Goal: Task Accomplishment & Management: Manage account settings

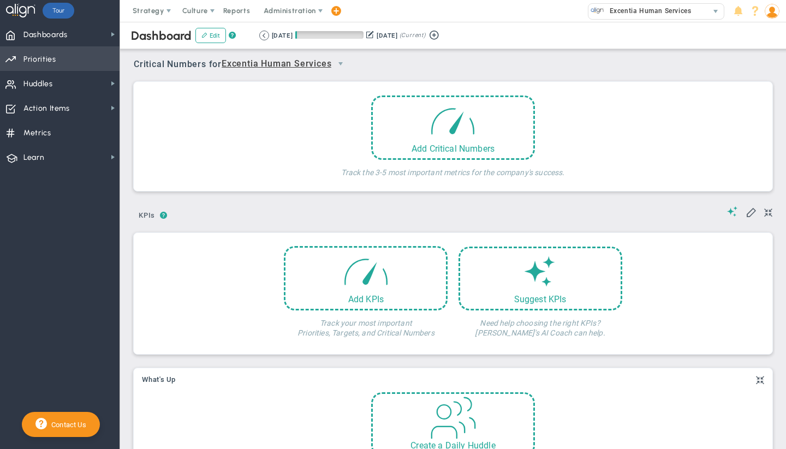
click at [67, 60] on span "Priorities OKR Tree Priorities OKRs" at bounding box center [60, 58] width 120 height 25
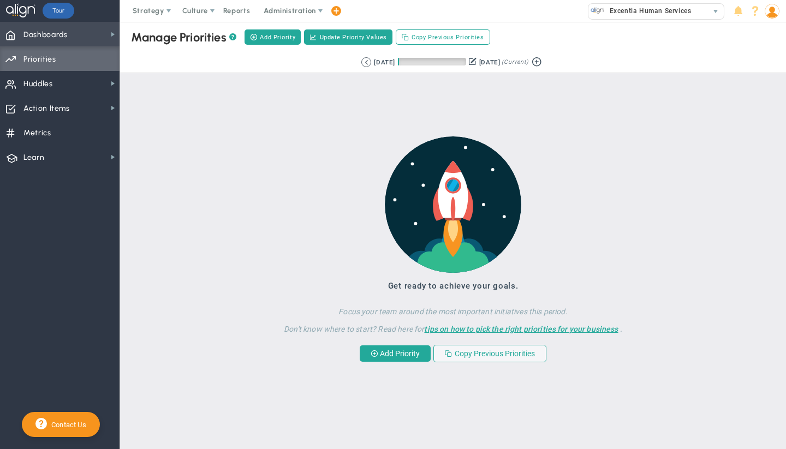
click at [64, 27] on span "Dashboards" at bounding box center [45, 34] width 44 height 23
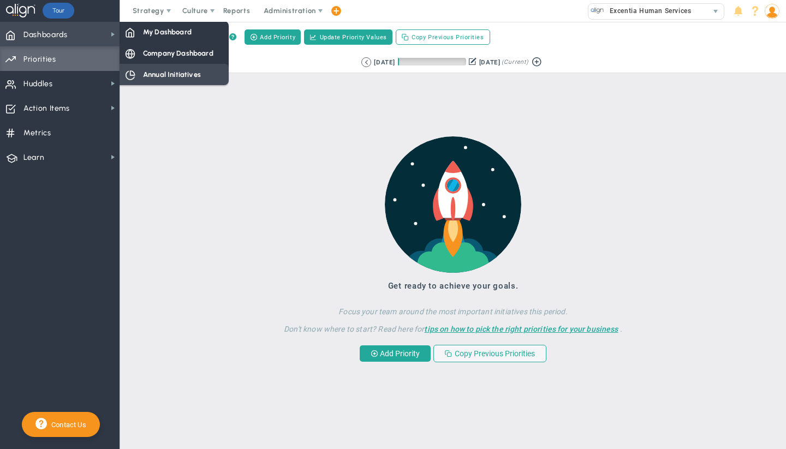
click at [149, 72] on span "Annual Initiatives" at bounding box center [172, 74] width 58 height 10
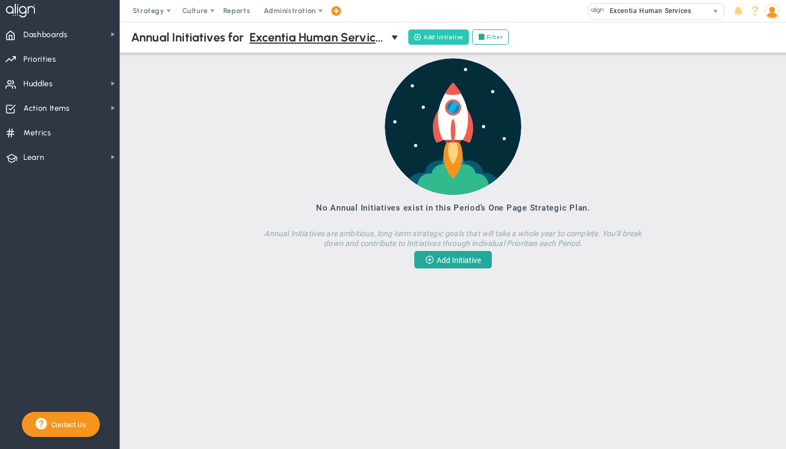
click at [430, 37] on button "Add Initiative" at bounding box center [438, 36] width 61 height 15
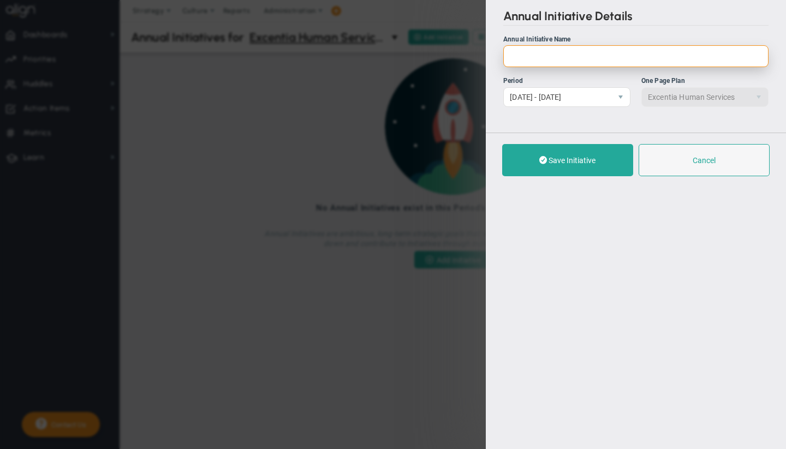
click at [510, 63] on input "Annual Initiative Name" at bounding box center [635, 56] width 265 height 22
paste input "Strengthen Leadership and Governance"
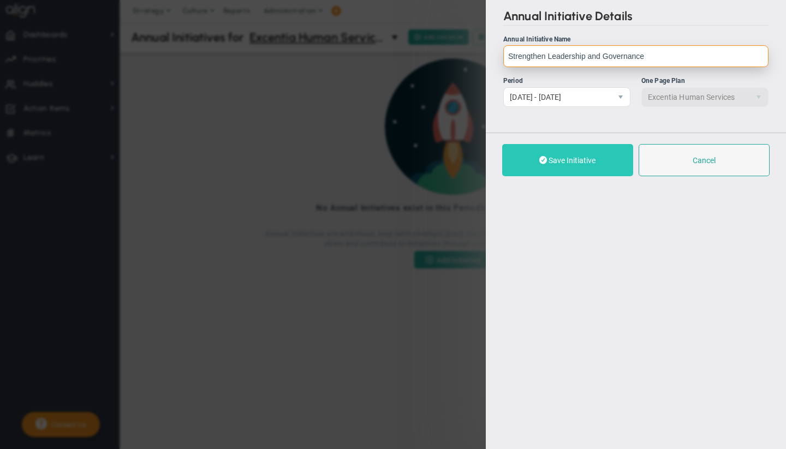
type input "Strengthen Leadership and Governance"
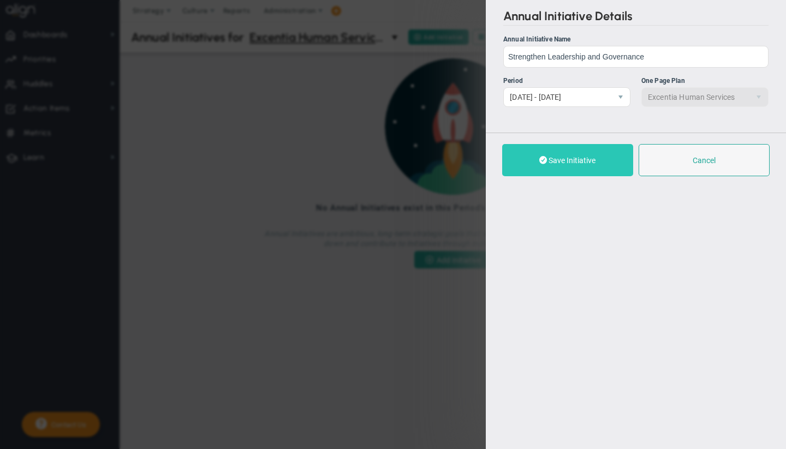
click at [557, 161] on span "Save Initiative" at bounding box center [572, 160] width 47 height 9
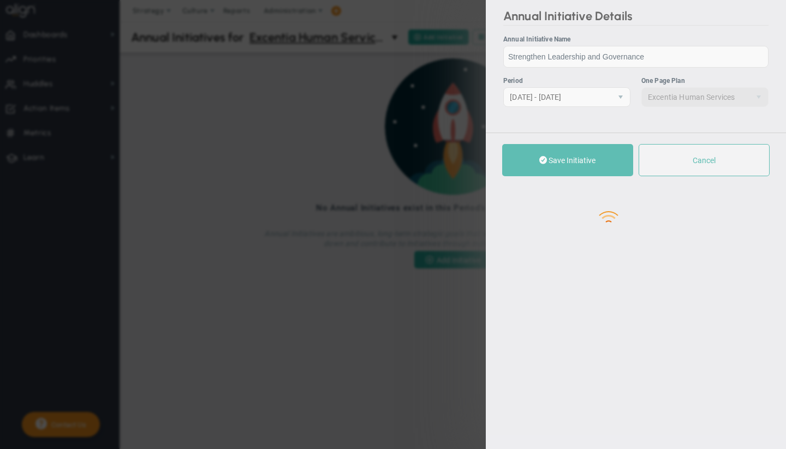
checkbox input "true"
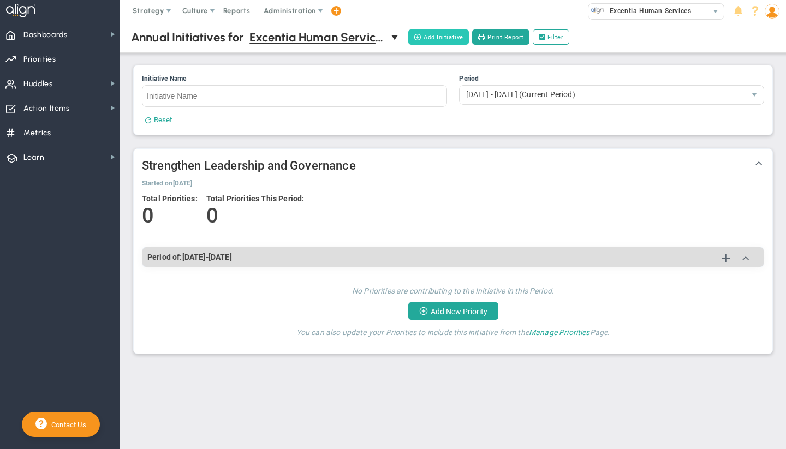
click at [443, 36] on button "Add Initiative" at bounding box center [438, 36] width 61 height 15
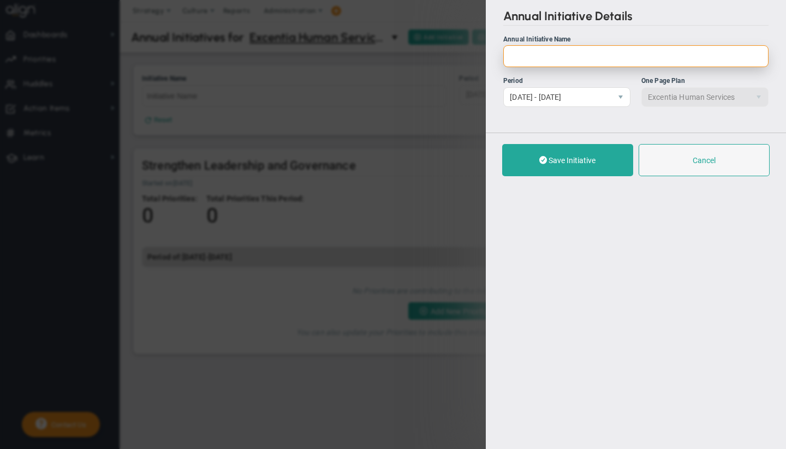
click at [544, 60] on input "Annual Initiative Name" at bounding box center [635, 56] width 265 height 22
paste input "Building Financial Sustainability"
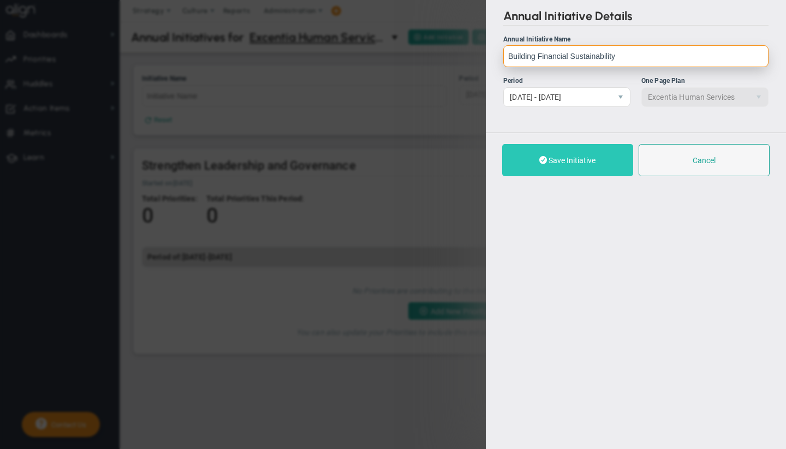
type input "Building Financial Sustainability"
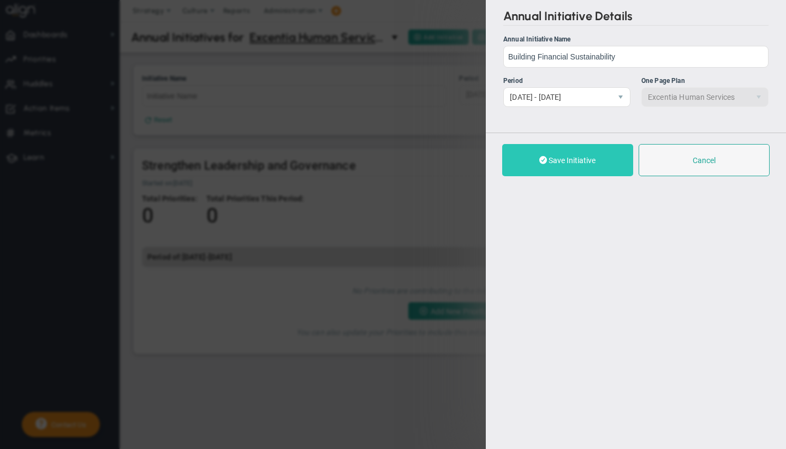
click at [551, 164] on span "Save Initiative" at bounding box center [572, 160] width 47 height 9
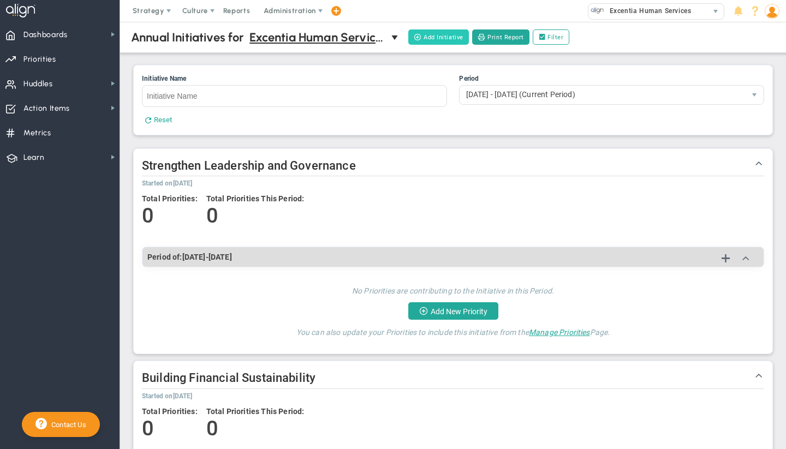
click at [436, 35] on button "Add Initiative" at bounding box center [438, 36] width 61 height 15
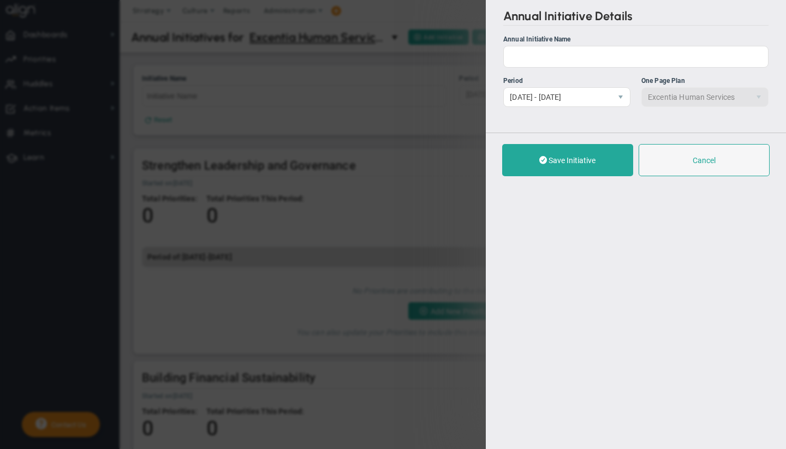
click at [549, 45] on label "Annual Initiative Name" at bounding box center [635, 50] width 265 height 33
click at [549, 46] on input "Annual Initiative Name" at bounding box center [635, 57] width 265 height 22
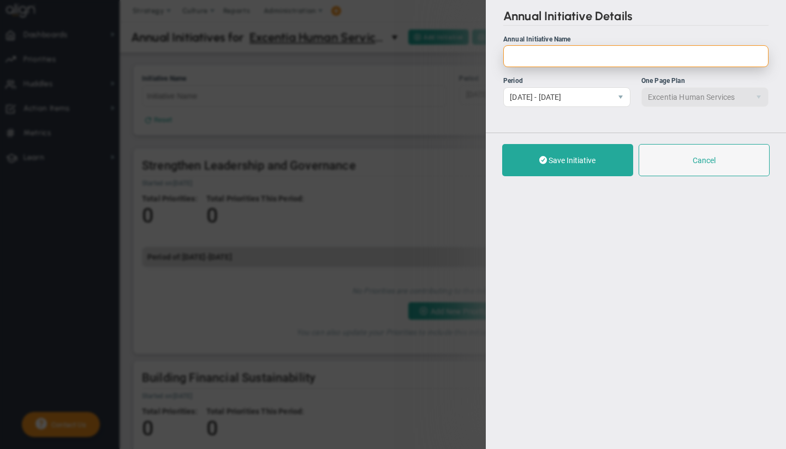
paste input "Diversifying Funding Streams"
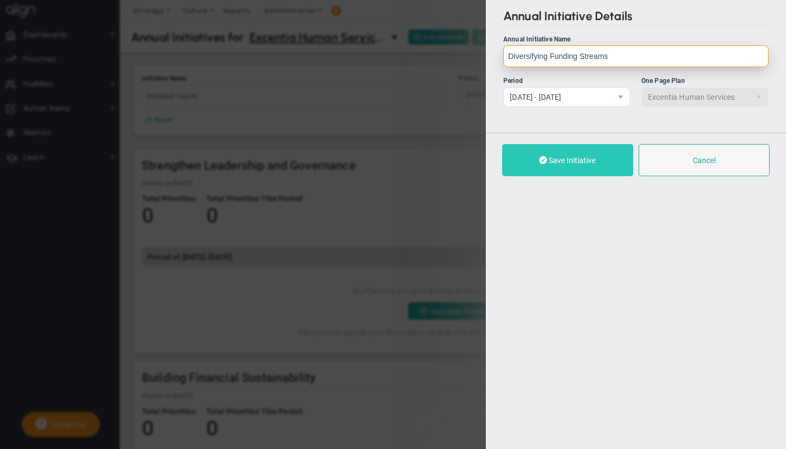
type input "Diversifying Funding Streams"
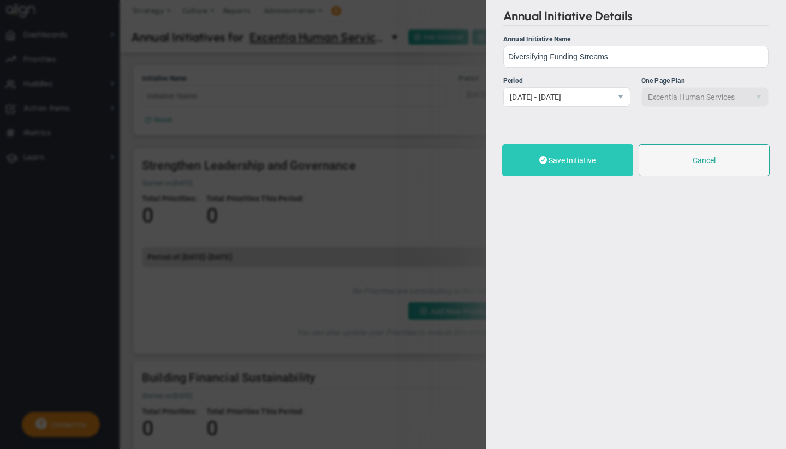
click at [544, 154] on button "Save Initiative" at bounding box center [567, 160] width 131 height 32
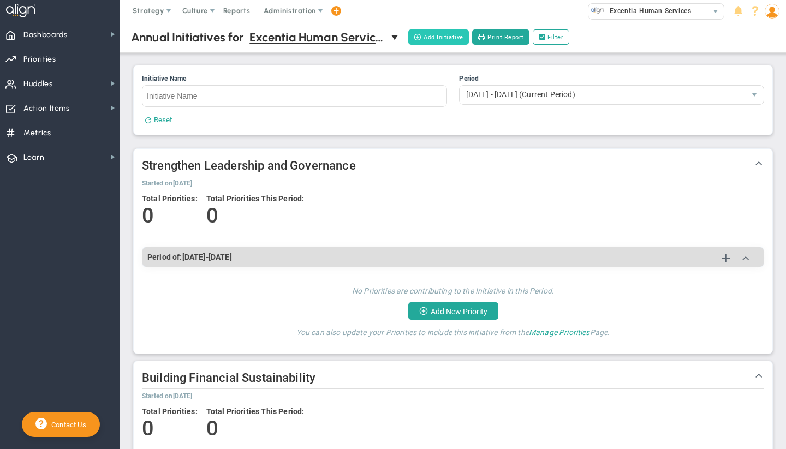
click at [434, 39] on button "Add Initiative" at bounding box center [438, 36] width 61 height 15
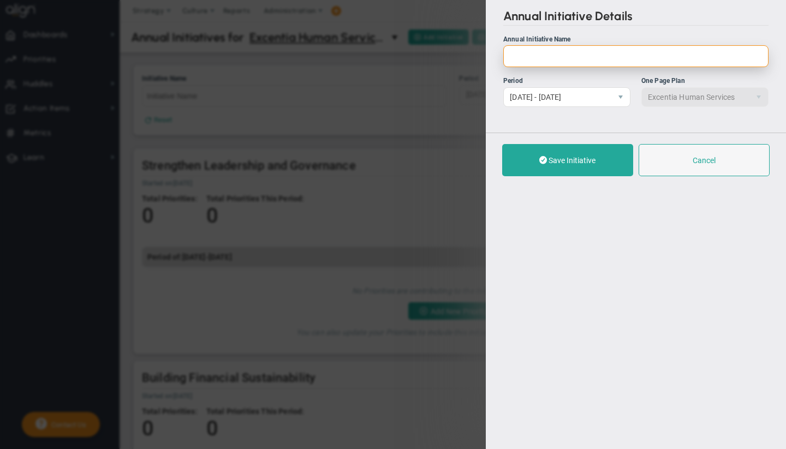
paste input "Enhance Operational Efficiency"
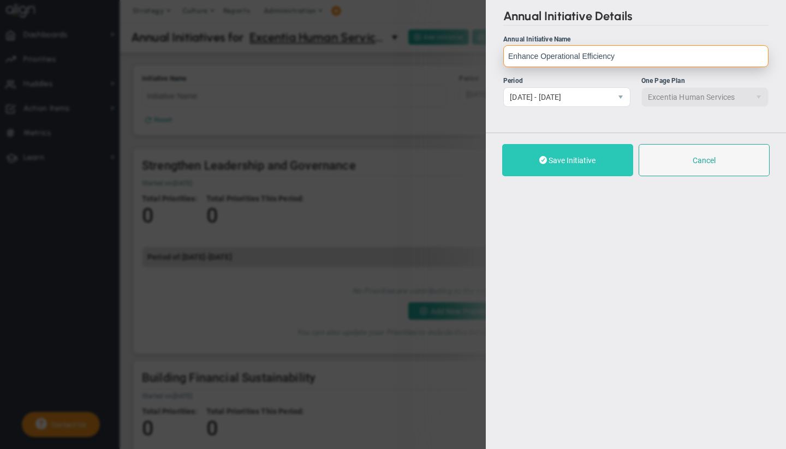
type input "Enhance Operational Efficiency"
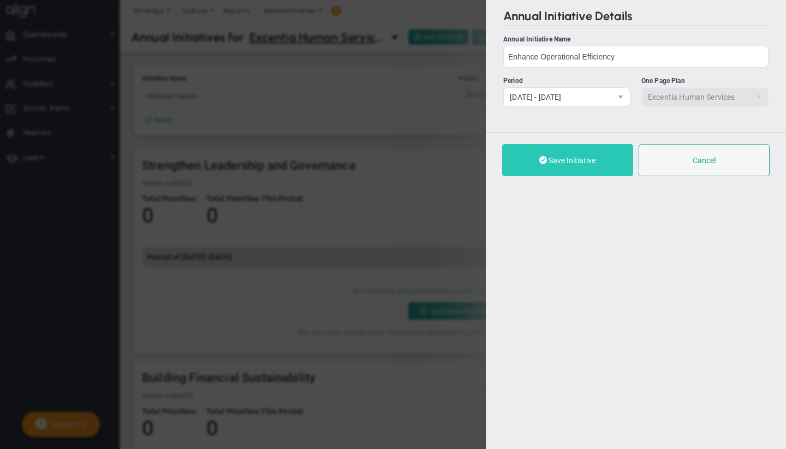
click at [554, 158] on span "Save Initiative" at bounding box center [572, 160] width 47 height 9
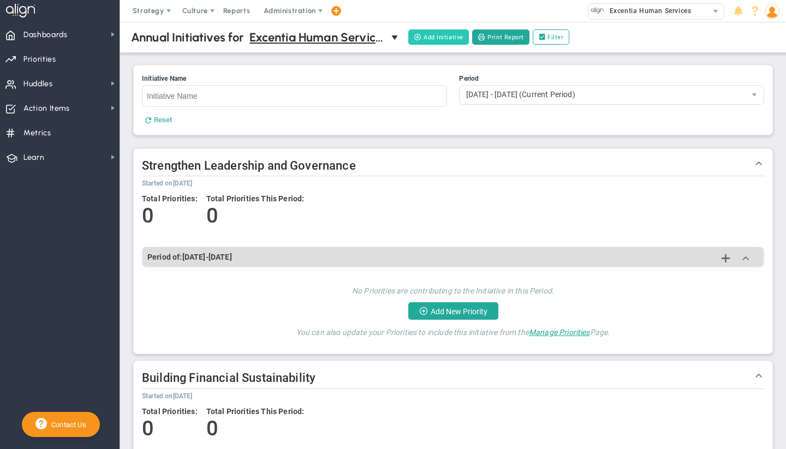
click at [441, 39] on button "Add Initiative" at bounding box center [438, 36] width 61 height 15
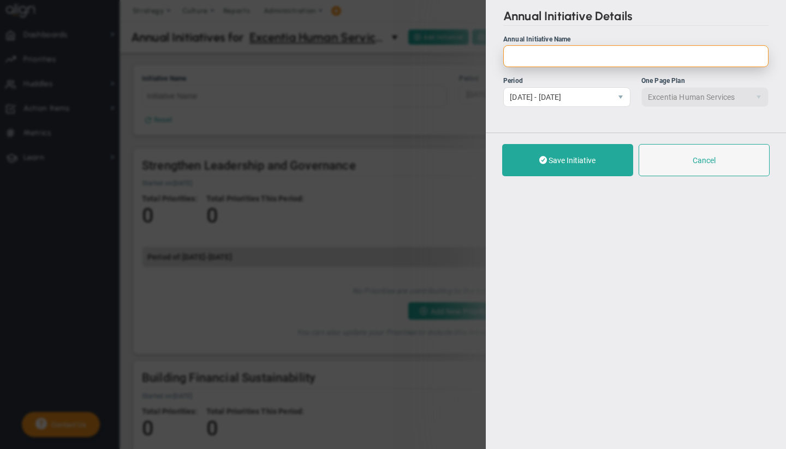
click at [563, 58] on input "Annual Initiative Name" at bounding box center [635, 56] width 265 height 22
paste input "Marketing"
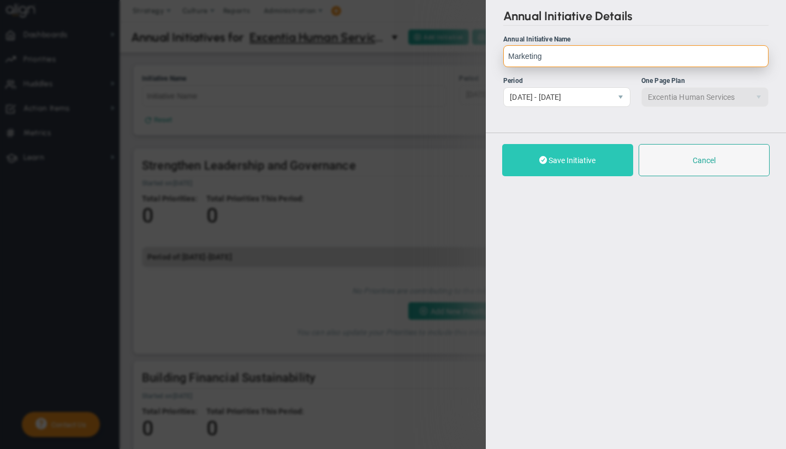
type input "Marketing"
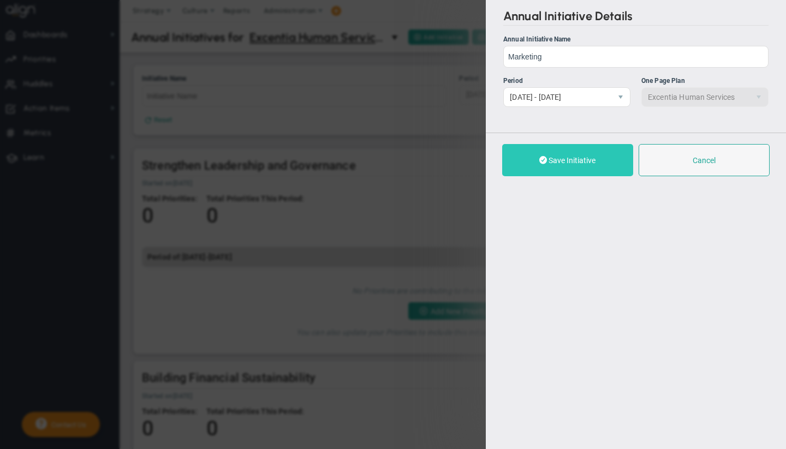
click at [548, 153] on button "Save Initiative" at bounding box center [567, 160] width 131 height 32
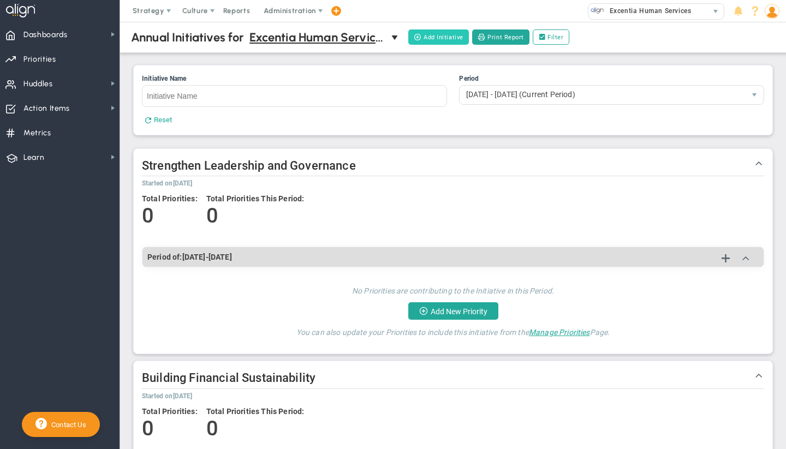
click at [438, 40] on button "Add Initiative" at bounding box center [438, 36] width 61 height 15
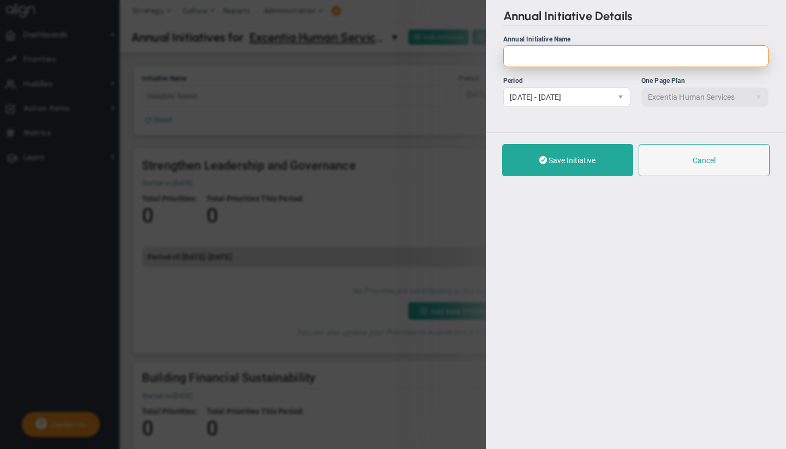
click at [569, 61] on input "Annual Initiative Name" at bounding box center [635, 56] width 265 height 22
paste input "Focus on Mission Alignment and Impact"
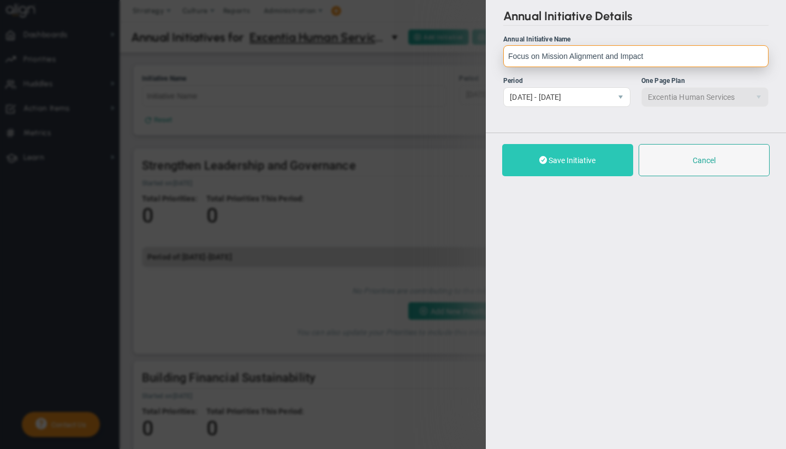
type input "Focus on Mission Alignment and Impact"
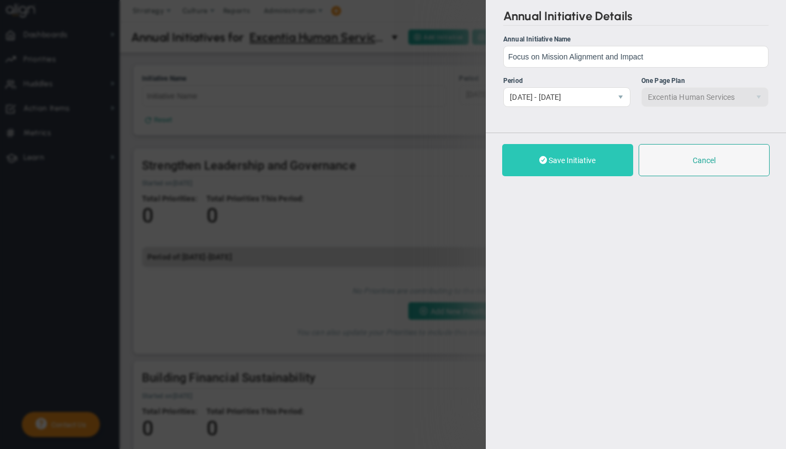
click at [563, 160] on span "Save Initiative" at bounding box center [572, 160] width 47 height 9
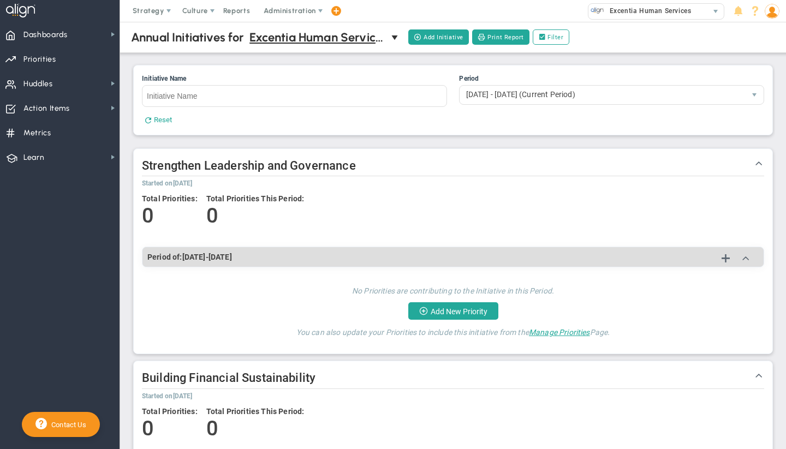
click at [146, 83] on div "Initiative Name" at bounding box center [294, 79] width 305 height 10
click at [146, 85] on input "Initiative Name" at bounding box center [294, 96] width 305 height 22
click at [79, 62] on span "Priorities OKR Tree Priorities OKRs" at bounding box center [60, 58] width 120 height 25
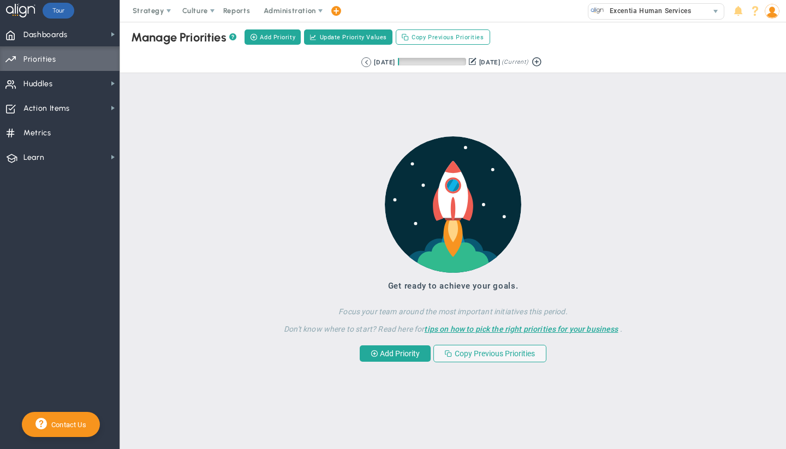
click at [473, 62] on button at bounding box center [473, 61] width 8 height 11
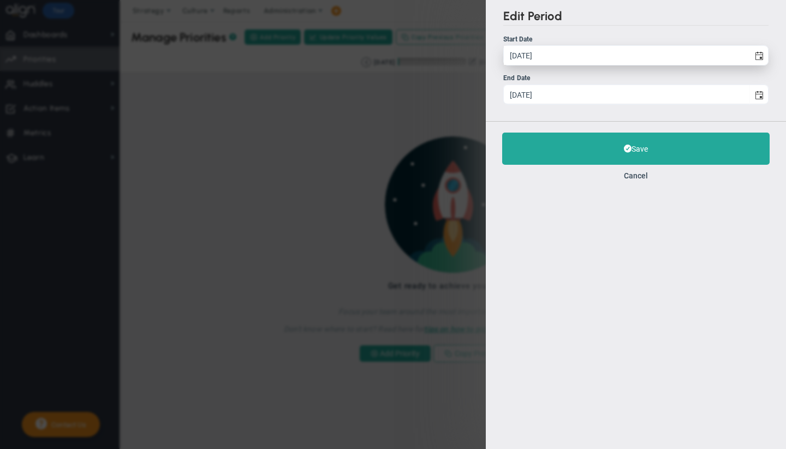
click at [577, 58] on input "[DATE]" at bounding box center [627, 55] width 246 height 19
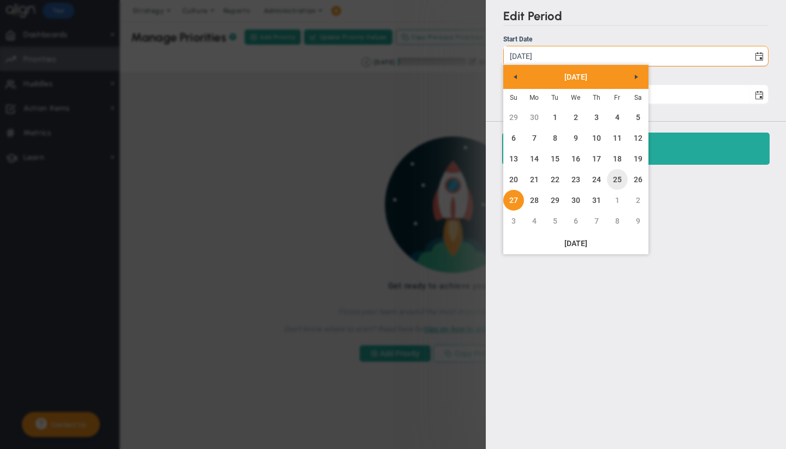
click at [617, 178] on link "25" at bounding box center [617, 179] width 21 height 21
type input "[DATE]"
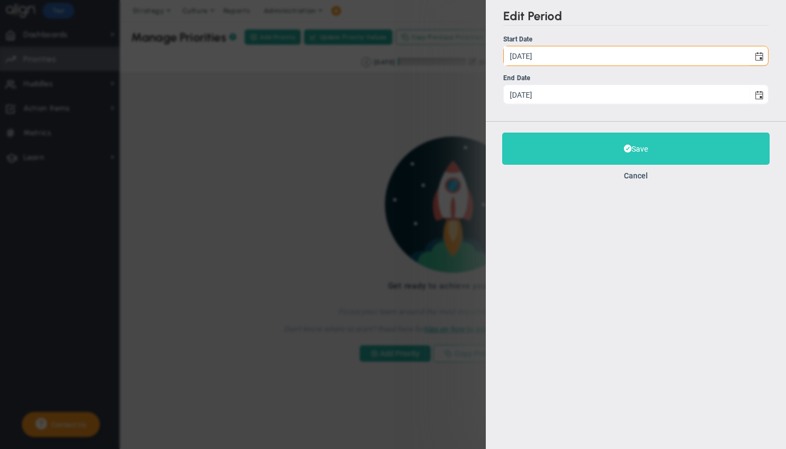
click at [542, 148] on button "Save" at bounding box center [635, 149] width 267 height 32
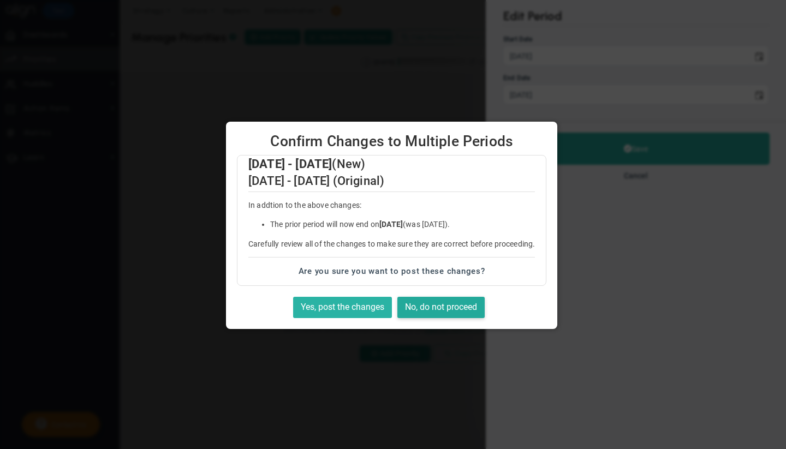
click at [347, 302] on button "Yes, post the changes" at bounding box center [342, 307] width 99 height 21
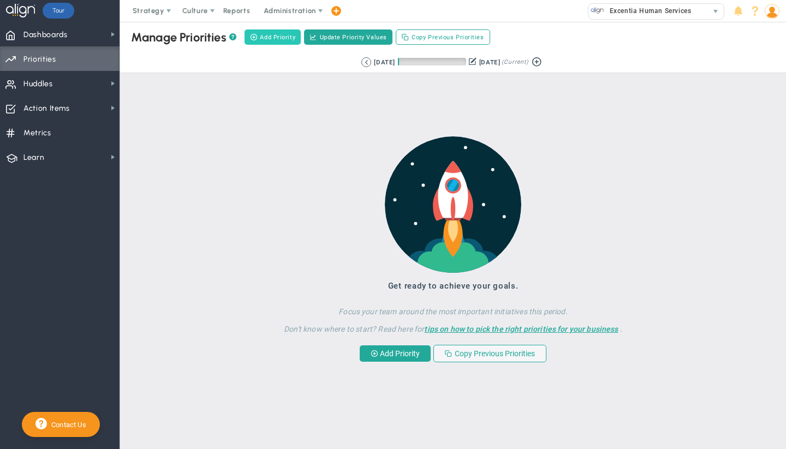
click at [265, 37] on span "Add Priority" at bounding box center [277, 37] width 35 height 9
type input "0"
radio input "true"
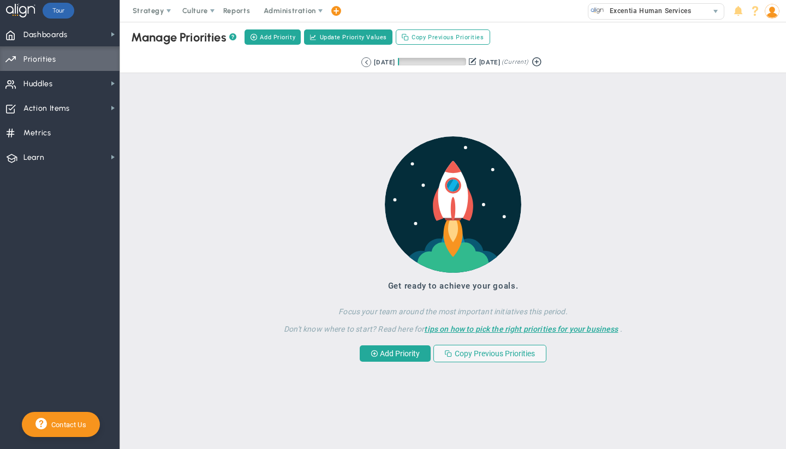
type input "[PERSON_NAME]"
type input "0"
radio input "true"
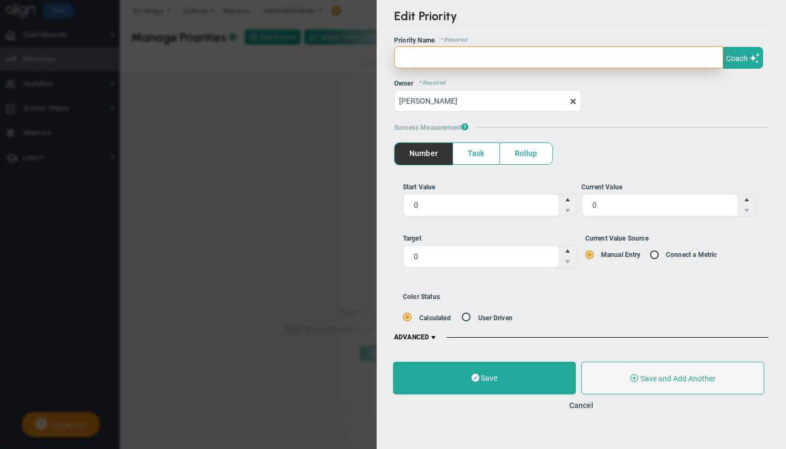
click at [433, 53] on input "text" at bounding box center [558, 57] width 329 height 22
click at [455, 61] on input "text" at bounding box center [558, 57] width 329 height 22
paste input "Ensure effective governence with engaged and diverse board. Bring on 1 more boa…"
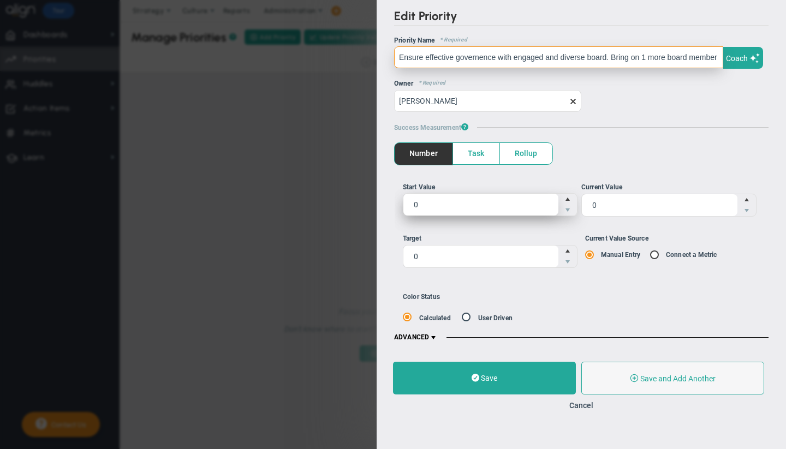
type input "Ensure effective governence with engaged and diverse board. Bring on 1 more boa…"
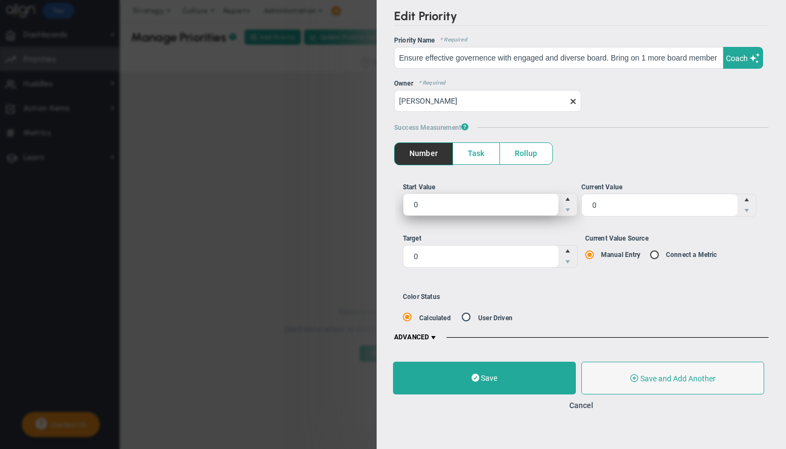
click at [460, 205] on span "0 0" at bounding box center [490, 204] width 175 height 23
click at [460, 205] on input "0" at bounding box center [481, 205] width 156 height 22
type input "2"
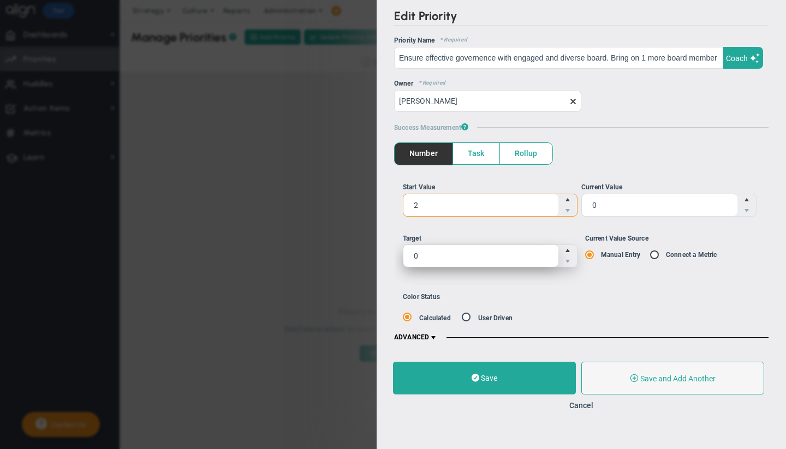
type input "2"
click at [443, 265] on span "0 0" at bounding box center [490, 256] width 175 height 23
click at [0, 0] on input "0" at bounding box center [0, 0] width 0 height 0
type input "4"
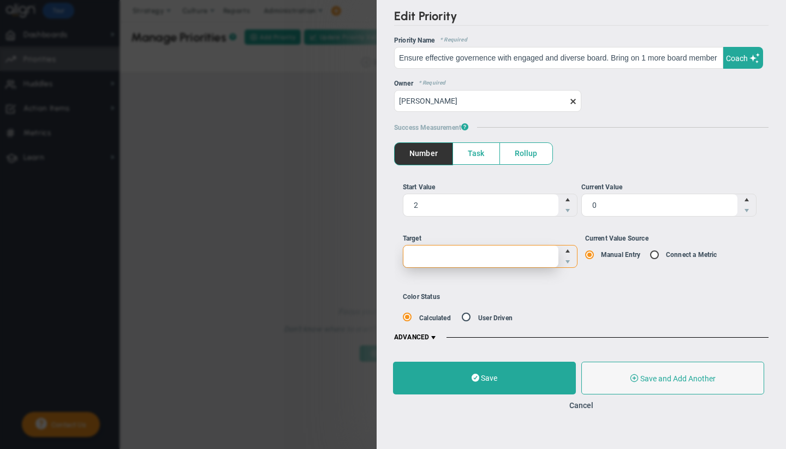
type input "3"
click at [433, 336] on span at bounding box center [433, 338] width 9 height 9
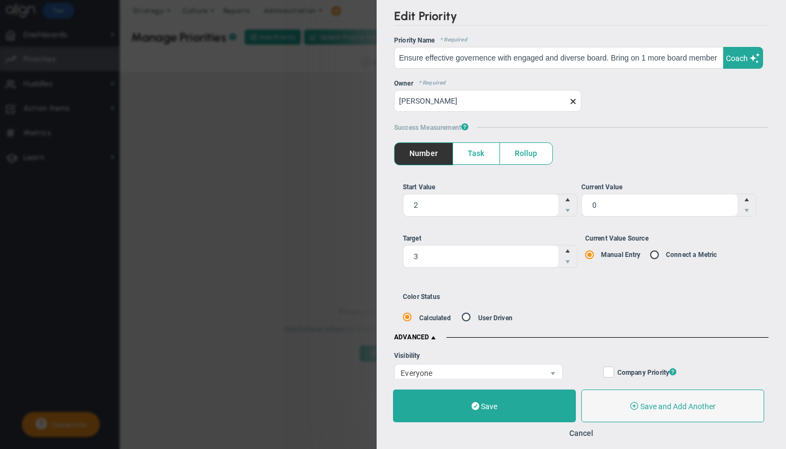
scroll to position [354, 0]
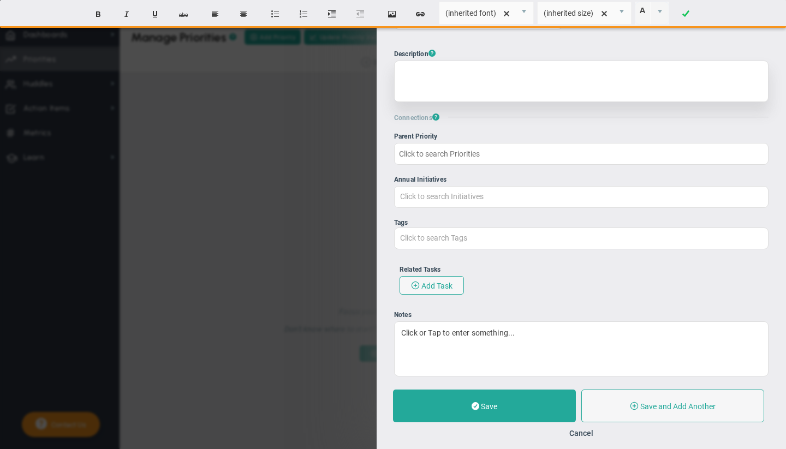
click at [468, 80] on div at bounding box center [581, 81] width 374 height 41
paste div
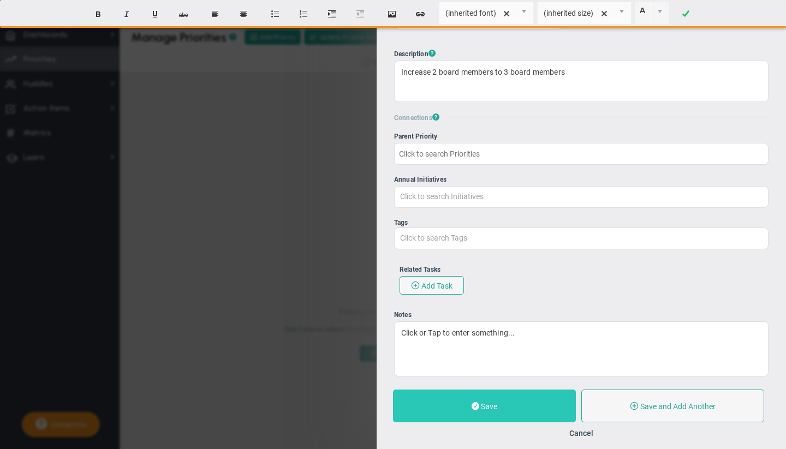
click at [474, 405] on span at bounding box center [476, 406] width 8 height 10
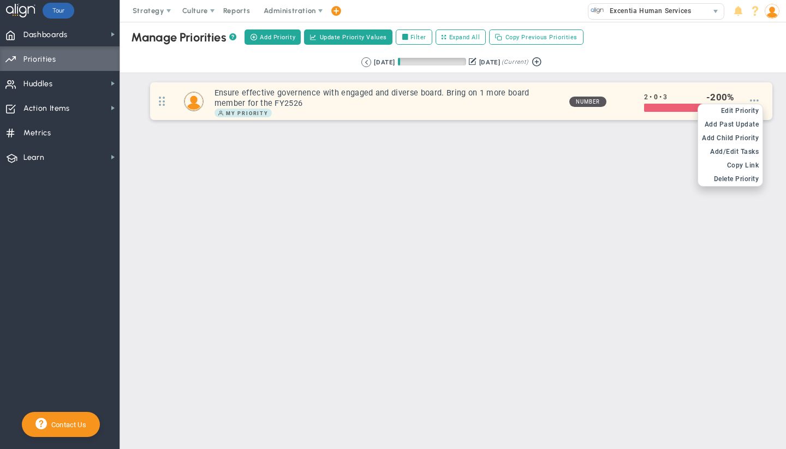
click at [751, 104] on span at bounding box center [754, 100] width 9 height 9
click at [738, 113] on span "Edit Priority" at bounding box center [740, 111] width 38 height 8
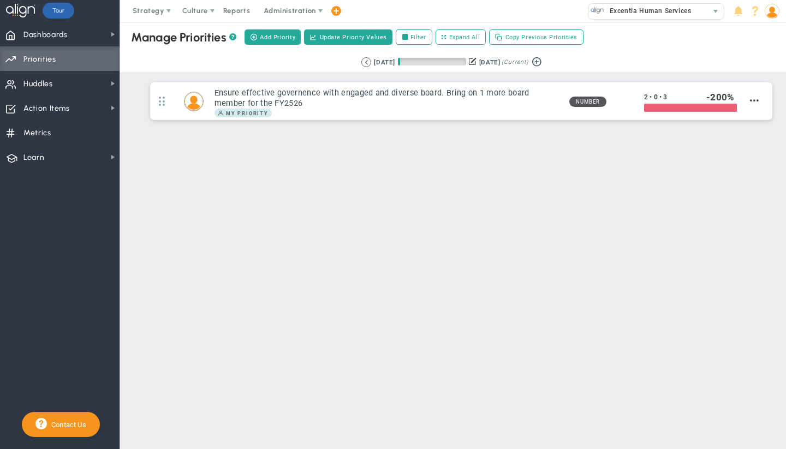
type input "Ensure effective governence with engaged and diverse board. Bring on 1 more boa…"
type input "2"
type input "0"
type input "3"
radio input "true"
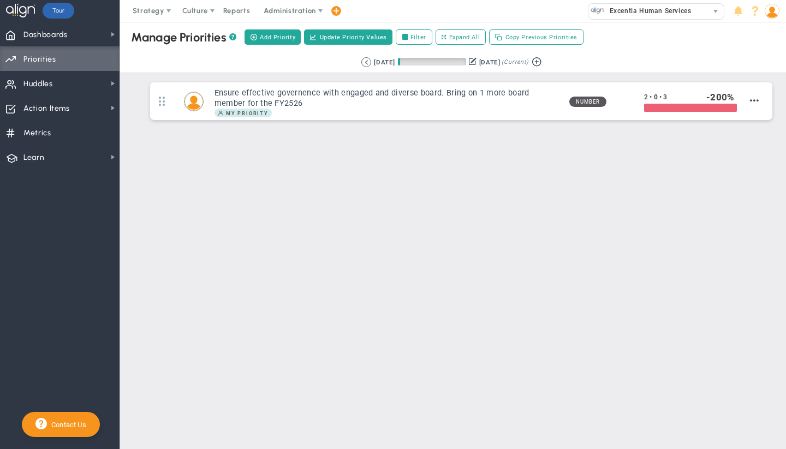
type input "[PERSON_NAME]"
type input "2"
type input "0"
type input "3"
radio input "true"
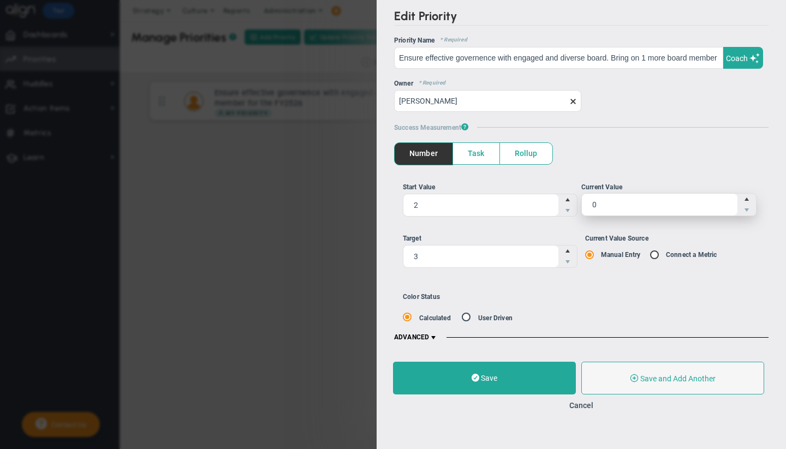
click at [612, 209] on span "0 0" at bounding box center [668, 204] width 175 height 23
click at [612, 209] on input "0" at bounding box center [660, 205] width 156 height 22
type input "2"
click at [435, 336] on span at bounding box center [433, 338] width 9 height 9
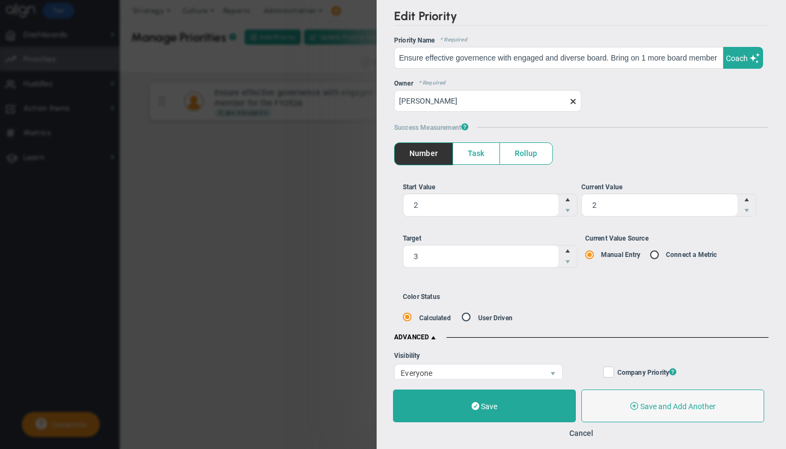
scroll to position [354, 0]
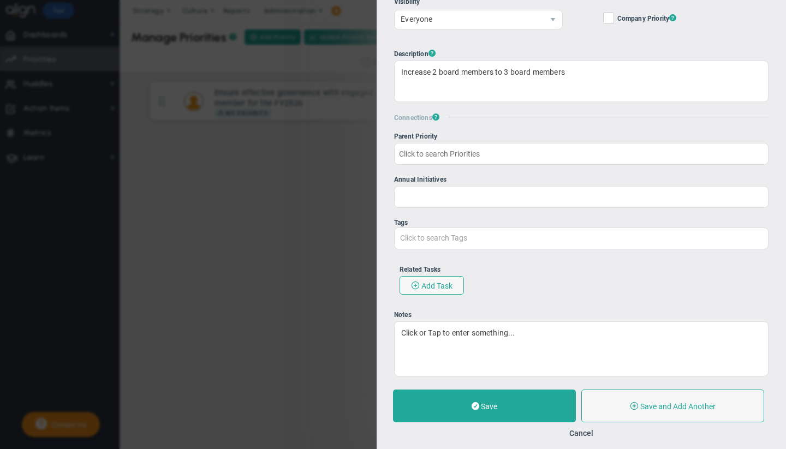
click at [461, 201] on input "Annual Initiatives Click to search Initiatives" at bounding box center [581, 197] width 373 height 20
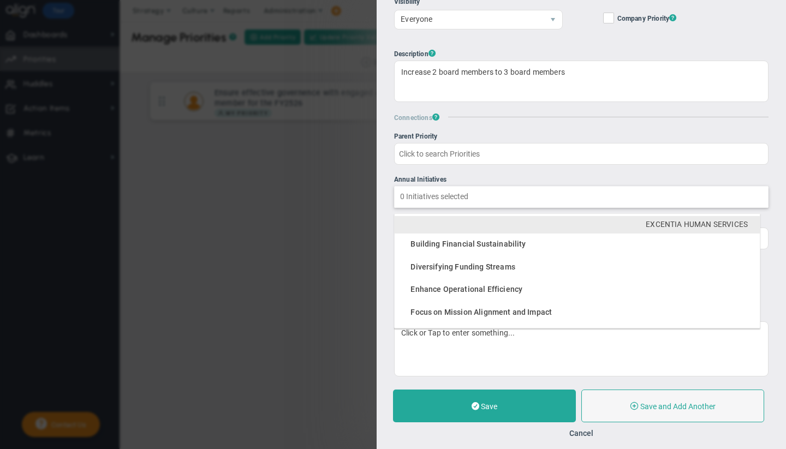
scroll to position [44, 0]
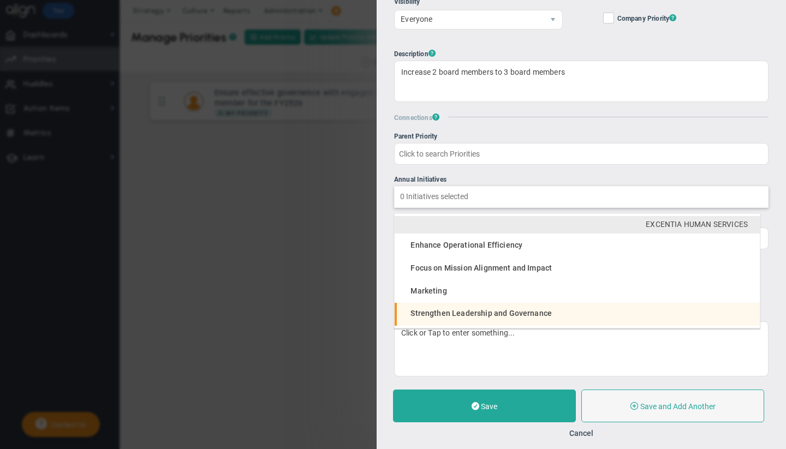
click at [456, 318] on li "Strengthen Leadership and Governance" at bounding box center [577, 314] width 365 height 23
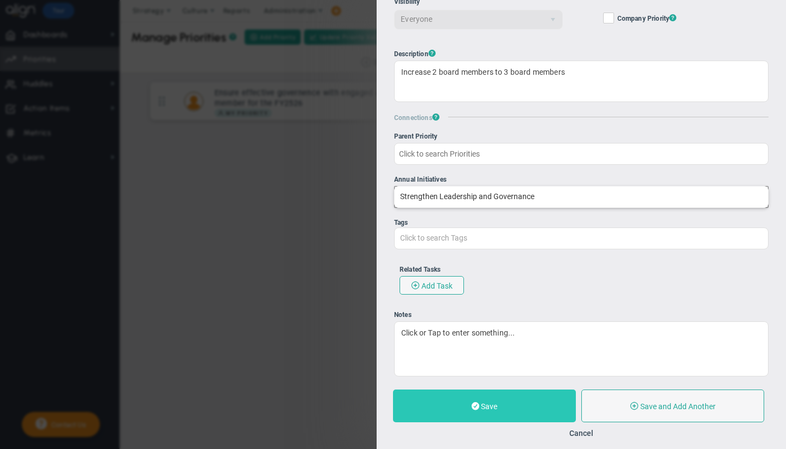
click at [457, 403] on button "Save" at bounding box center [484, 406] width 183 height 33
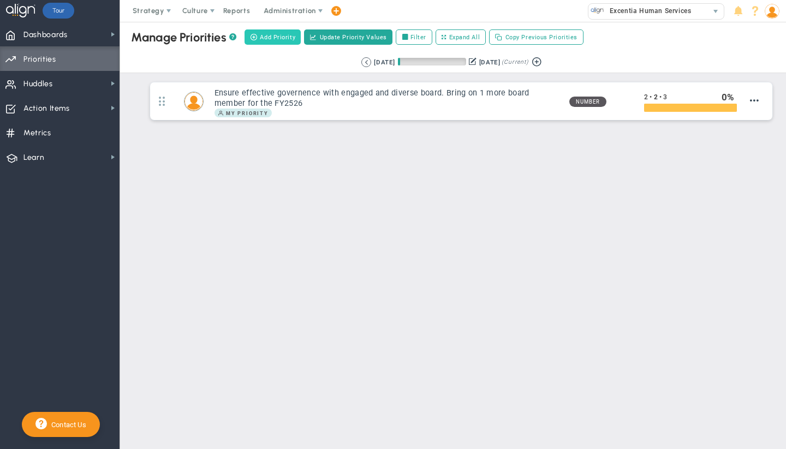
click at [264, 41] on span "Add Priority" at bounding box center [277, 37] width 35 height 9
type input "0"
radio input "true"
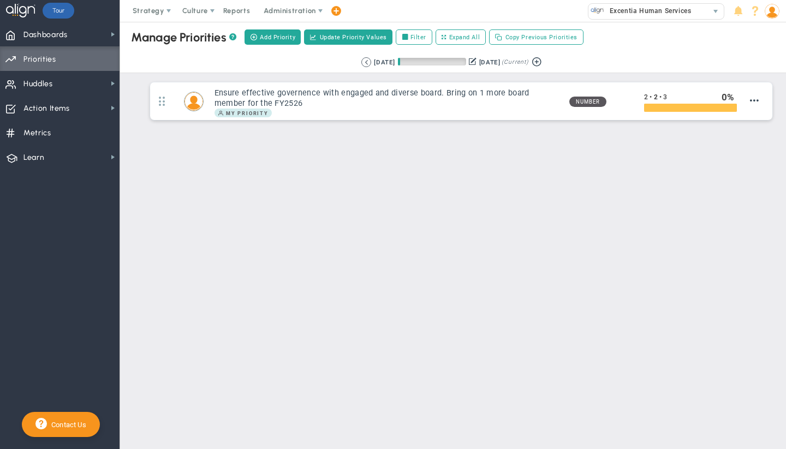
type input "[PERSON_NAME]"
type input "0"
radio input "true"
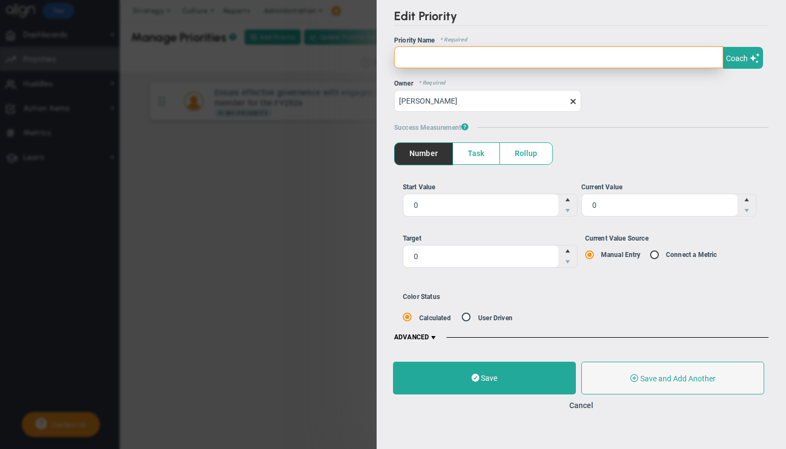
click at [431, 57] on input "text" at bounding box center [558, 57] width 329 height 22
paste input "Diversify revenue through grants, donations and earned income"
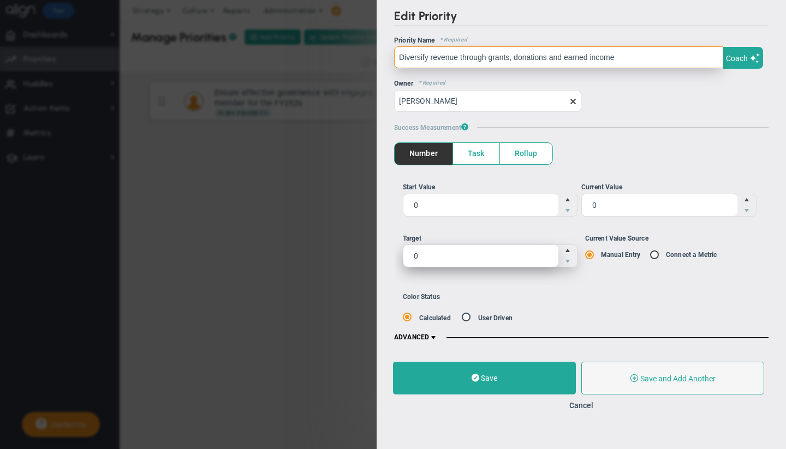
type input "Diversify revenue through grants, donations and earned income"
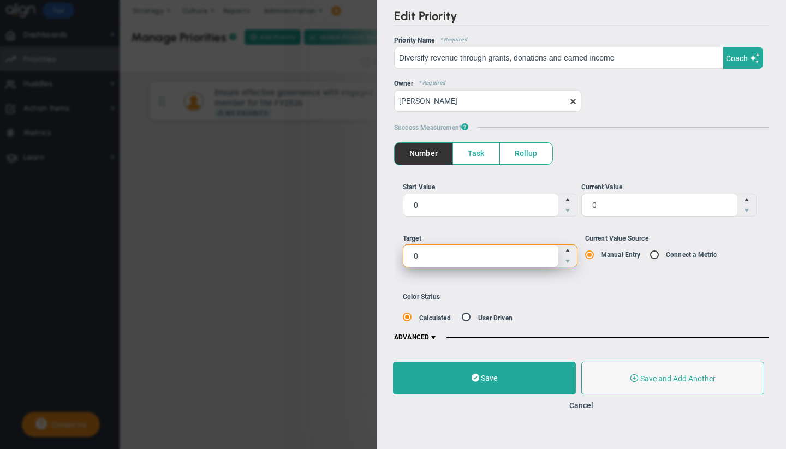
click at [435, 256] on span "0 0" at bounding box center [490, 256] width 175 height 23
click at [0, 0] on input "0" at bounding box center [0, 0] width 0 height 0
type input "10"
click at [437, 334] on span at bounding box center [433, 338] width 9 height 9
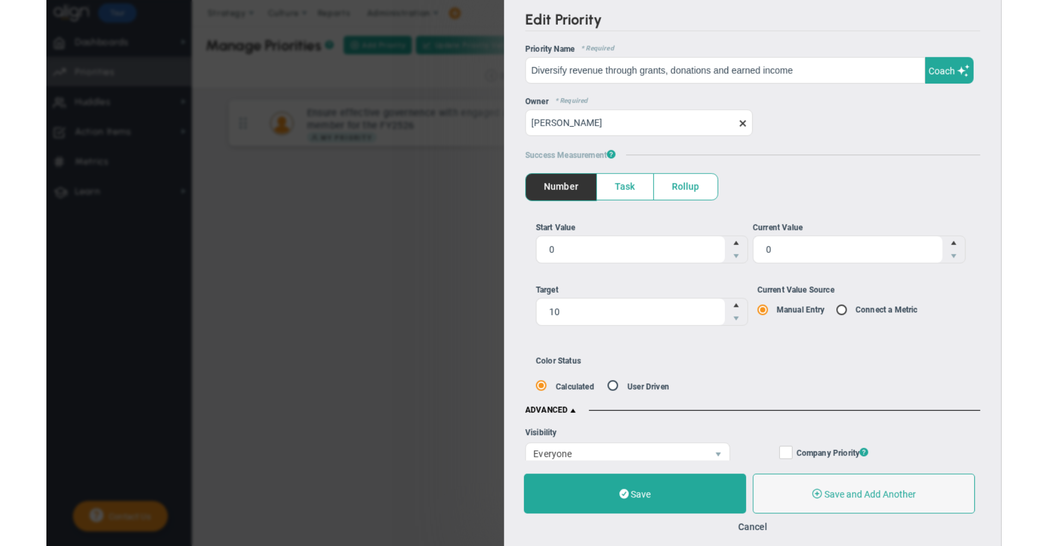
scroll to position [354, 0]
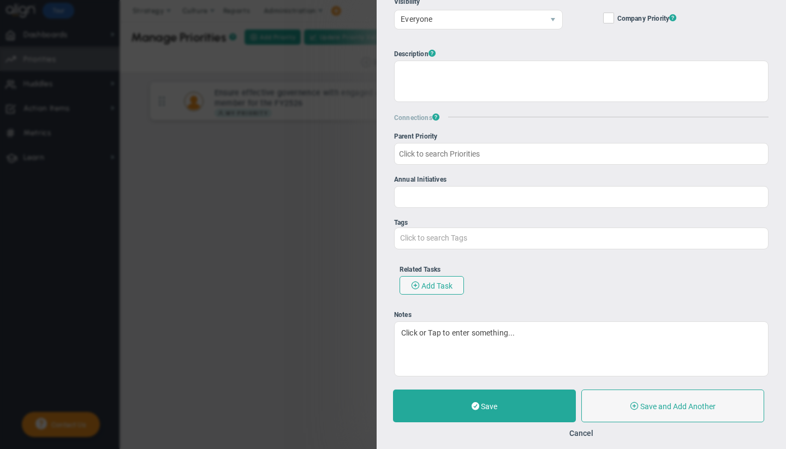
click at [449, 196] on input "Annual Initiatives Click to search Initiatives" at bounding box center [581, 197] width 373 height 20
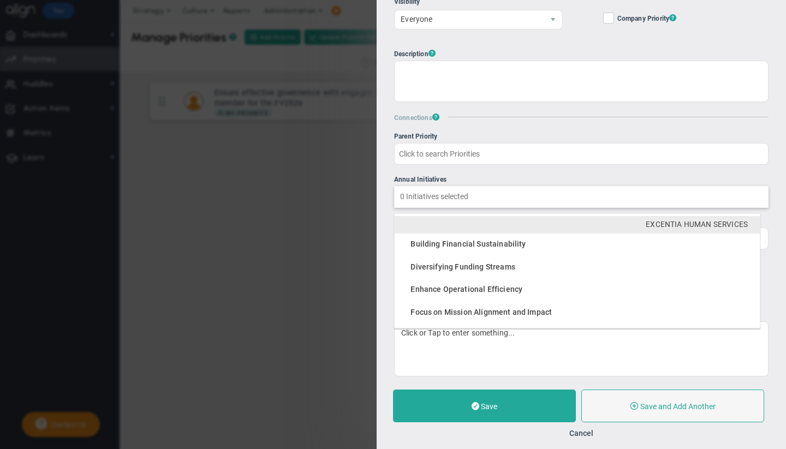
type input "Click to search Initiatives"
click at [442, 197] on input "Annual Initiatives Building Financial Sustainability Diversifying Funding Strea…" at bounding box center [581, 197] width 373 height 20
type input "Click to search Initiatives"
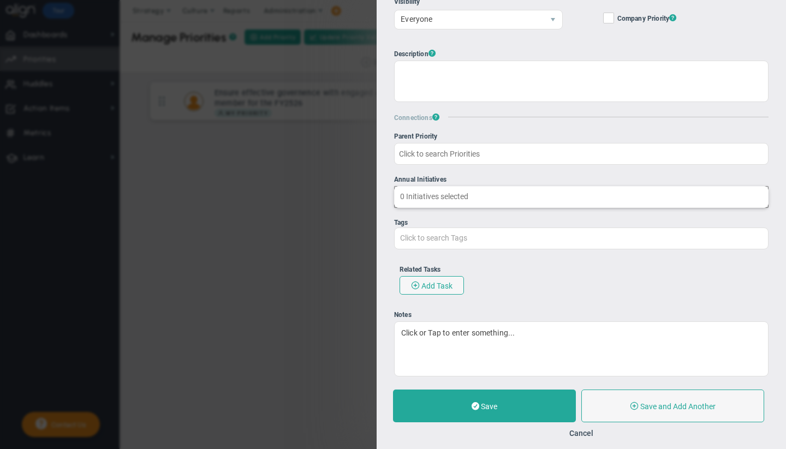
type input "Click to search Initiatives"
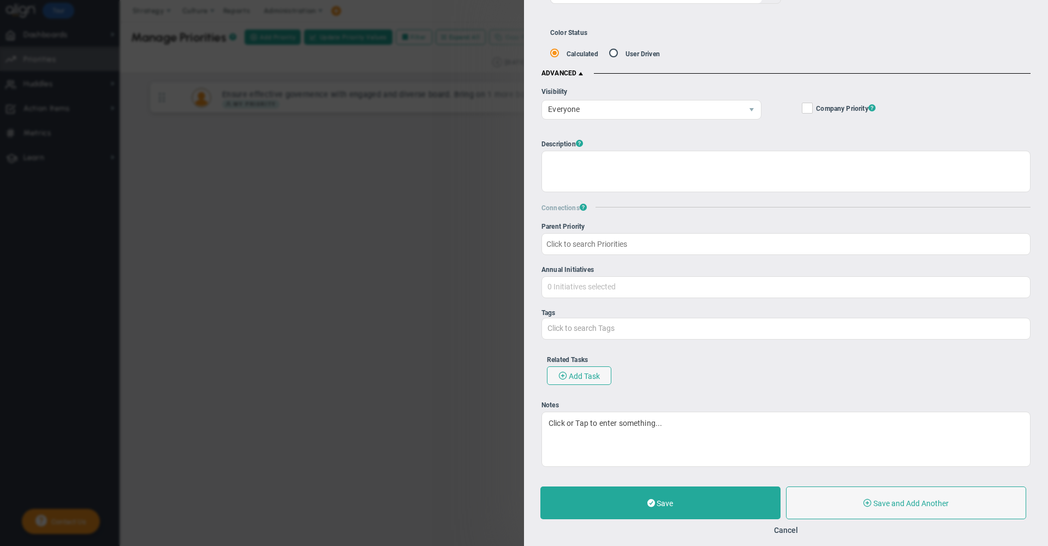
type input "Click to search Initiatives"
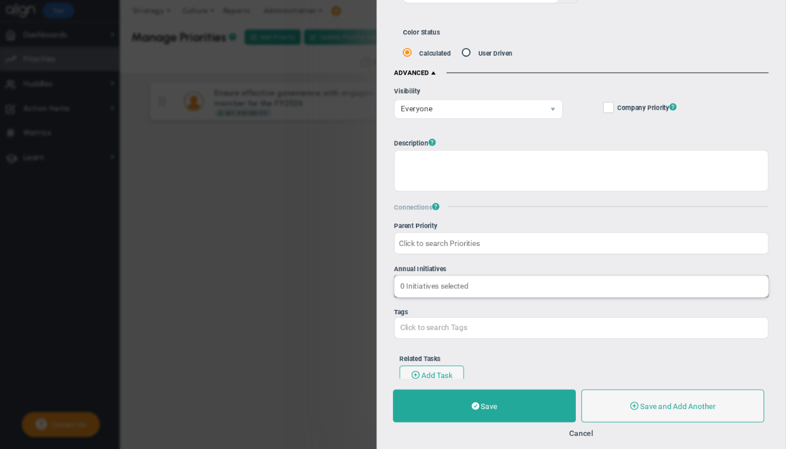
type input "Click to search Initiatives"
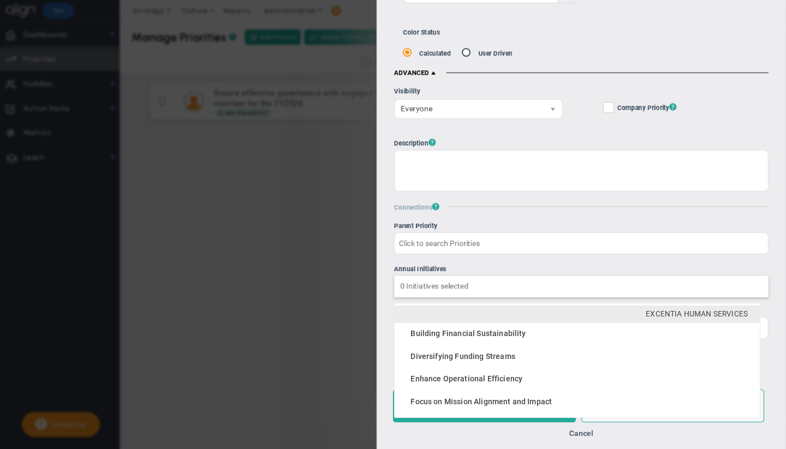
click at [467, 295] on input "Annual Initiatives Building Financial Sustainability Diversifying Funding Strea…" at bounding box center [581, 286] width 373 height 20
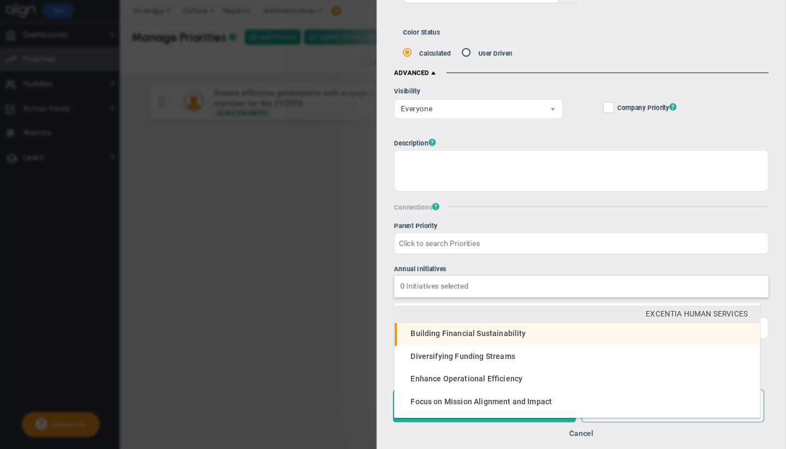
click at [452, 333] on span "Building Financial Sustainability" at bounding box center [468, 333] width 115 height 9
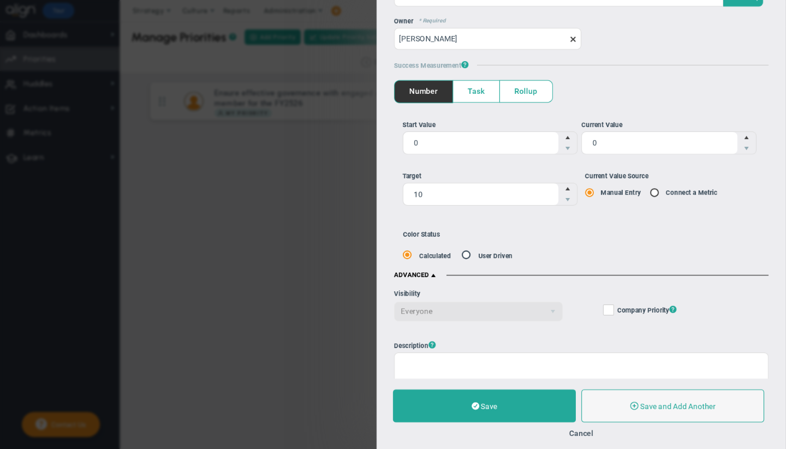
scroll to position [58, 0]
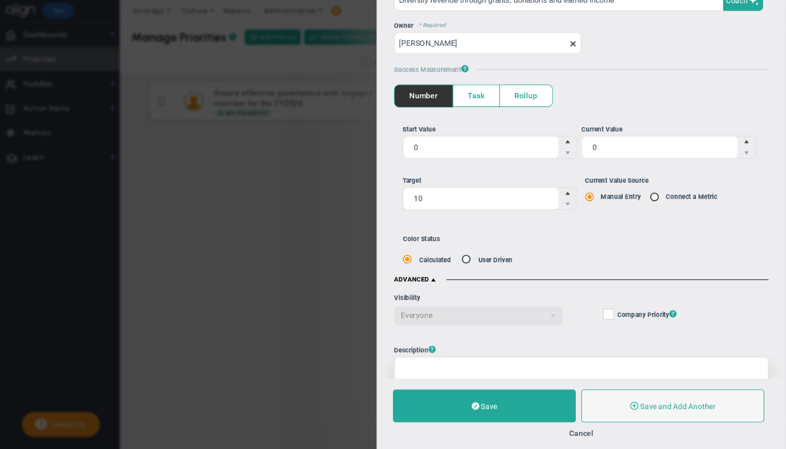
click at [584, 362] on div at bounding box center [581, 377] width 374 height 41
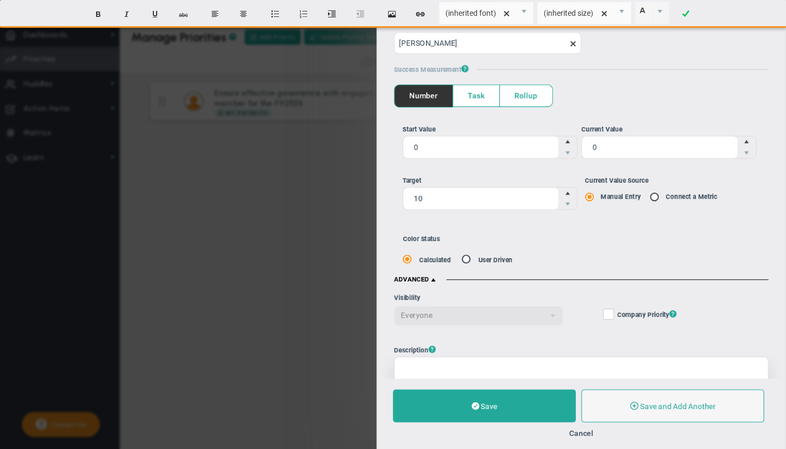
paste div
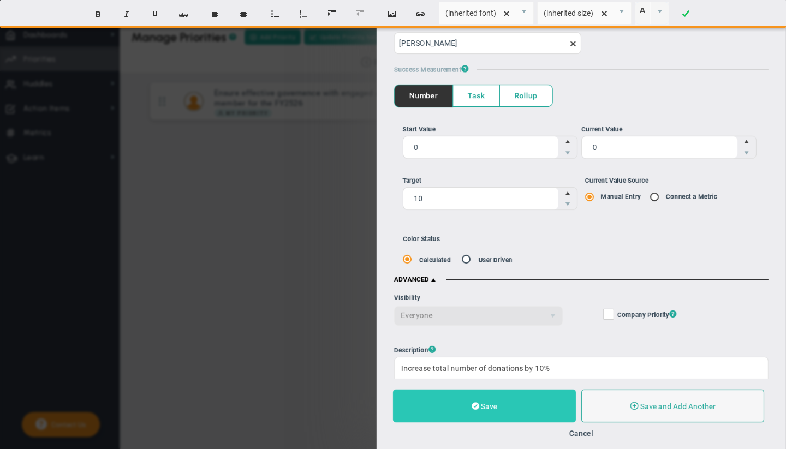
click at [496, 402] on span "Save" at bounding box center [489, 406] width 16 height 9
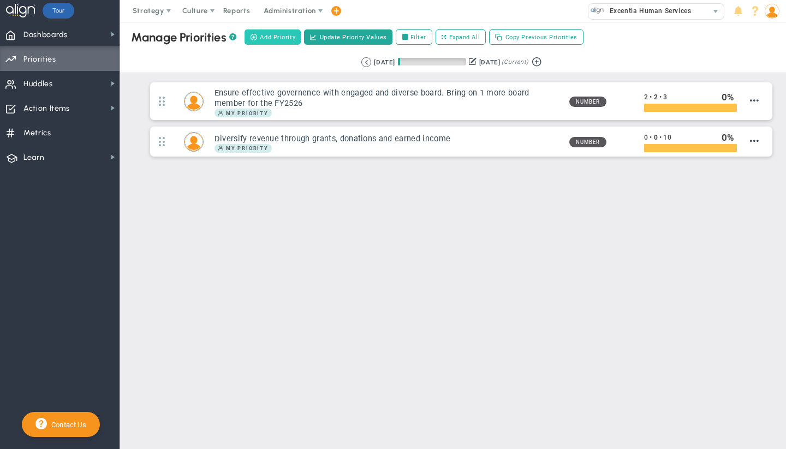
click at [270, 44] on button "Add Priority" at bounding box center [273, 36] width 56 height 15
type input "0"
radio input "true"
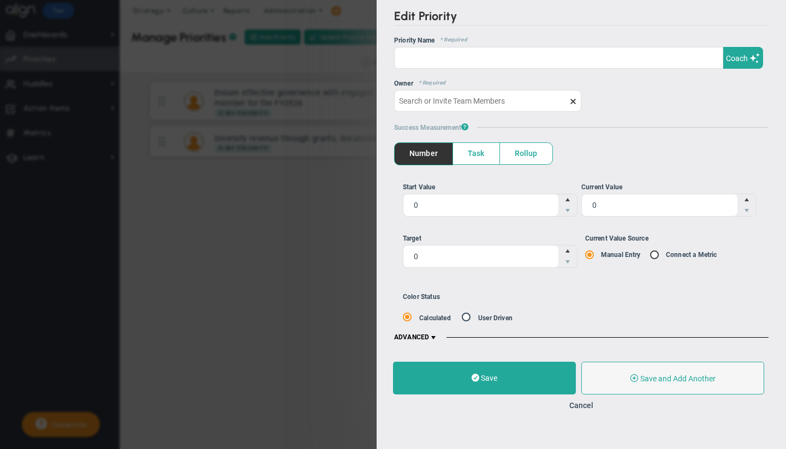
type input "[PERSON_NAME]"
type input "0"
radio input "true"
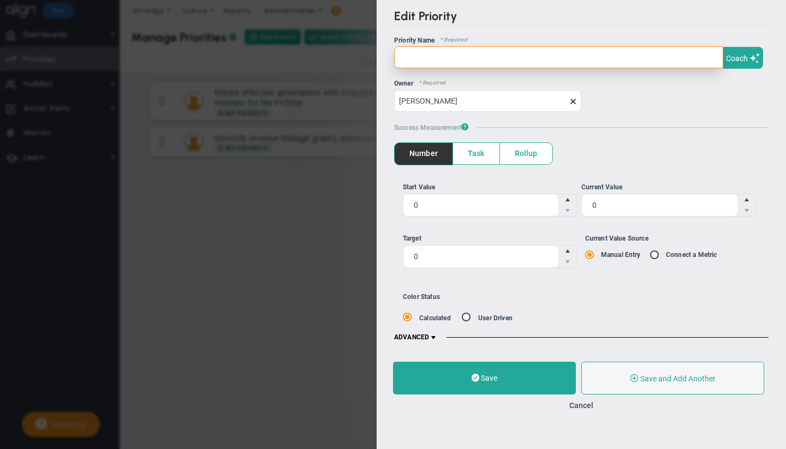
click at [503, 60] on input "text" at bounding box center [558, 57] width 329 height 22
paste input "Increase total number of donations by 10%"
type input "Increase total number of donations by 10%"
click at [594, 59] on input "Increase total number of donations by 10%" at bounding box center [558, 57] width 329 height 22
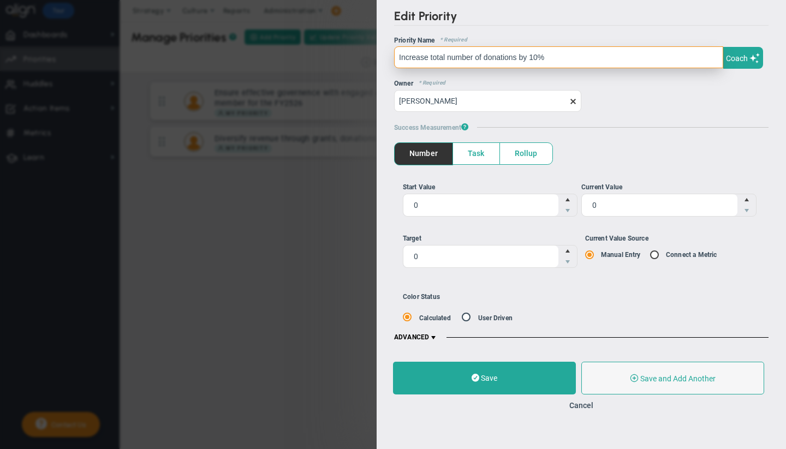
click at [594, 59] on input "Increase total number of donations by 10%" at bounding box center [558, 57] width 329 height 22
click at [440, 60] on input "text" at bounding box center [558, 57] width 329 height 22
paste input "Increase online gift percentage"
type input "Increase online gift percentage"
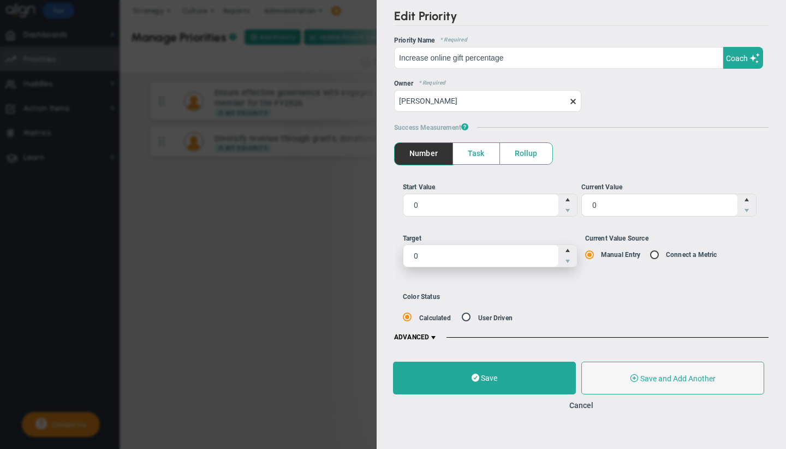
click at [456, 258] on span "0 0" at bounding box center [490, 256] width 175 height 23
click at [456, 258] on input "0" at bounding box center [481, 256] width 156 height 22
type input "3"
click at [430, 334] on span at bounding box center [433, 338] width 9 height 9
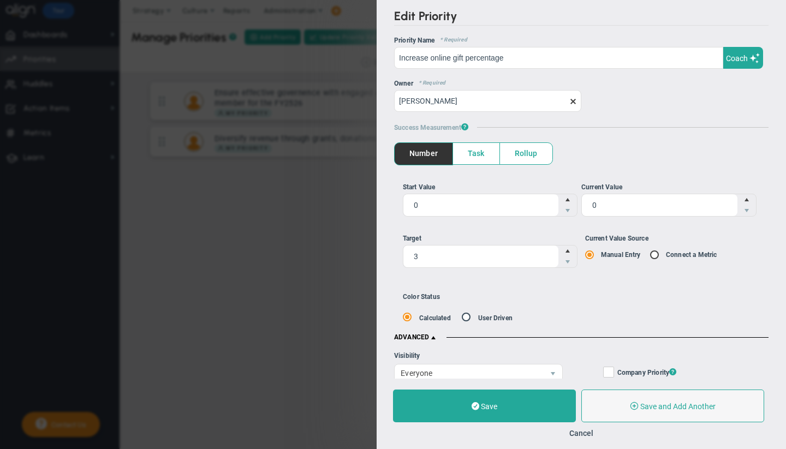
scroll to position [354, 0]
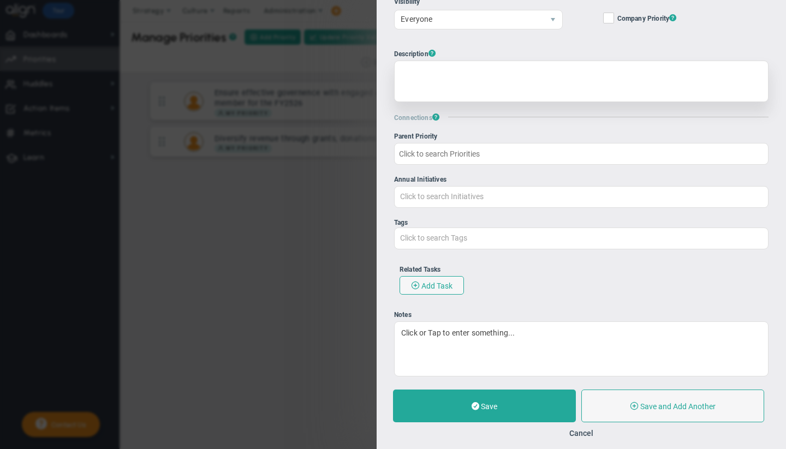
click at [432, 76] on div at bounding box center [581, 81] width 374 height 41
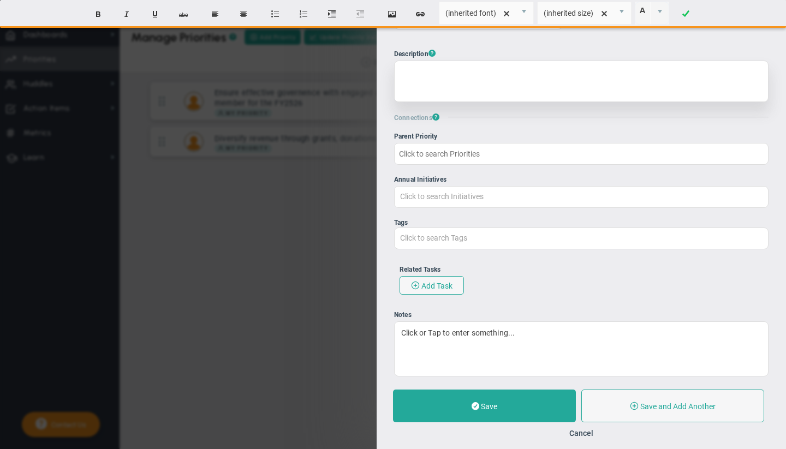
paste div
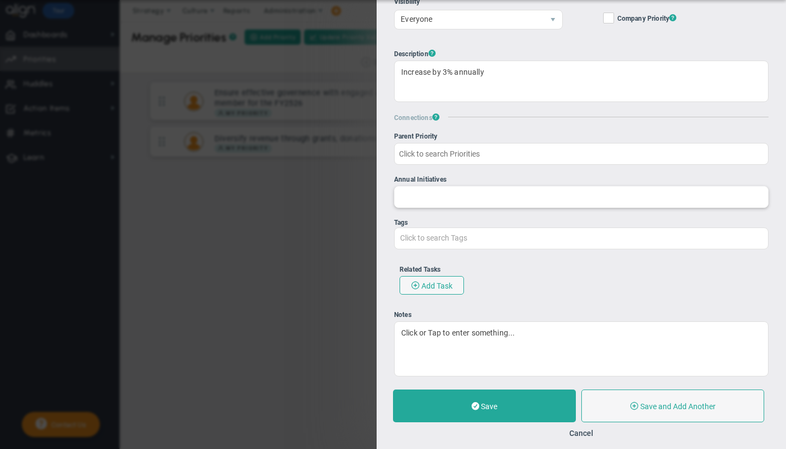
click at [443, 206] on input "Annual Initiatives" at bounding box center [581, 197] width 373 height 20
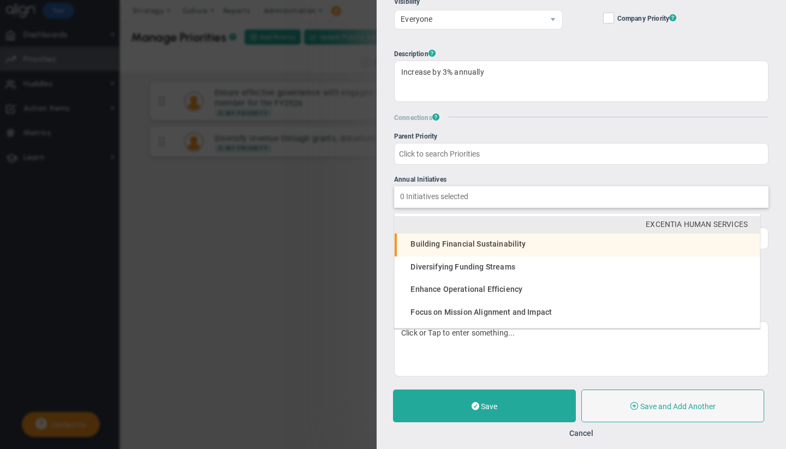
click at [456, 241] on span "Building Financial Sustainability" at bounding box center [468, 244] width 115 height 9
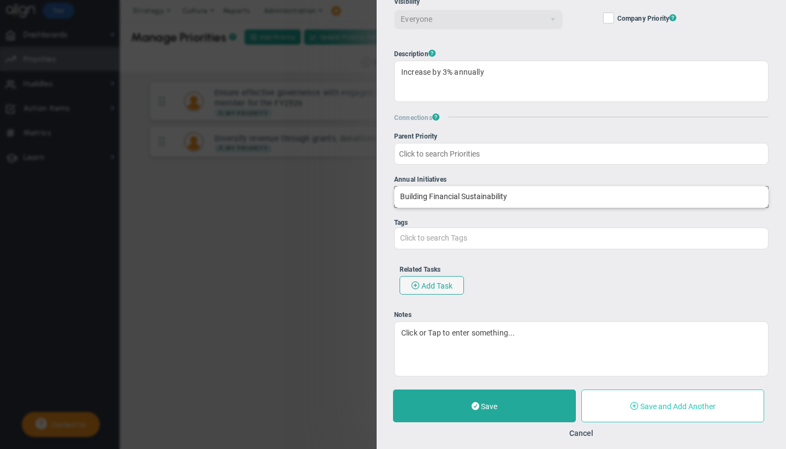
click at [681, 408] on span "Save and Add Another" at bounding box center [677, 406] width 75 height 9
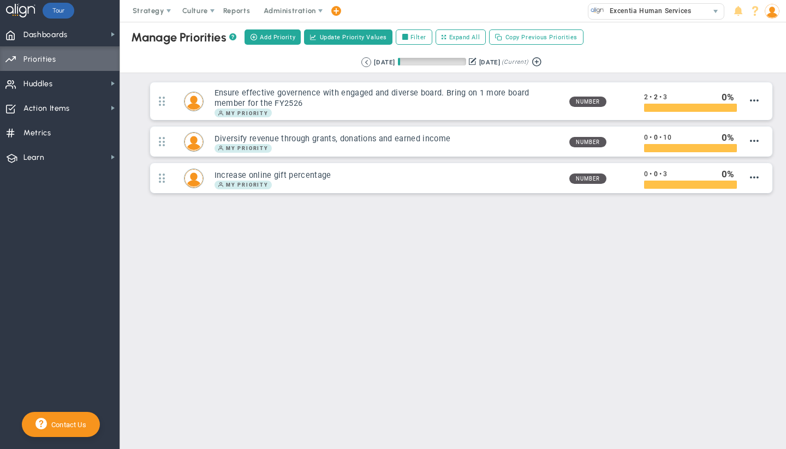
type input "0"
radio input "true"
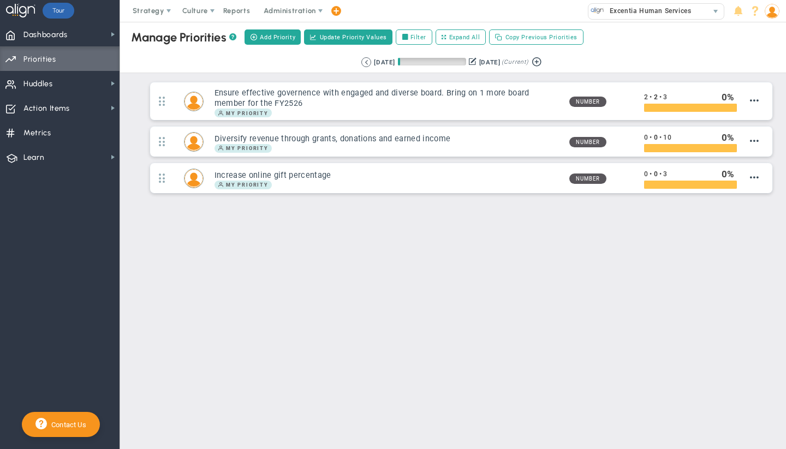
type input "[PERSON_NAME]"
type input "0"
radio input "true"
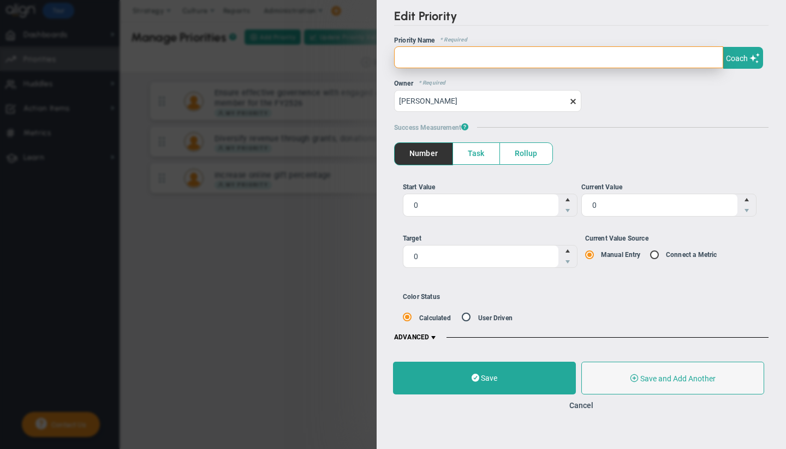
click at [447, 58] on input "text" at bounding box center [558, 57] width 329 height 22
paste input "Increase donation retention rate"
type input "Increase donation retention rate"
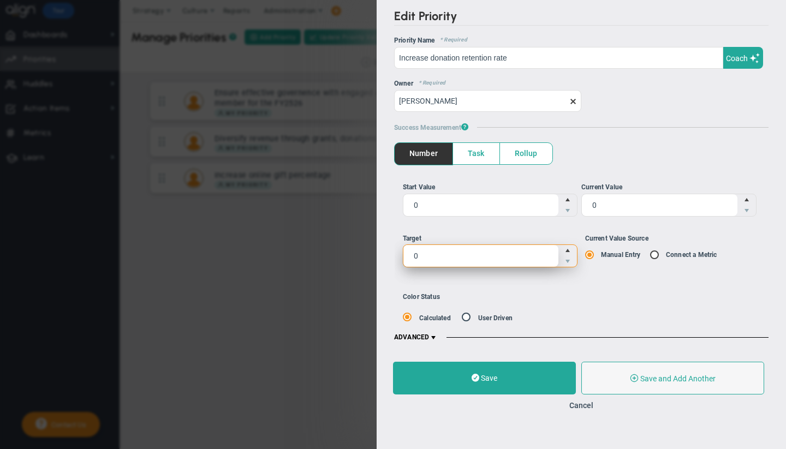
click at [472, 253] on span "0 0" at bounding box center [490, 256] width 175 height 23
click at [0, 0] on input "0" at bounding box center [0, 0] width 0 height 0
type input "7"
click at [437, 337] on span at bounding box center [433, 338] width 9 height 9
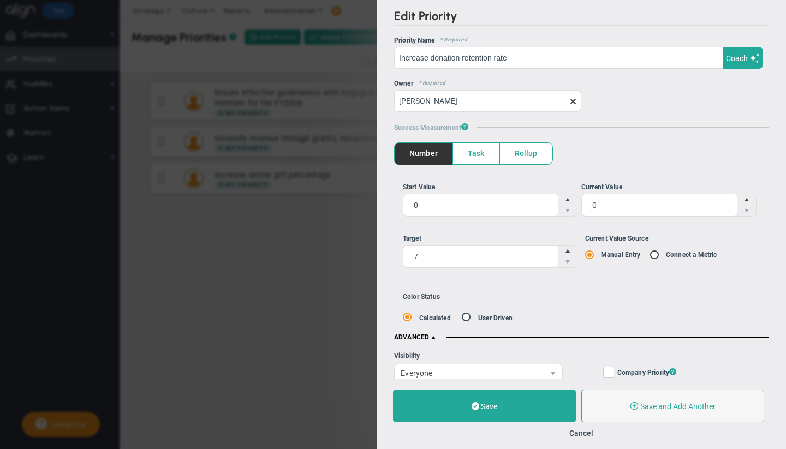
scroll to position [354, 0]
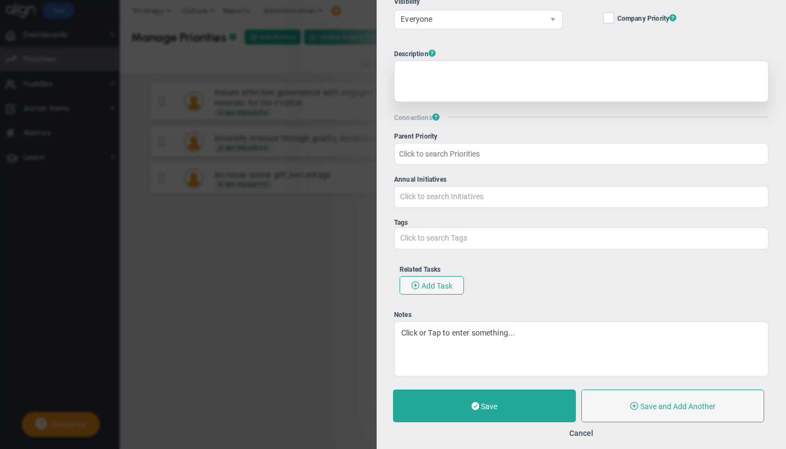
click at [454, 77] on div at bounding box center [581, 81] width 374 height 41
paste div
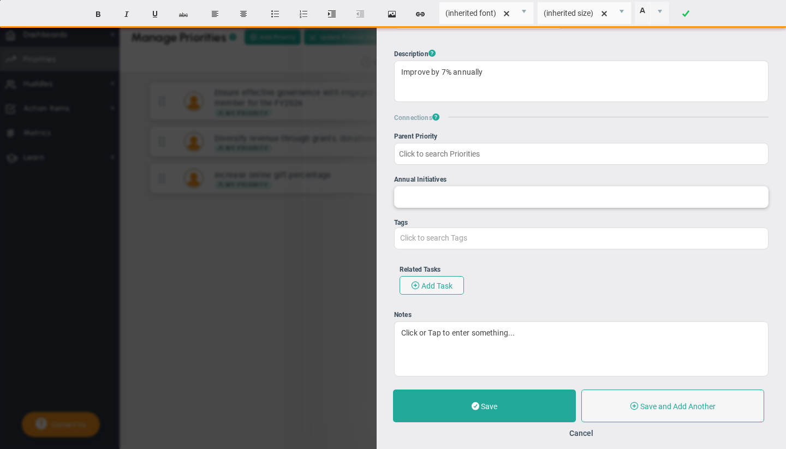
click at [426, 199] on input "Annual Initiatives" at bounding box center [581, 197] width 373 height 20
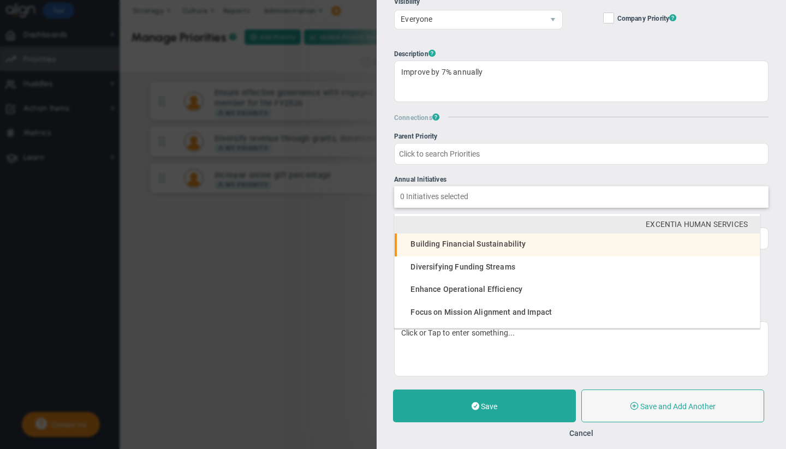
click at [438, 242] on span "Building Financial Sustainability" at bounding box center [468, 244] width 115 height 9
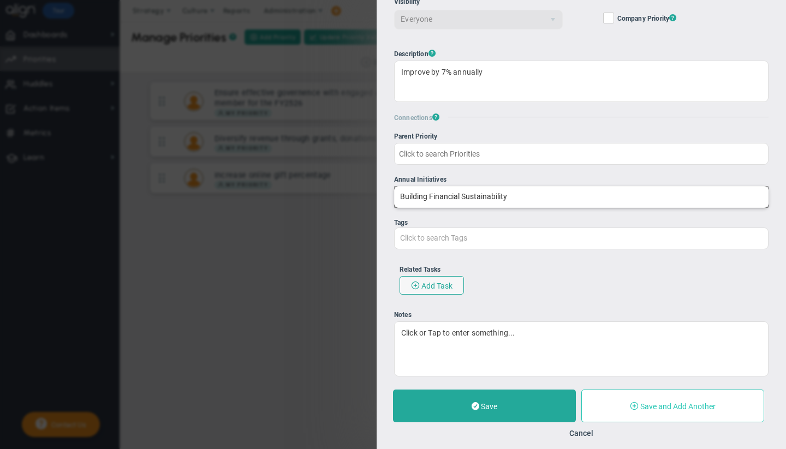
click at [661, 404] on span "Save and Add Another" at bounding box center [677, 406] width 75 height 9
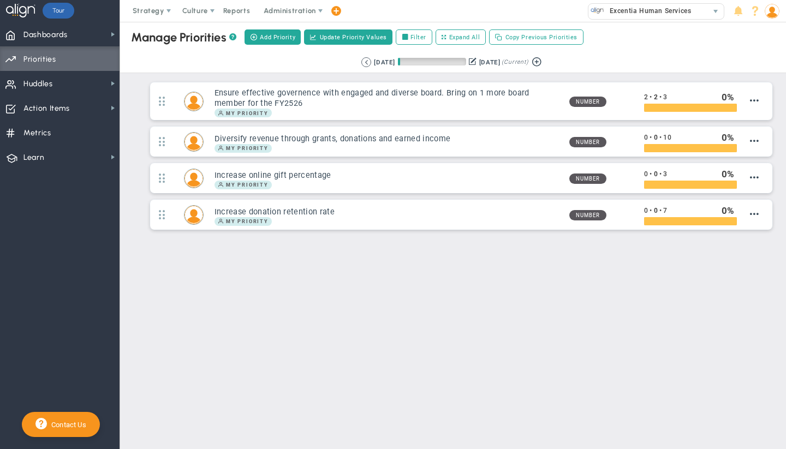
type input "0"
radio input "true"
type input "[PERSON_NAME]"
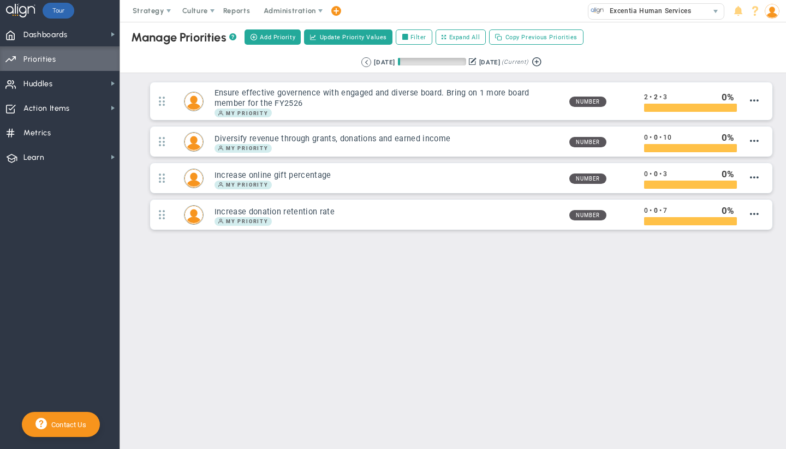
type input "0"
radio input "true"
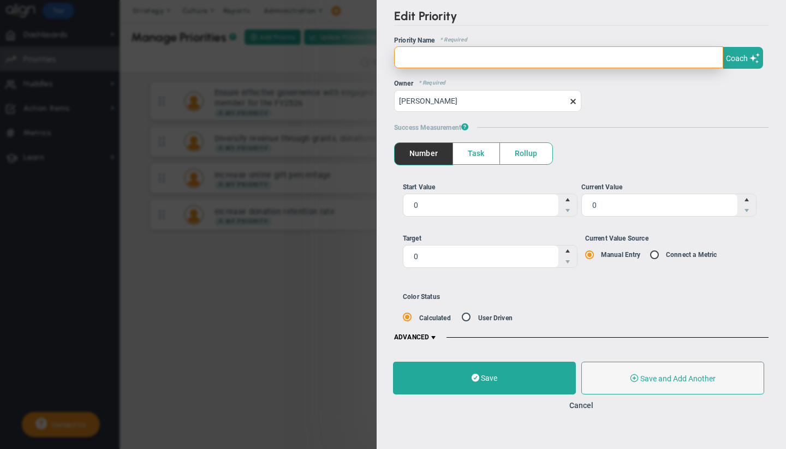
click at [438, 62] on input "text" at bounding box center [558, 57] width 329 height 22
paste input "Develop and [PERSON_NAME] strong donor relationships and personalized engagement"
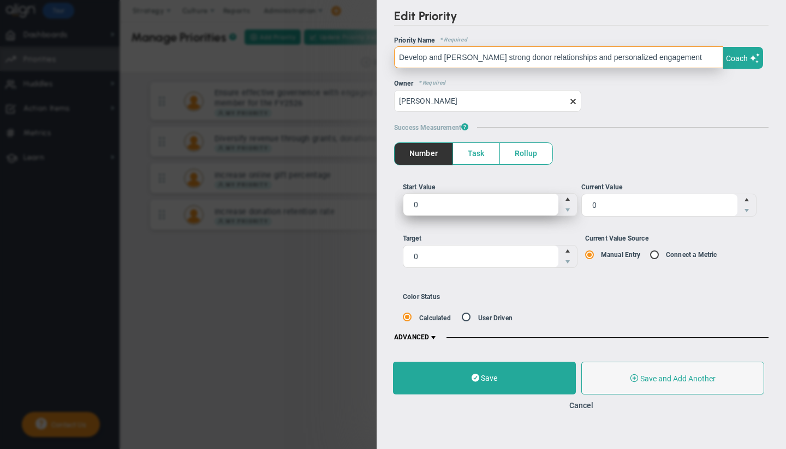
type input "Develop and [PERSON_NAME] strong donor relationships and personalized engagement"
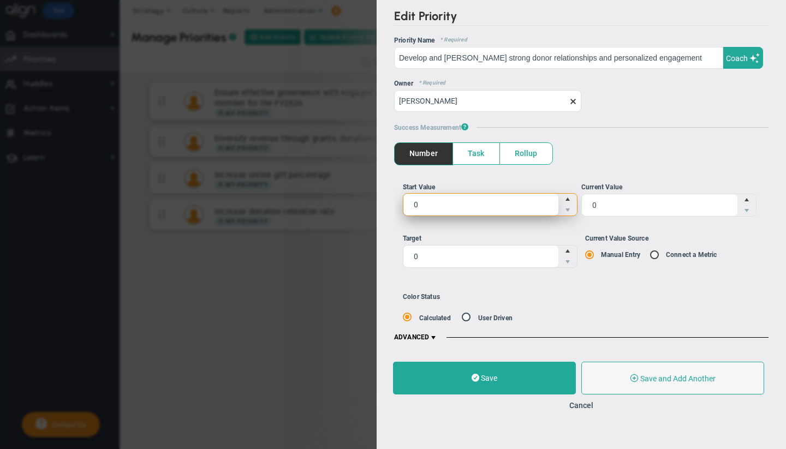
click at [459, 204] on span "0 0" at bounding box center [490, 204] width 175 height 23
click at [0, 0] on input "0" at bounding box center [0, 0] width 0 height 0
click at [440, 205] on input "0" at bounding box center [481, 205] width 156 height 22
type input "3"
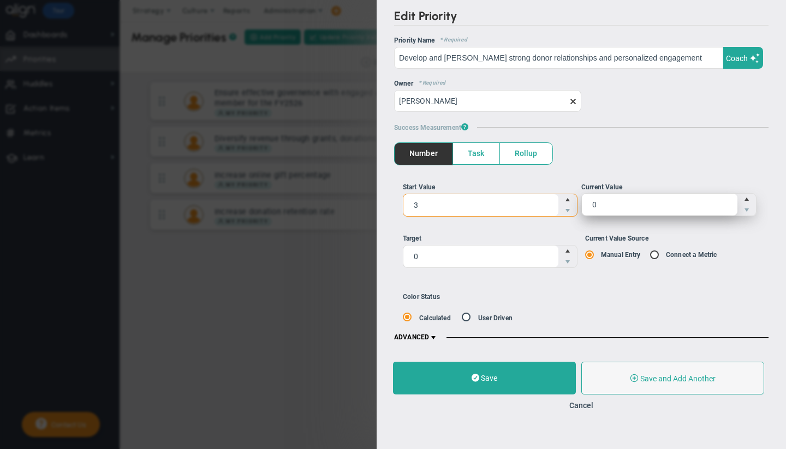
type input "3"
click at [678, 205] on span "0 0" at bounding box center [668, 204] width 175 height 23
click at [678, 205] on input "0" at bounding box center [660, 205] width 156 height 22
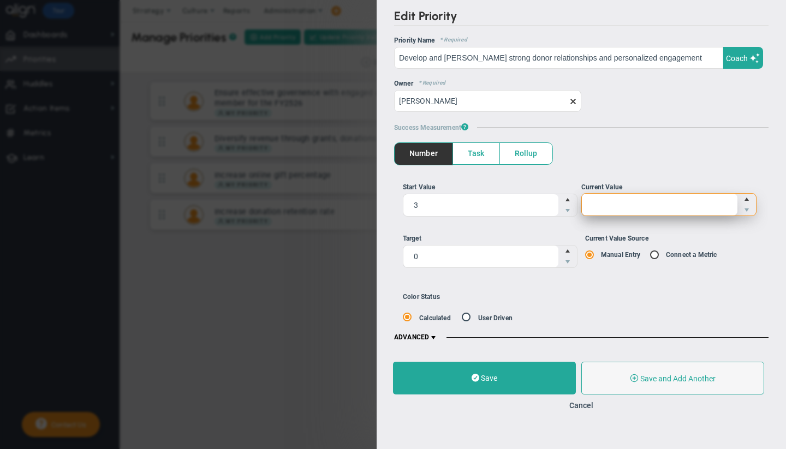
type input "3"
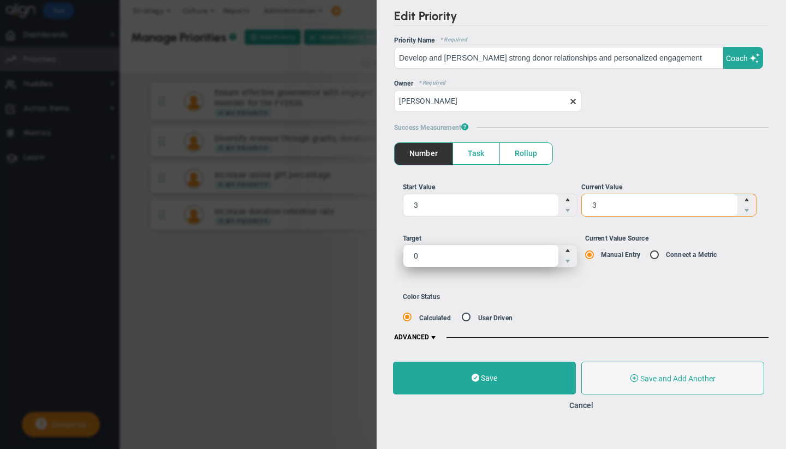
type input "3"
click at [436, 255] on span "0 0" at bounding box center [490, 256] width 175 height 23
click at [436, 255] on input "0" at bounding box center [481, 256] width 156 height 22
type input "6"
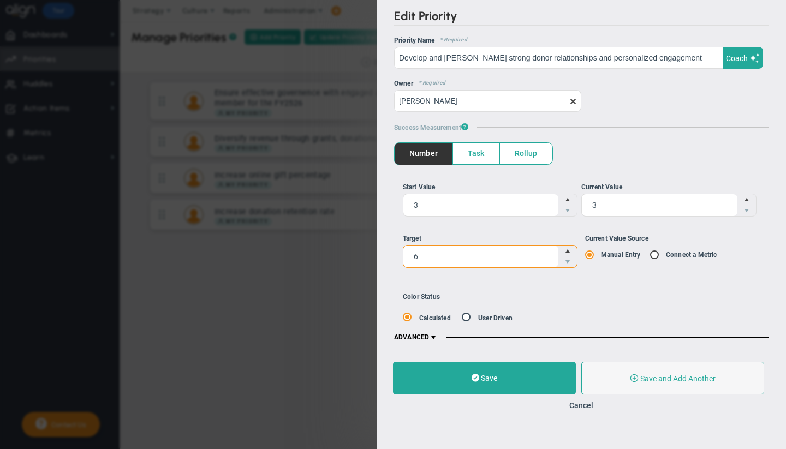
type input "6"
click at [433, 336] on span at bounding box center [433, 338] width 9 height 9
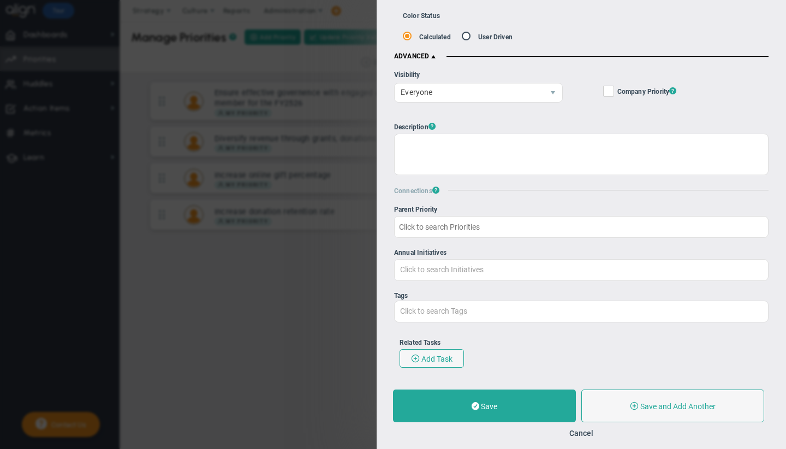
scroll to position [325, 0]
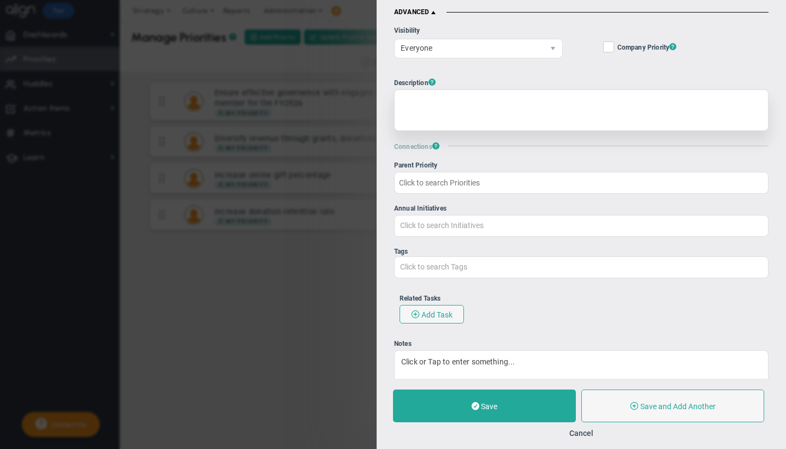
click at [471, 110] on div at bounding box center [581, 110] width 374 height 41
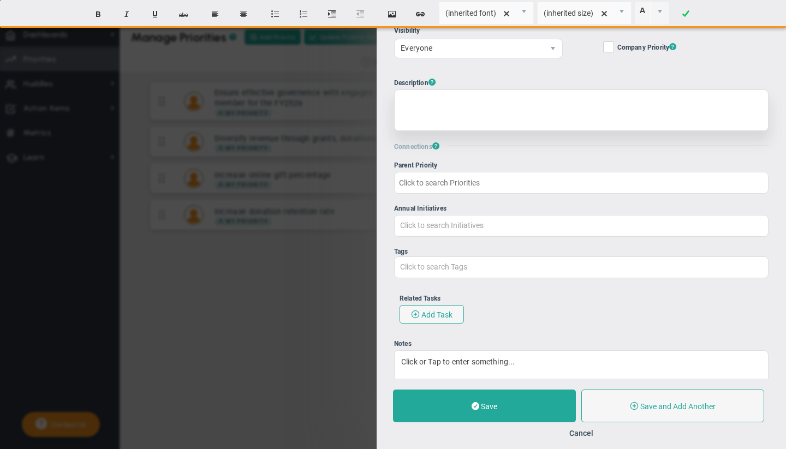
paste div
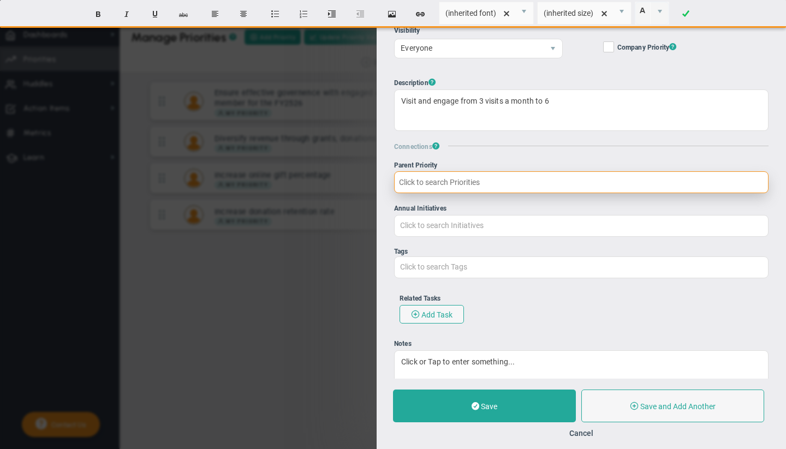
click at [441, 177] on input "Parent Priority" at bounding box center [581, 182] width 374 height 22
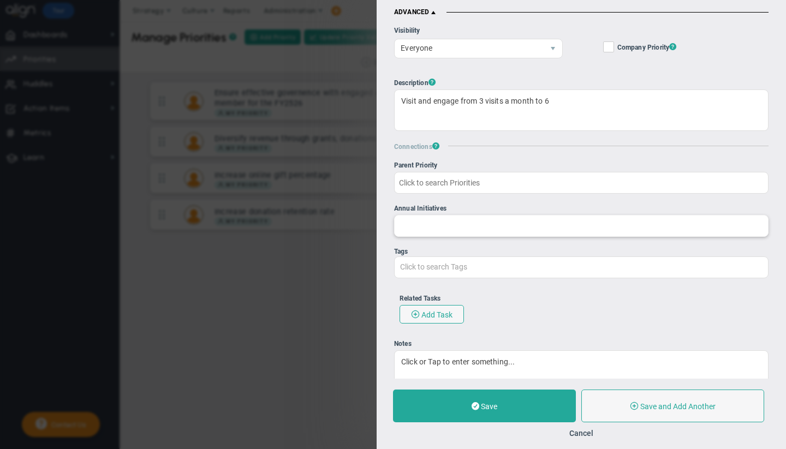
click at [471, 233] on input "Annual Initiatives" at bounding box center [581, 226] width 373 height 20
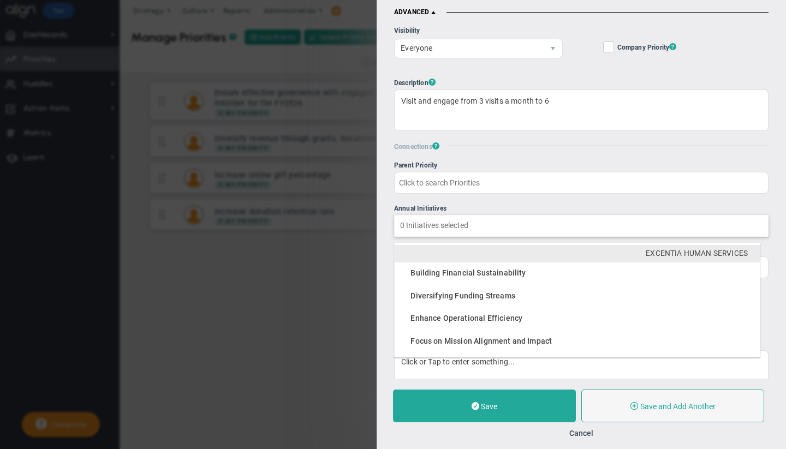
click at [457, 269] on span "Building Financial Sustainability" at bounding box center [468, 273] width 115 height 9
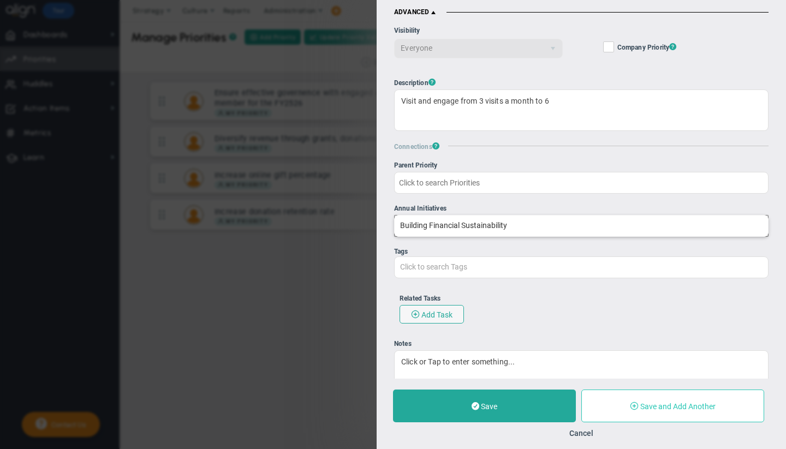
click at [689, 400] on button "Save and Add Another" at bounding box center [672, 406] width 183 height 33
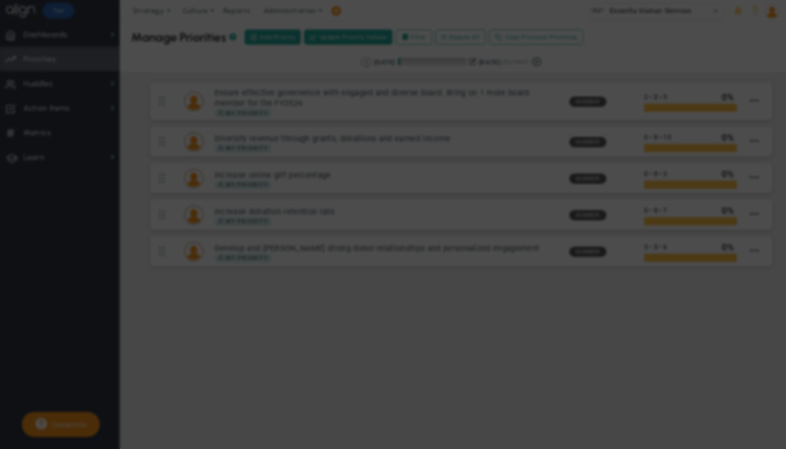
type input "0"
radio input "true"
type input "[PERSON_NAME]"
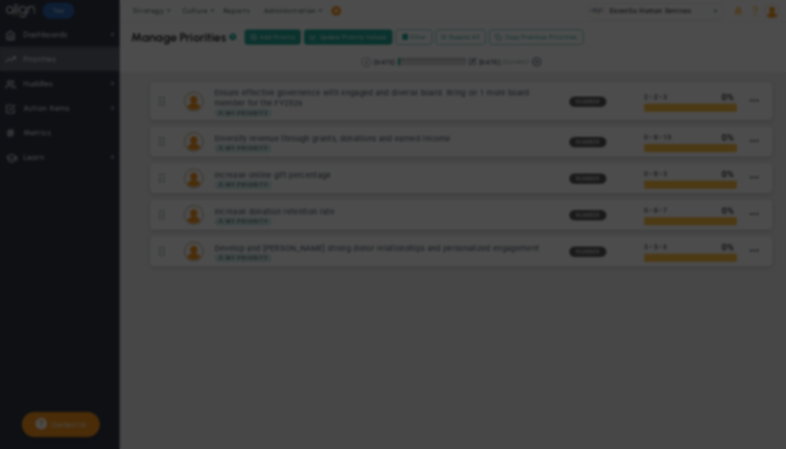
type input "0"
radio input "true"
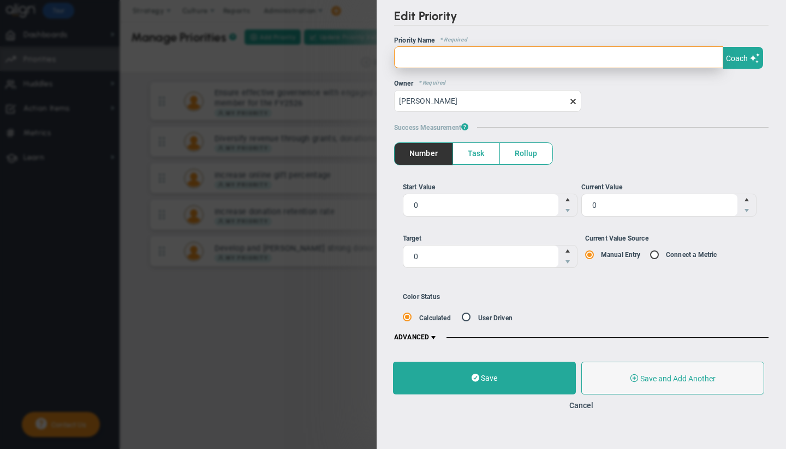
click at [475, 57] on input "text" at bounding box center [558, 57] width 329 height 22
paste input "Explore and implement 2 innovative strategies for funding"
type input "Explore and implement 2 innovative strategies for funding"
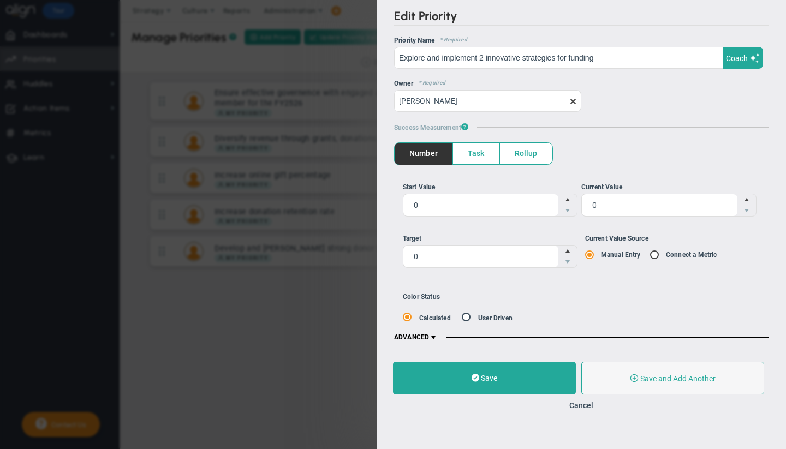
click at [479, 152] on span "Task" at bounding box center [476, 153] width 46 height 21
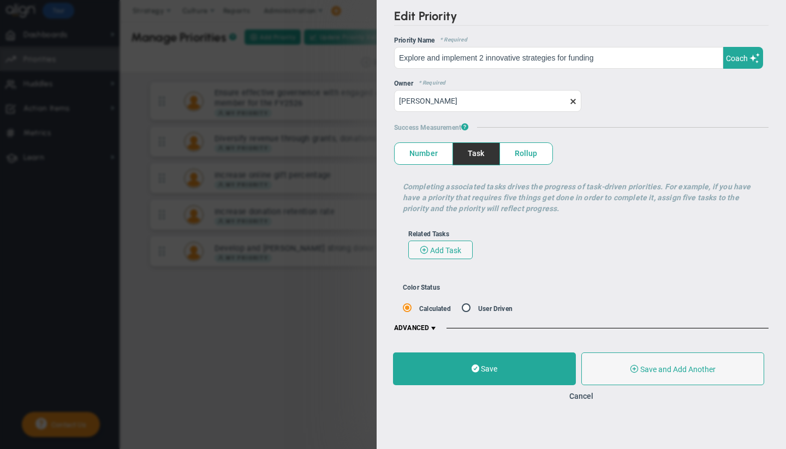
click at [467, 310] on input "radio" at bounding box center [470, 310] width 11 height 10
radio input "true"
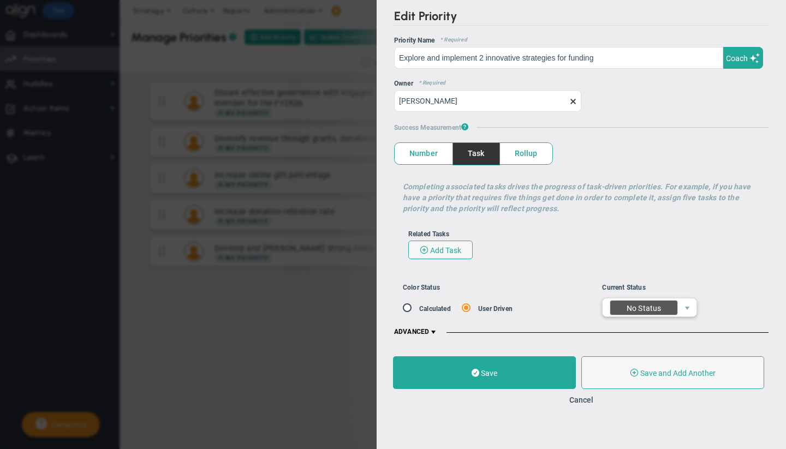
click at [662, 310] on div "No Status" at bounding box center [644, 307] width 68 height 15
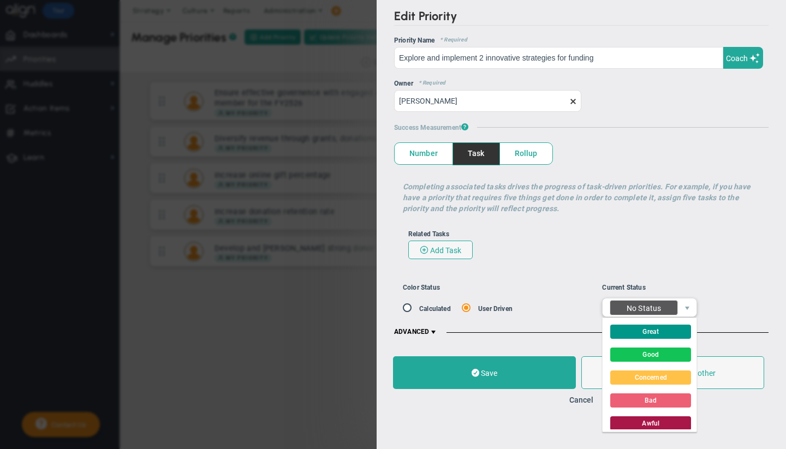
click at [641, 248] on div "Related Tasks Add Task" at bounding box center [582, 245] width 358 height 40
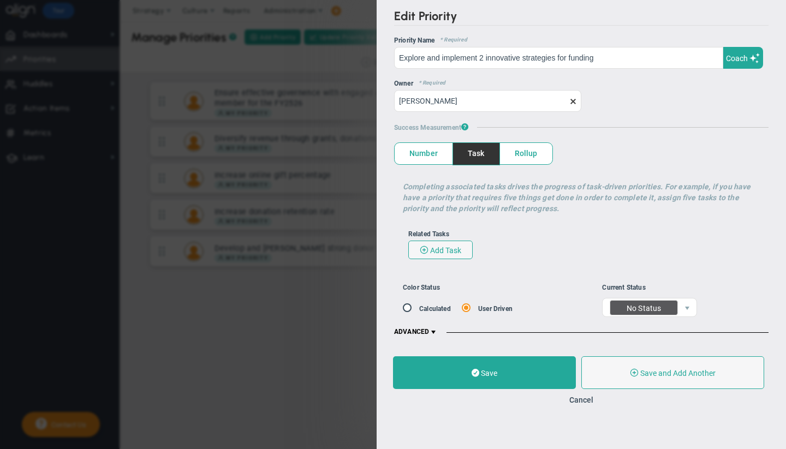
click at [524, 156] on span "Rollup" at bounding box center [526, 153] width 52 height 21
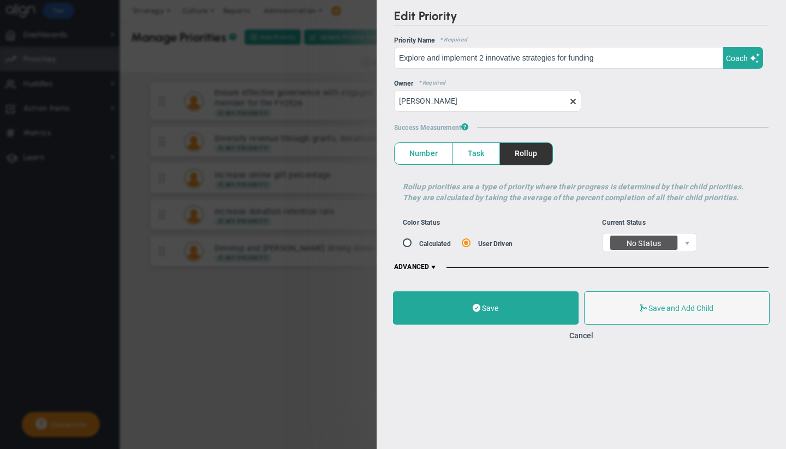
click at [437, 269] on span at bounding box center [433, 267] width 9 height 9
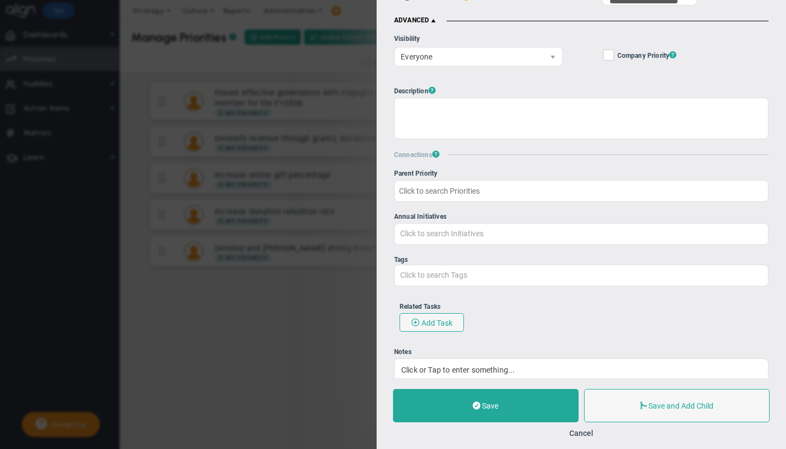
scroll to position [306, 0]
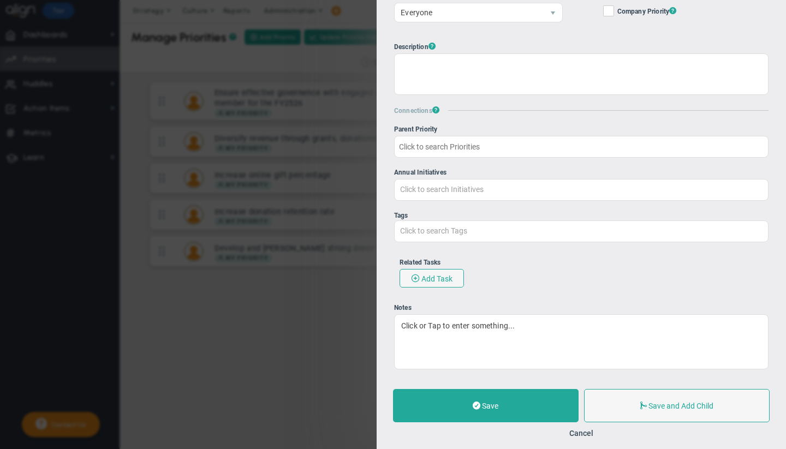
click at [448, 192] on div "Parent OKR Parent Priority Annual Initiatives Click to search Initiatives Click…" at bounding box center [581, 248] width 374 height 244
click at [435, 180] on input "Annual Initiatives" at bounding box center [581, 190] width 373 height 20
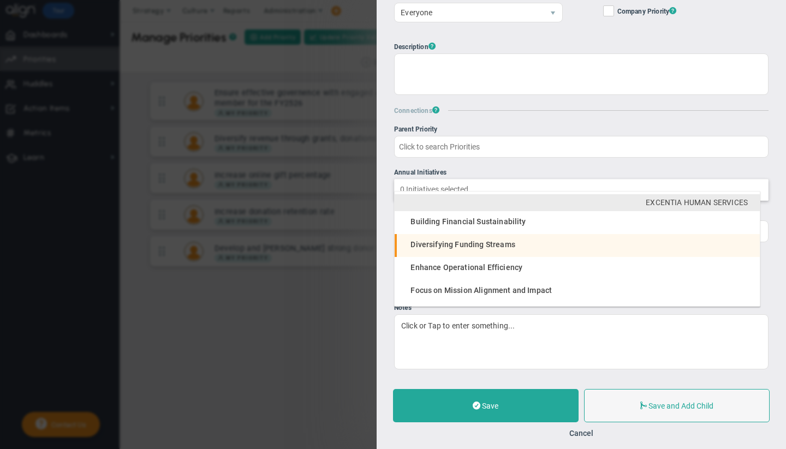
click at [445, 246] on span "Diversifying Funding Streams" at bounding box center [463, 244] width 104 height 9
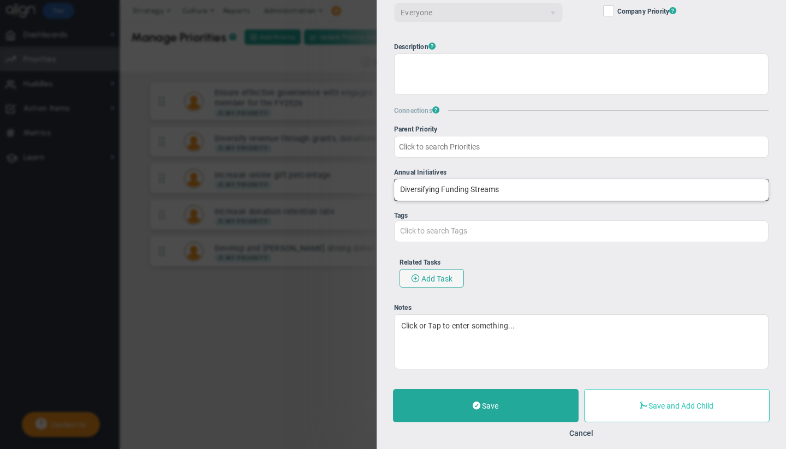
click at [680, 408] on span "Save and Add Child" at bounding box center [681, 406] width 65 height 9
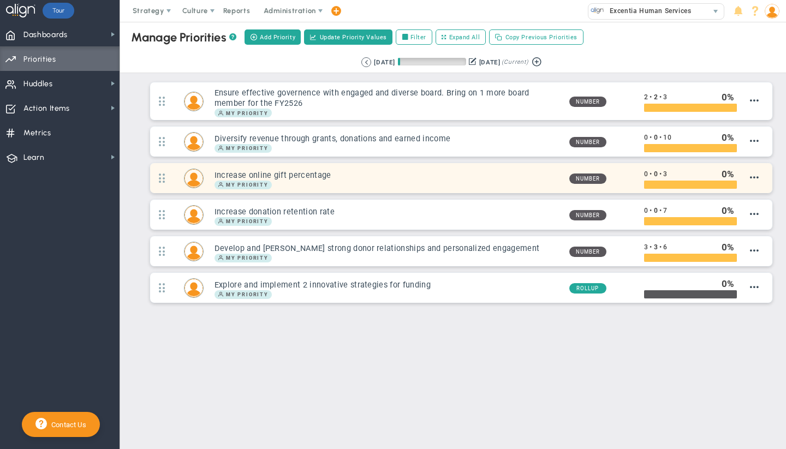
type input "0"
radio input "true"
type input "[PERSON_NAME]"
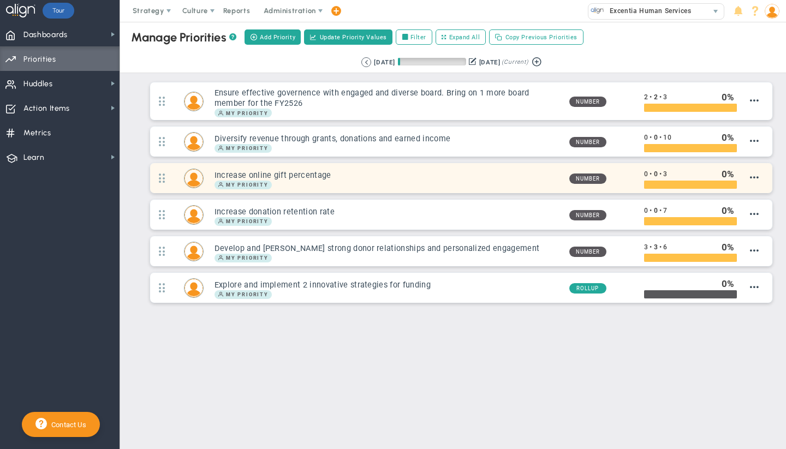
type input "0"
radio input "true"
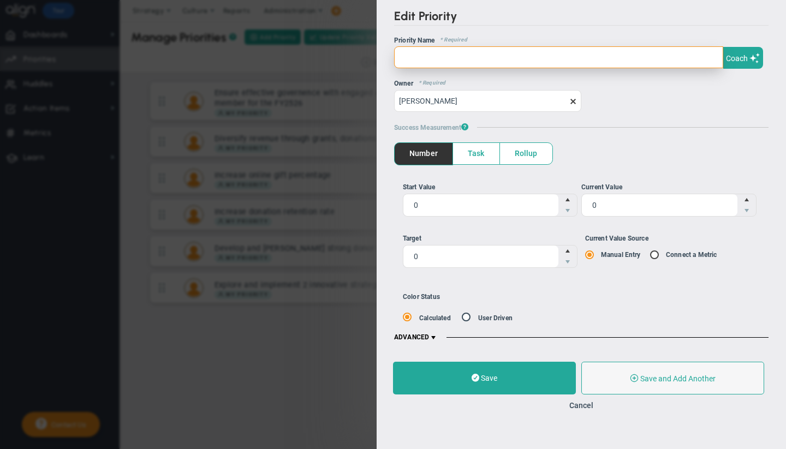
click at [425, 58] on input "text" at bounding box center [558, 57] width 329 height 22
paste input "Encourage idea generation funding through brainstorming and innovation labs wit…"
type input "Encourage idea generation funding through brainstorming and innovation labs wit…"
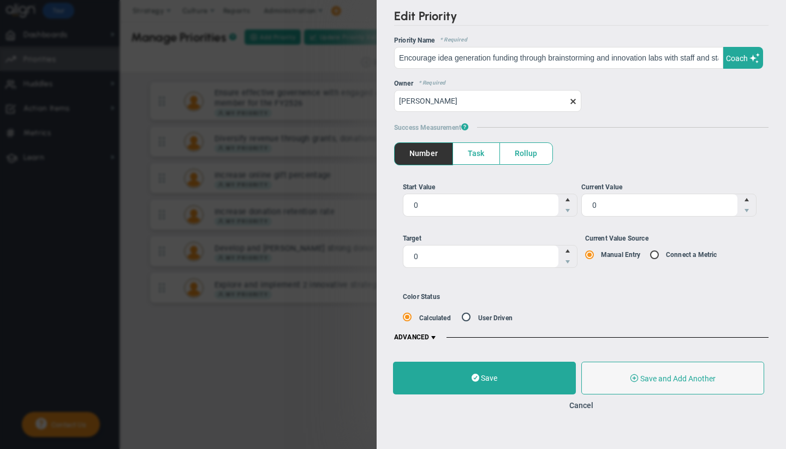
click at [516, 154] on span "Rollup" at bounding box center [526, 153] width 52 height 21
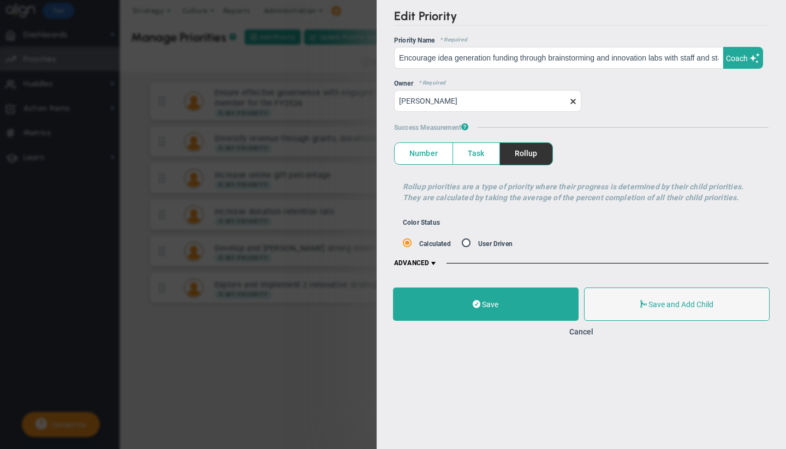
click at [436, 265] on span at bounding box center [433, 263] width 9 height 9
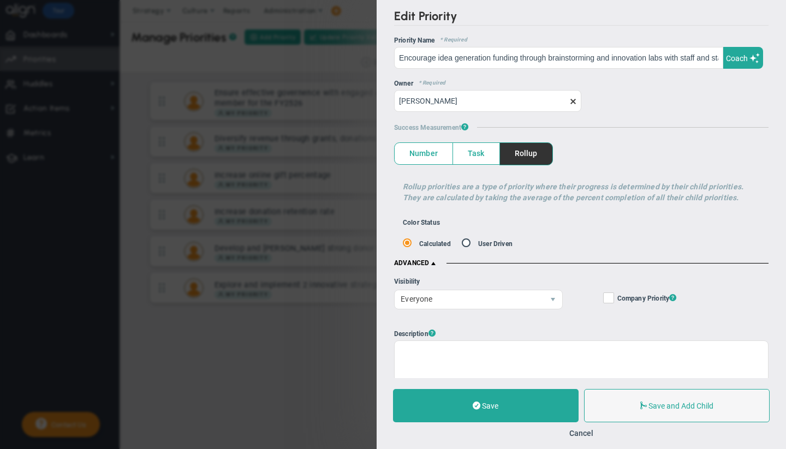
click at [465, 243] on input "radio" at bounding box center [470, 245] width 11 height 10
radio input "true"
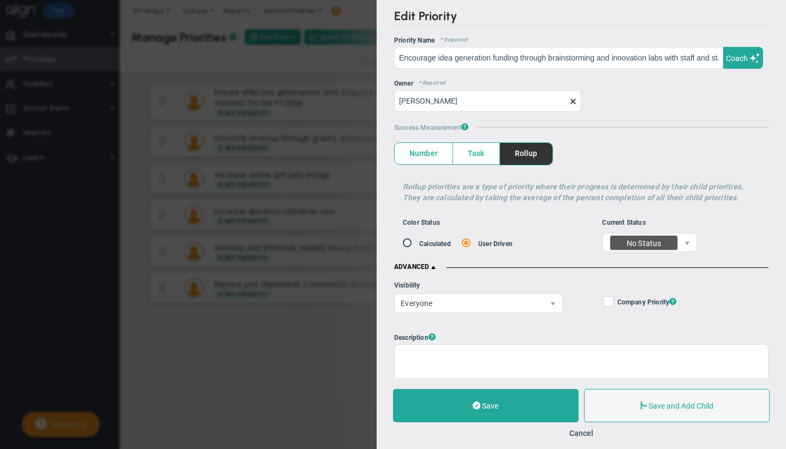
scroll to position [306, 0]
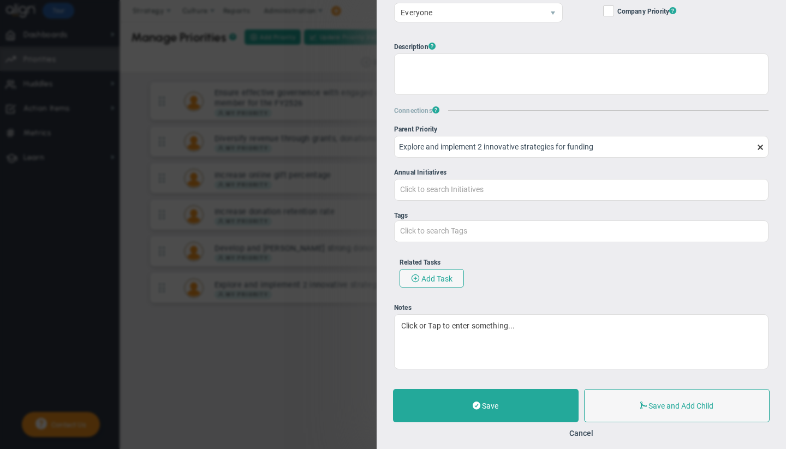
click at [449, 212] on div "Tags" at bounding box center [581, 216] width 374 height 8
click at [449, 221] on input "Click to search Tags" at bounding box center [441, 231] width 93 height 20
type input "Click to search Tags"
click at [442, 183] on input "Annual Initiatives Click to search Initiatives" at bounding box center [581, 190] width 373 height 20
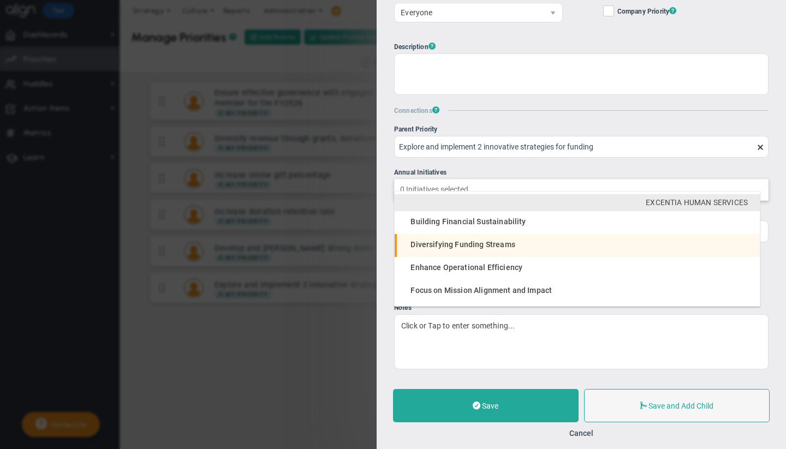
click at [448, 243] on span "Diversifying Funding Streams" at bounding box center [463, 244] width 104 height 9
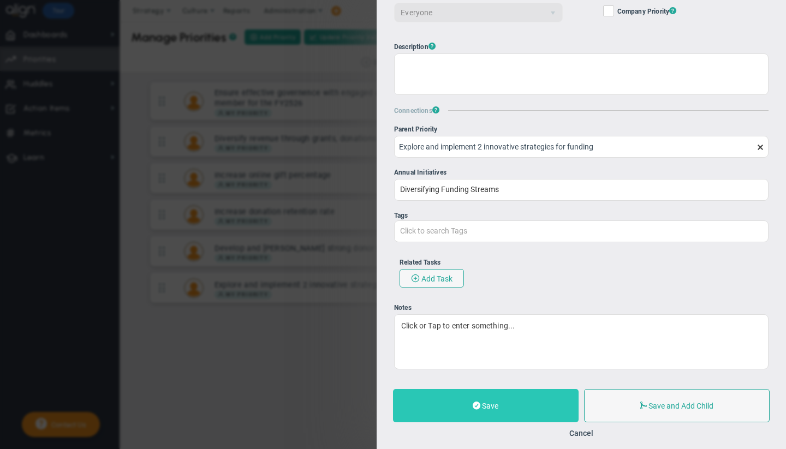
click at [533, 404] on button "Save" at bounding box center [486, 405] width 186 height 33
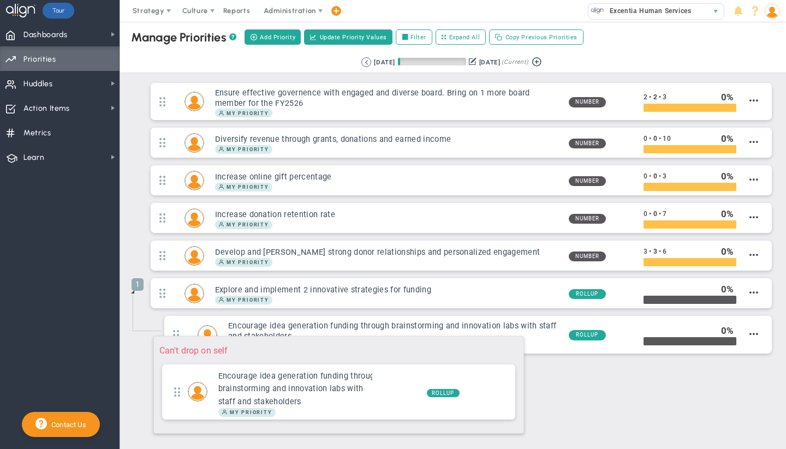
drag, startPoint x: 178, startPoint y: 331, endPoint x: 148, endPoint y: 331, distance: 30.0
click at [148, 331] on li "Encourage idea generation funding through brainstorming and innovation labs wit…" at bounding box center [461, 337] width 628 height 45
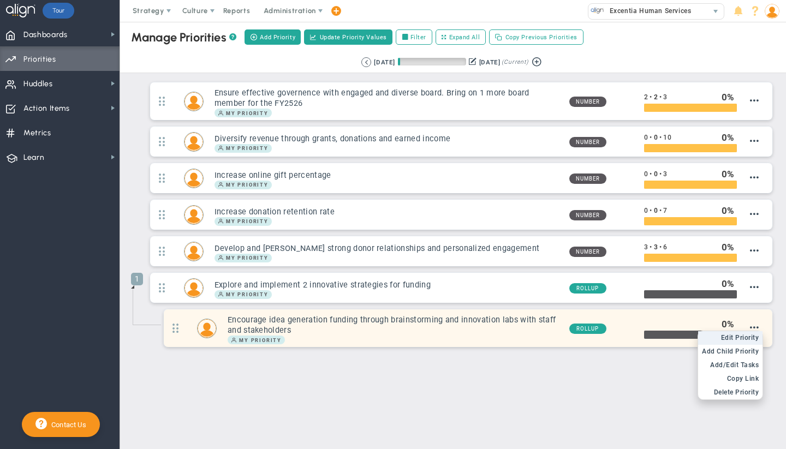
click at [741, 340] on span "Edit Priority" at bounding box center [740, 338] width 38 height 8
type input "Encourage idea generation funding through brainstorming and innovation labs wit…"
type input "0"
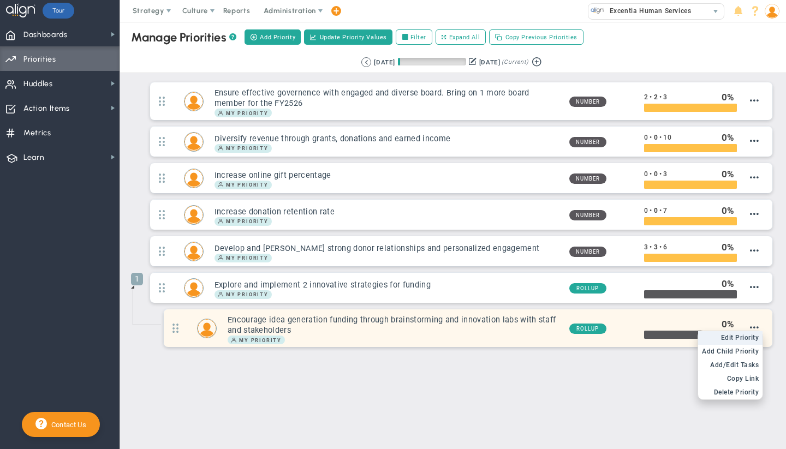
radio input "true"
type input "Explore and implement 2 innovative strategies for funding"
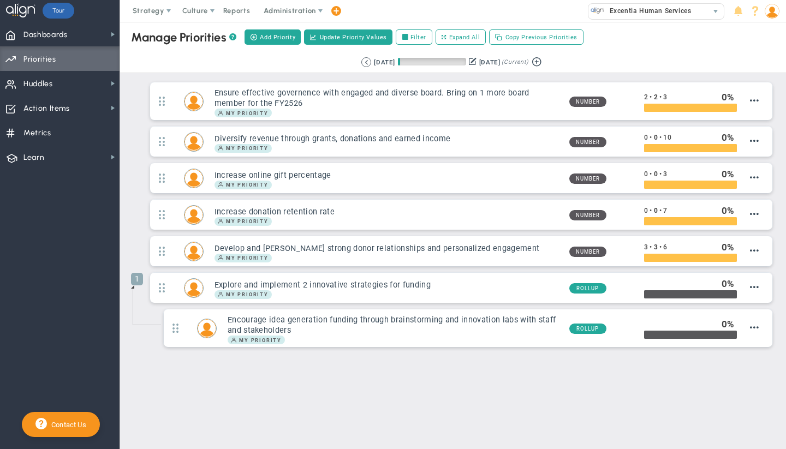
type input "[PERSON_NAME]"
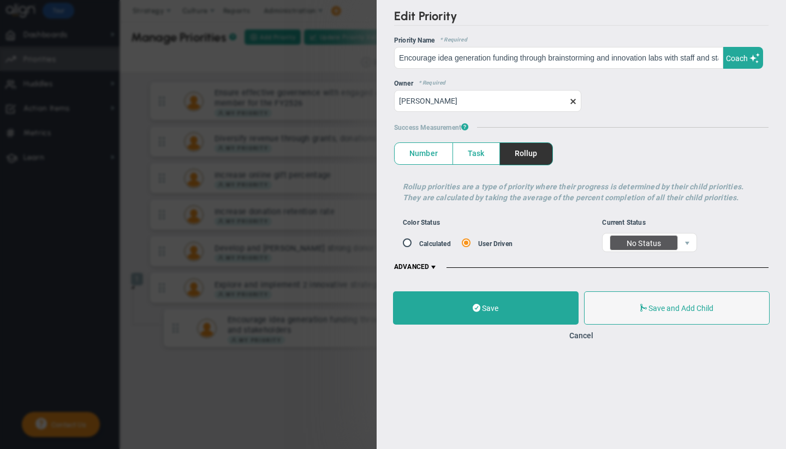
click at [438, 267] on span at bounding box center [433, 267] width 9 height 9
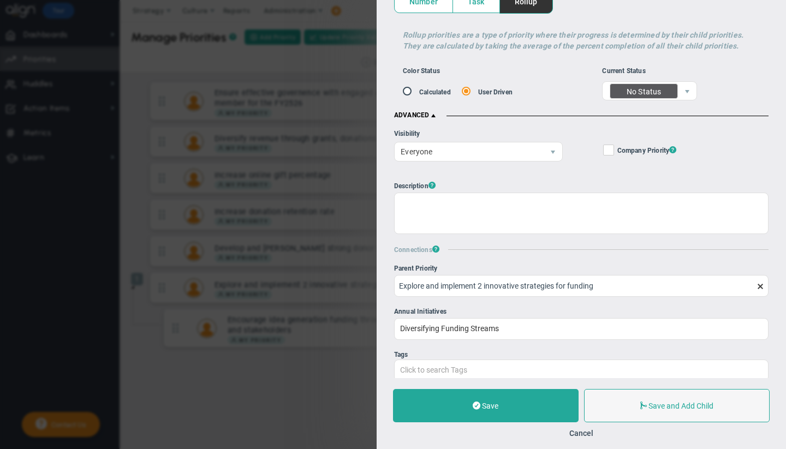
scroll to position [139, 0]
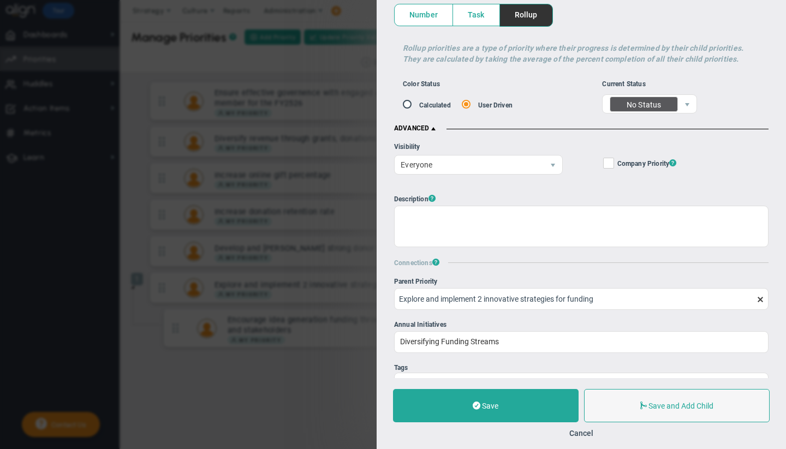
click at [480, 17] on span "Task" at bounding box center [476, 14] width 46 height 21
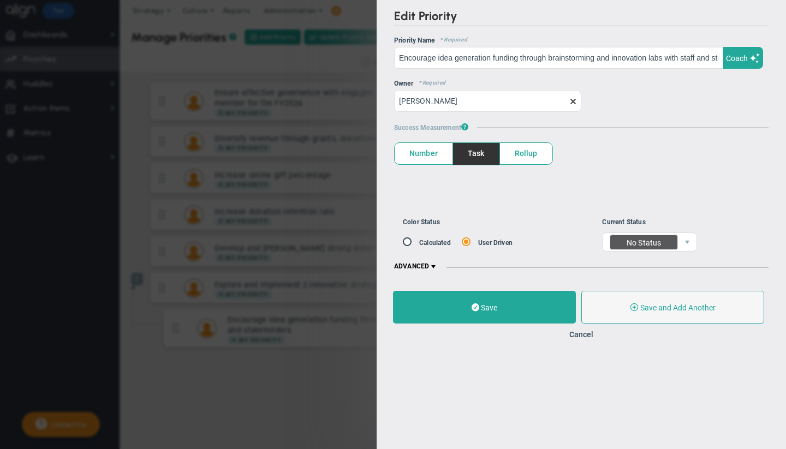
scroll to position [0, 0]
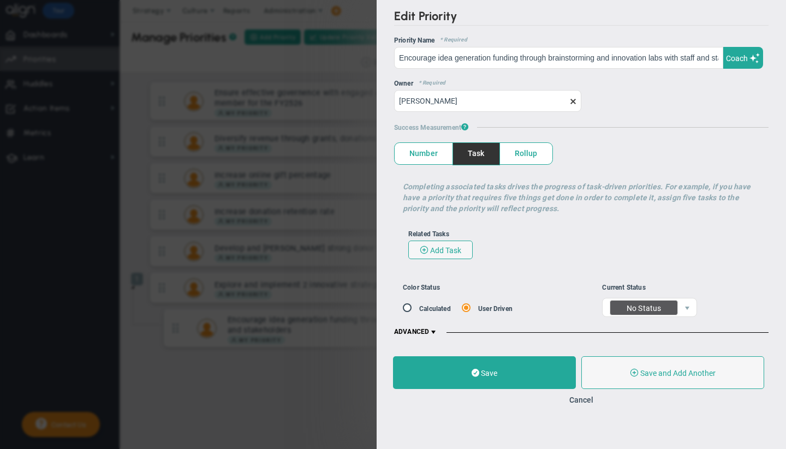
click at [434, 334] on span at bounding box center [433, 332] width 9 height 9
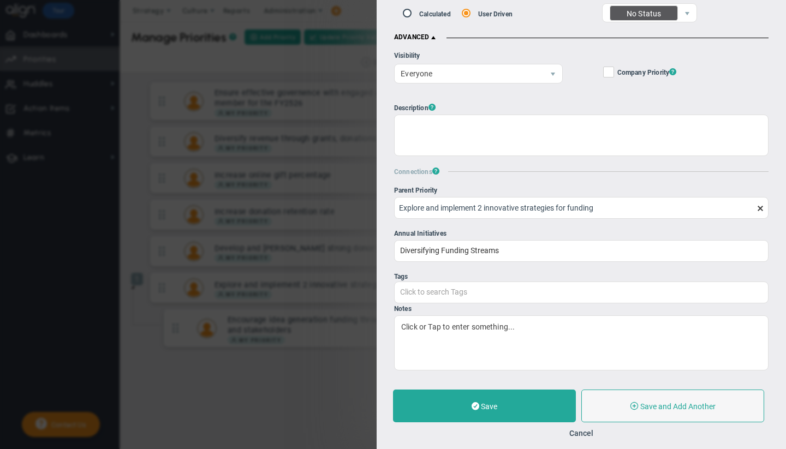
scroll to position [311, 0]
click at [756, 203] on span at bounding box center [760, 207] width 9 height 9
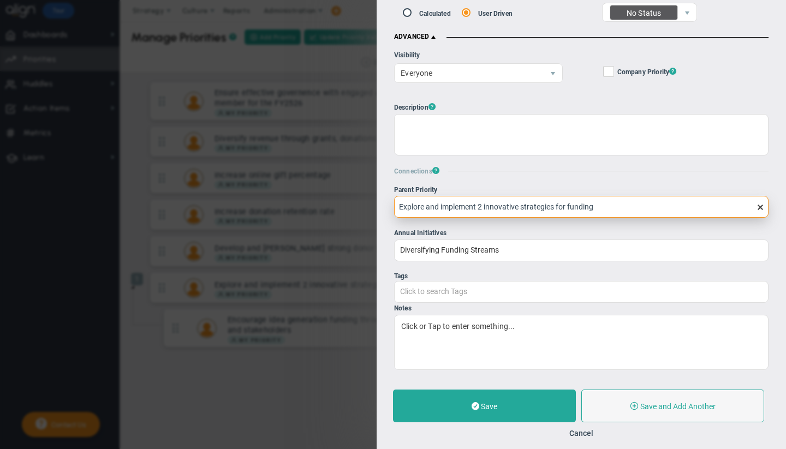
click at [751, 196] on input "Explore and implement 2 innovative strategies for funding" at bounding box center [581, 207] width 374 height 22
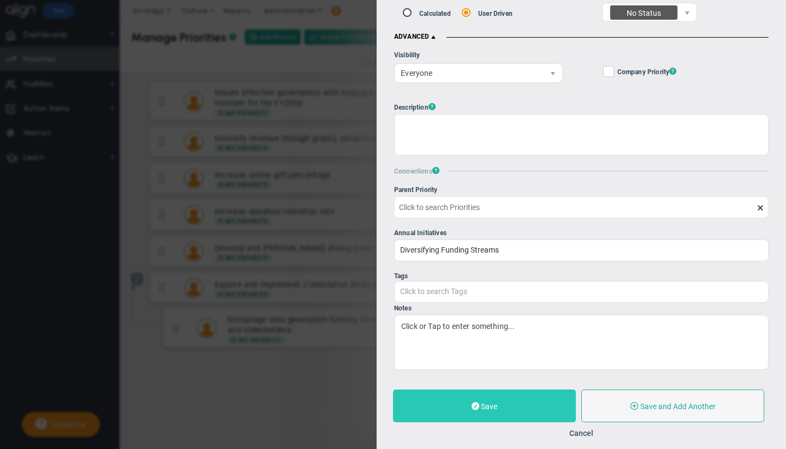
click at [466, 399] on button "Save" at bounding box center [484, 406] width 183 height 33
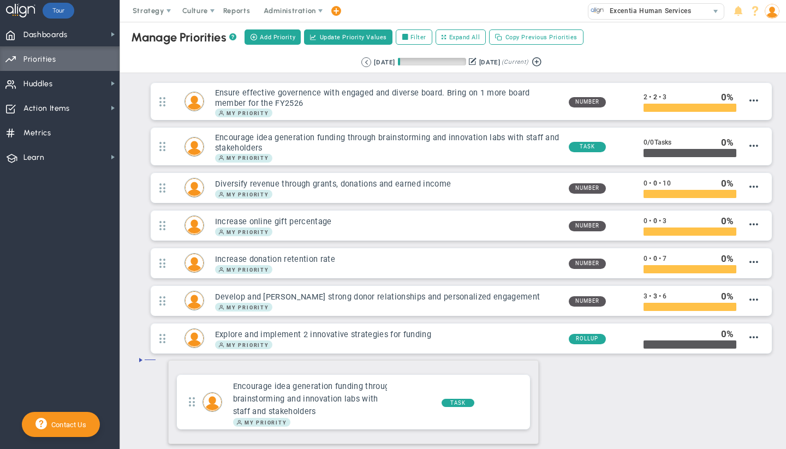
drag, startPoint x: 162, startPoint y: 146, endPoint x: 163, endPoint y: 355, distance: 209.1
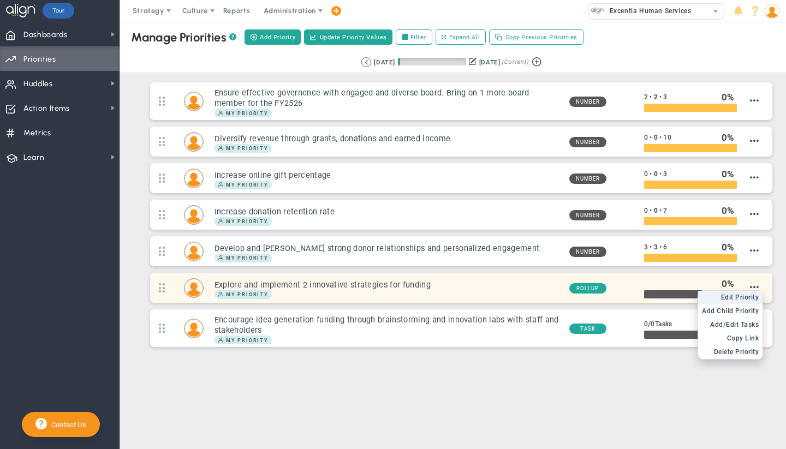
click at [744, 298] on span "Edit Priority" at bounding box center [740, 298] width 38 height 8
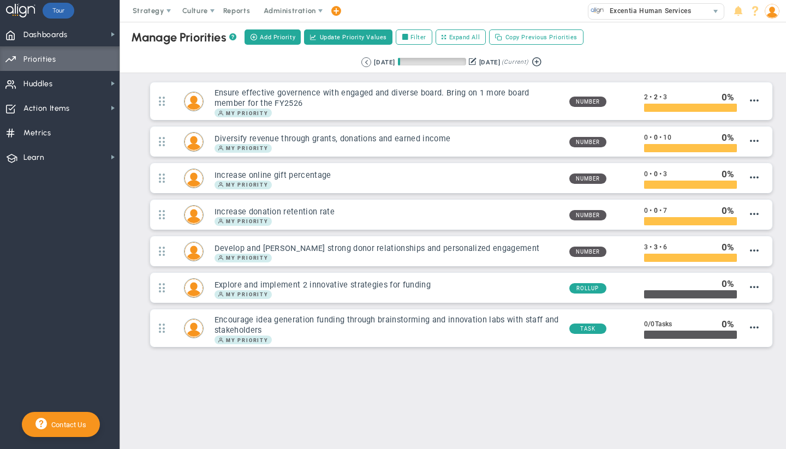
type input "Explore and implement 2 innovative strategies for funding"
type input "0"
type input "100"
radio input "true"
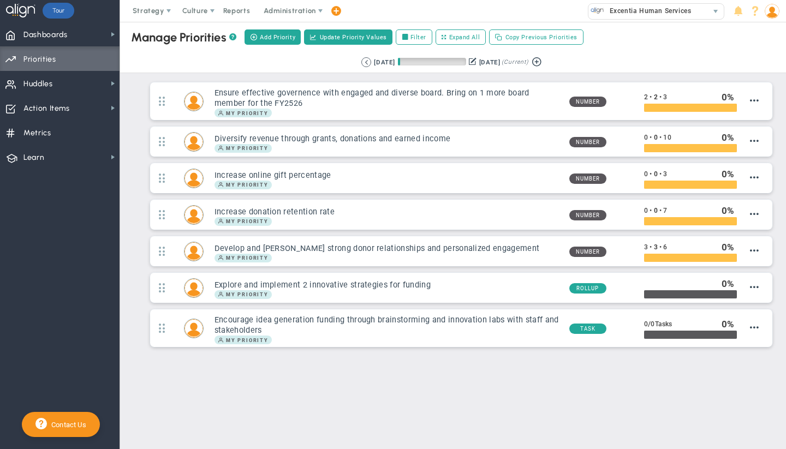
type input "[PERSON_NAME]"
type input "0"
type input "100"
radio input "true"
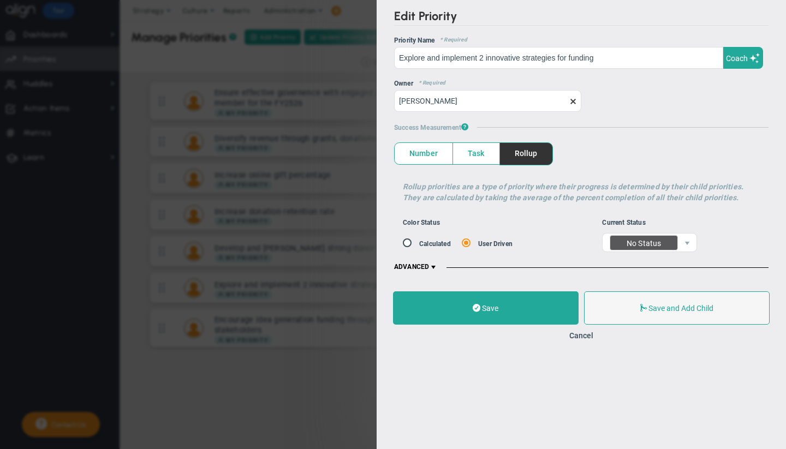
click at [484, 152] on span "Task" at bounding box center [476, 153] width 46 height 21
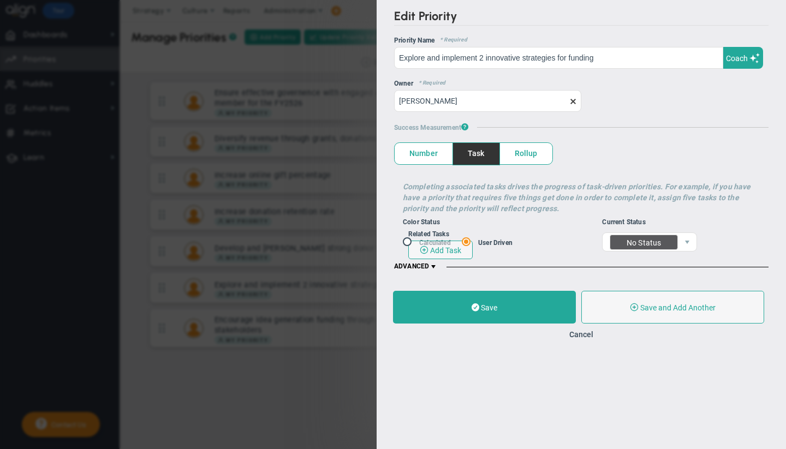
click at [483, 252] on div "Color Status Calculated User Driven" at bounding box center [502, 234] width 199 height 33
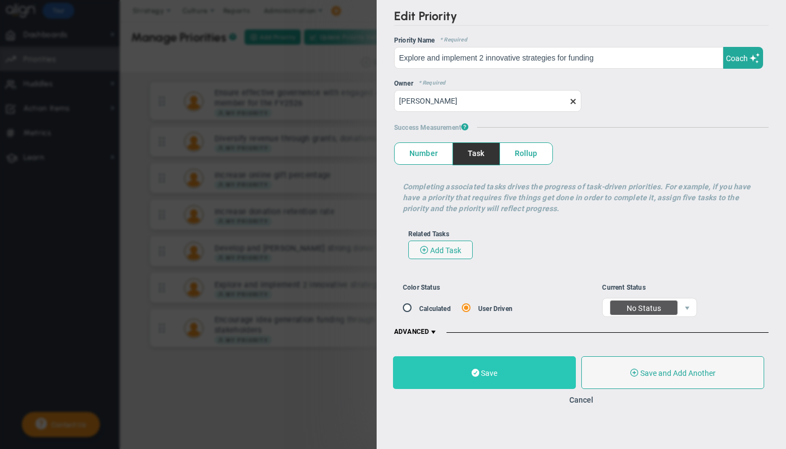
click at [497, 368] on button "Save" at bounding box center [484, 372] width 183 height 33
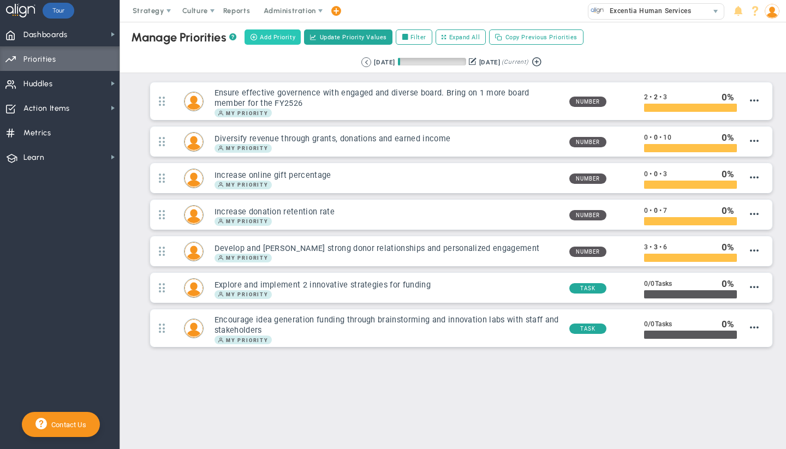
click at [265, 35] on span "Add Priority" at bounding box center [277, 37] width 35 height 9
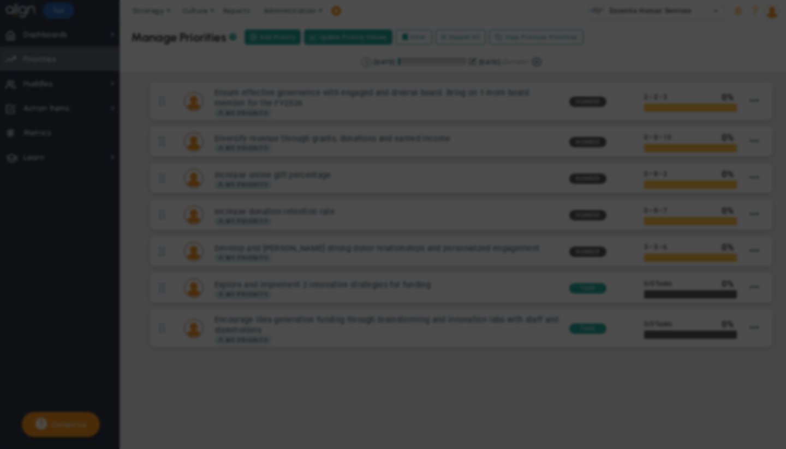
type input "0"
radio input "true"
type input "[PERSON_NAME]"
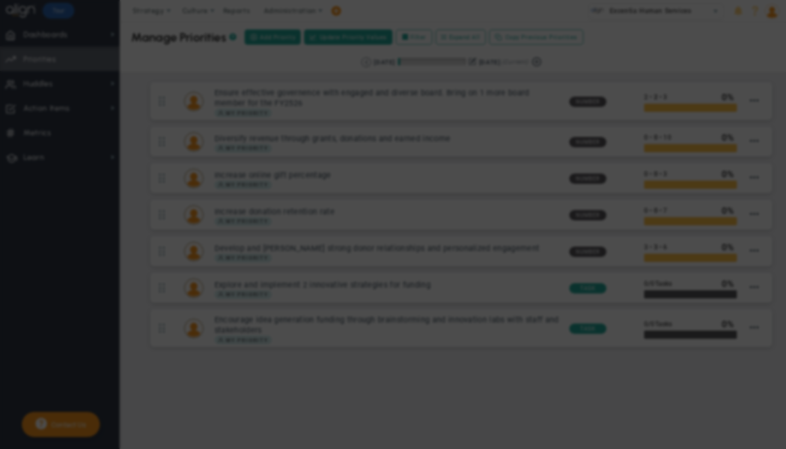
type input "0"
radio input "true"
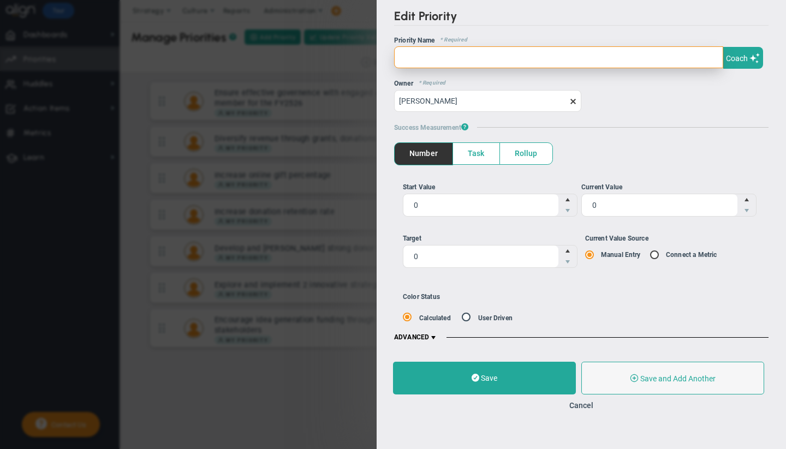
click at [456, 60] on input "text" at bounding box center [558, 57] width 329 height 22
paste input "Create and implement finanical reserves for economic resilence"
type input "Create and implement finanical reserves for economic resilence"
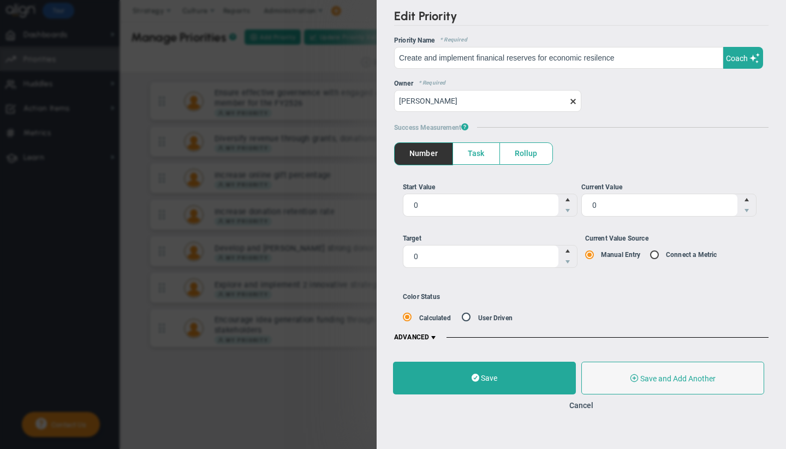
click at [467, 150] on span "Task" at bounding box center [476, 153] width 46 height 21
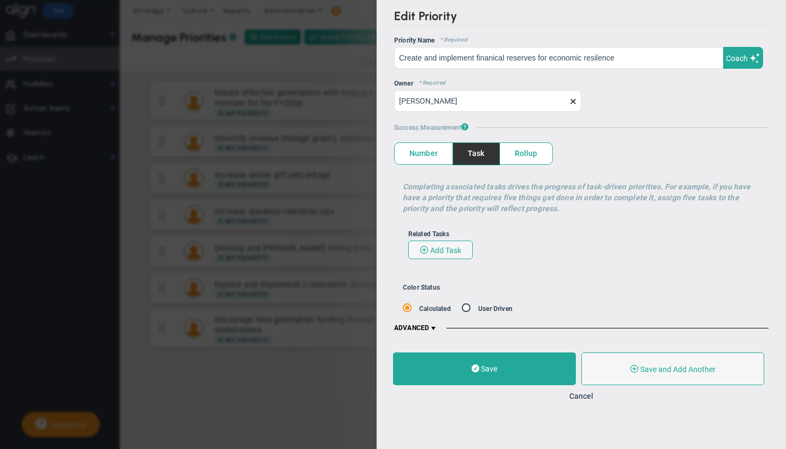
click at [467, 307] on input "radio" at bounding box center [470, 310] width 11 height 10
radio input "true"
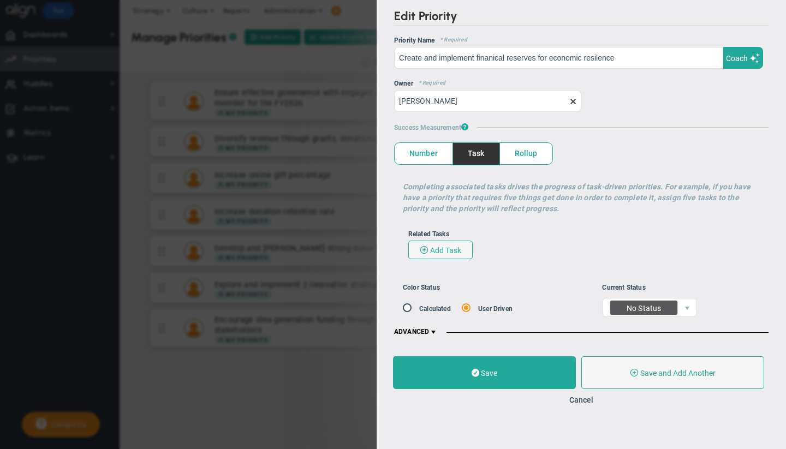
click at [436, 332] on span at bounding box center [433, 332] width 9 height 9
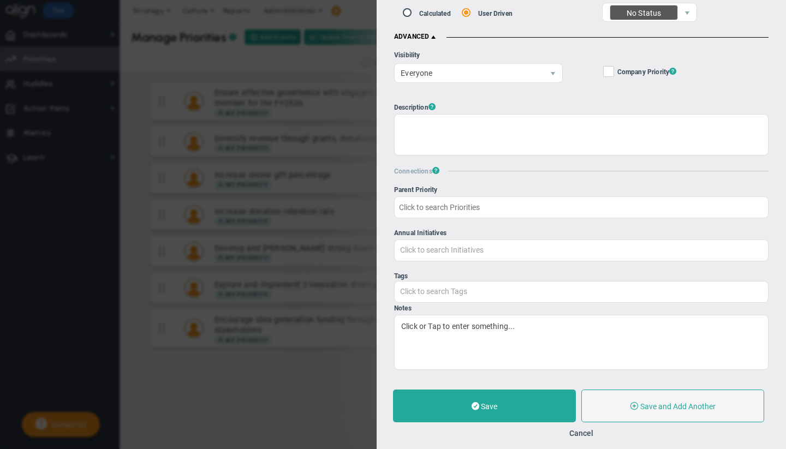
scroll to position [311, 0]
click at [442, 250] on input "Annual Initiatives Click to search Initiatives" at bounding box center [581, 250] width 373 height 20
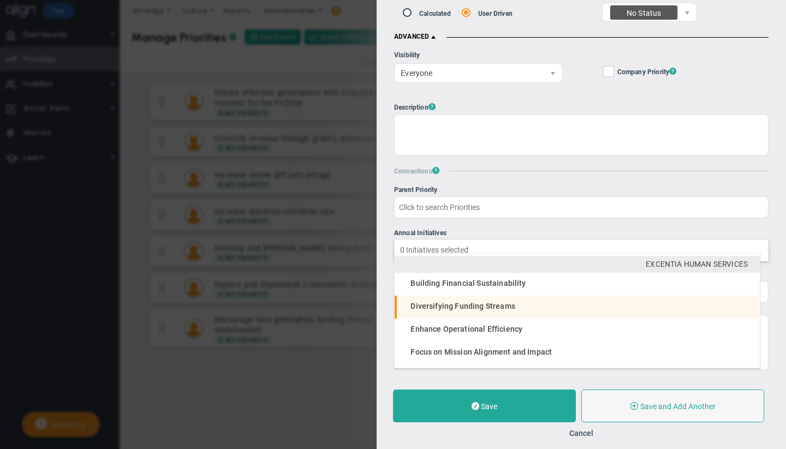
click at [445, 305] on span "Diversifying Funding Streams" at bounding box center [463, 306] width 104 height 9
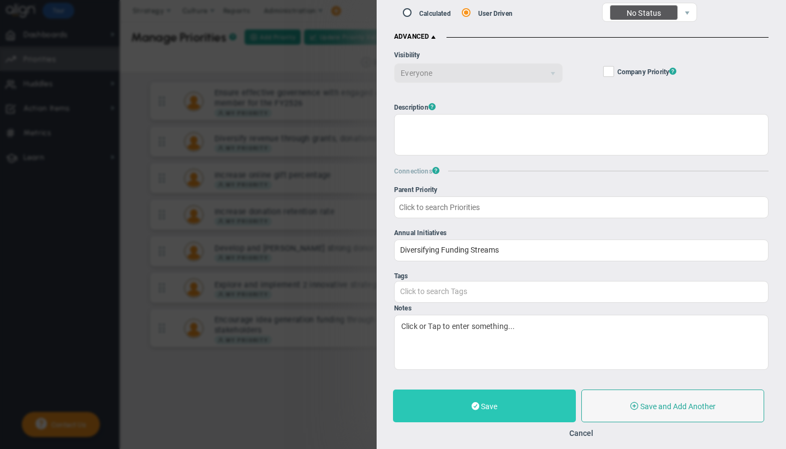
click at [497, 408] on button "Save" at bounding box center [484, 406] width 183 height 33
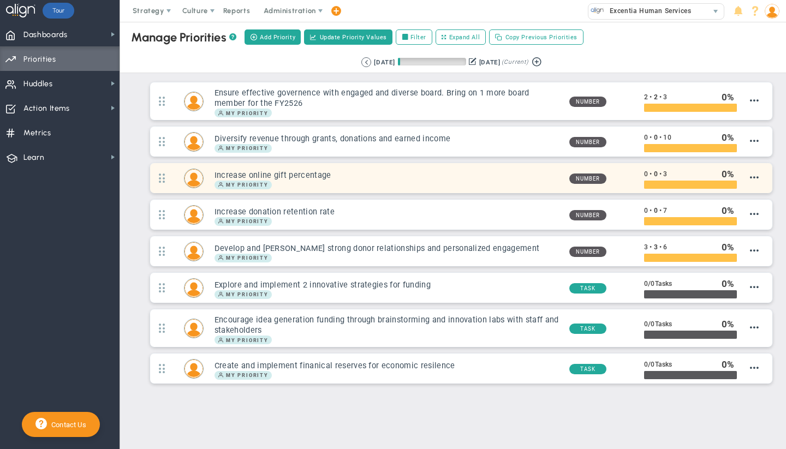
scroll to position [4, 0]
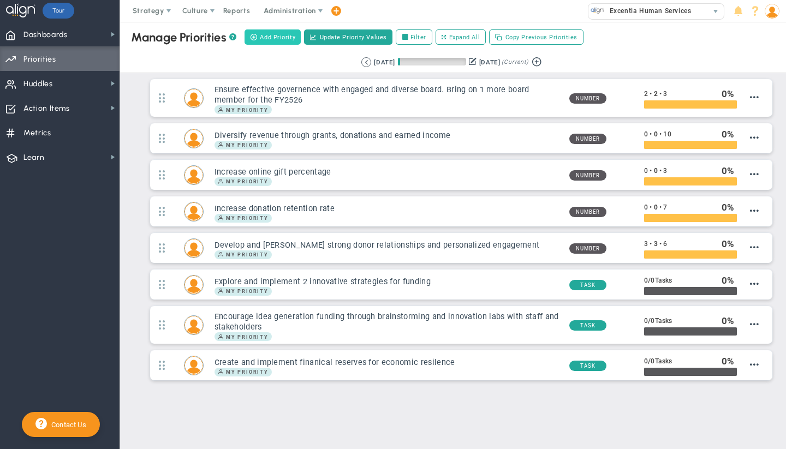
click at [278, 38] on span "Add Priority" at bounding box center [277, 37] width 35 height 9
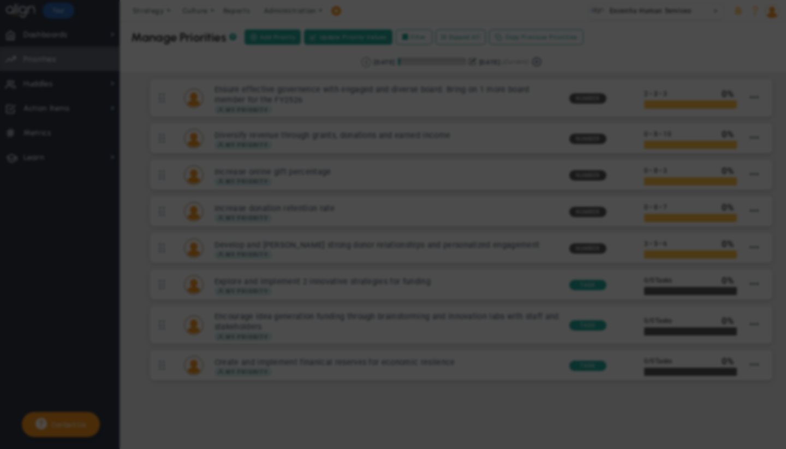
type input "0"
radio input "true"
type input "[PERSON_NAME]"
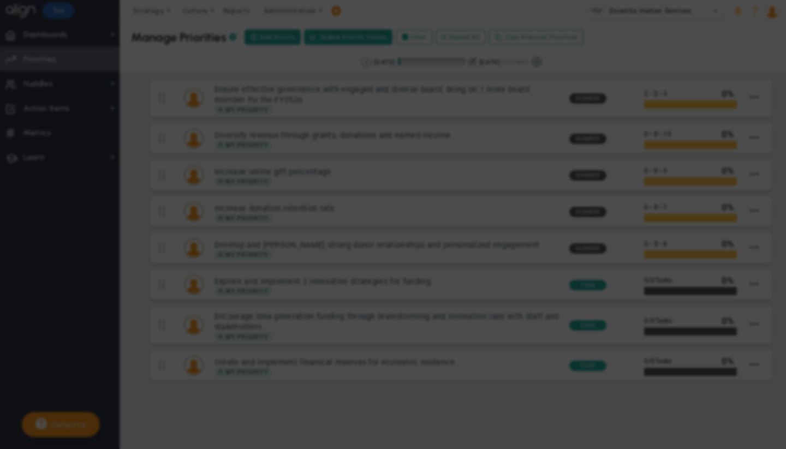
type input "0"
radio input "true"
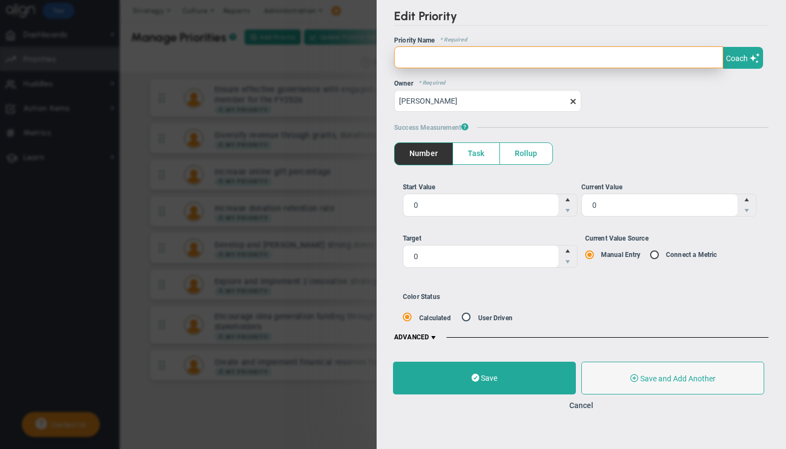
click at [479, 63] on input "text" at bounding box center [558, 57] width 329 height 22
paste input "Streamline internal processes with finance and donorperfect to reduce inefficie…"
type input "Streamline internal processes with finance and donorperfect to reduce inefficie…"
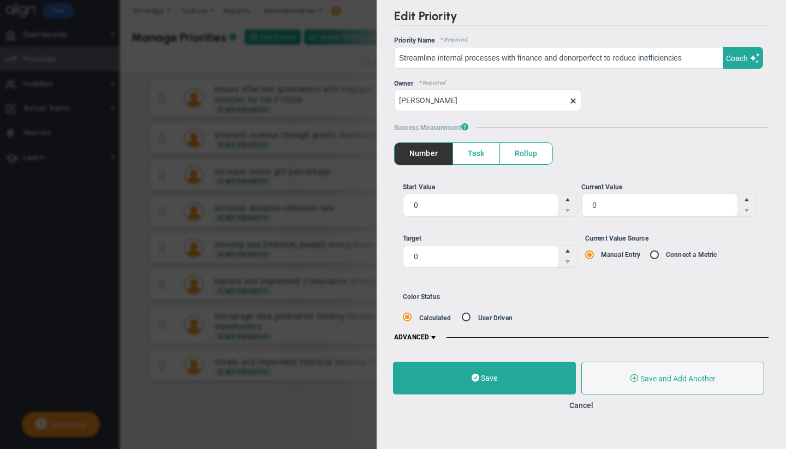
click at [574, 104] on span at bounding box center [573, 101] width 9 height 9
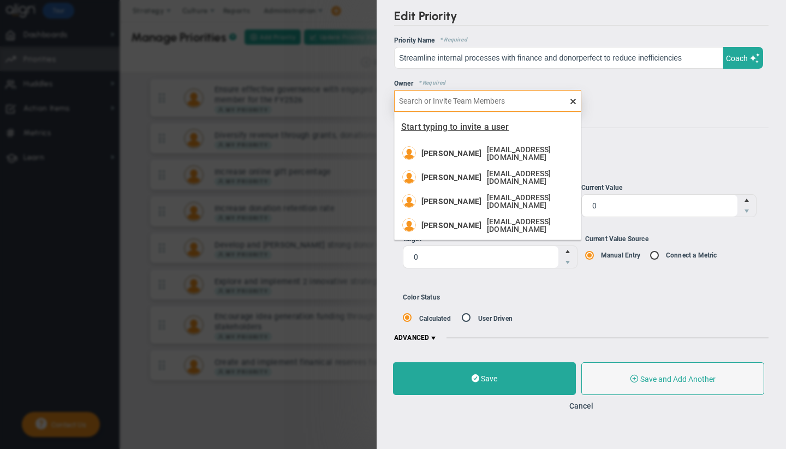
type input "m"
click at [487, 153] on span "[EMAIL_ADDRESS][DOMAIN_NAME]" at bounding box center [528, 153] width 83 height 15
type input "[PERSON_NAME]"
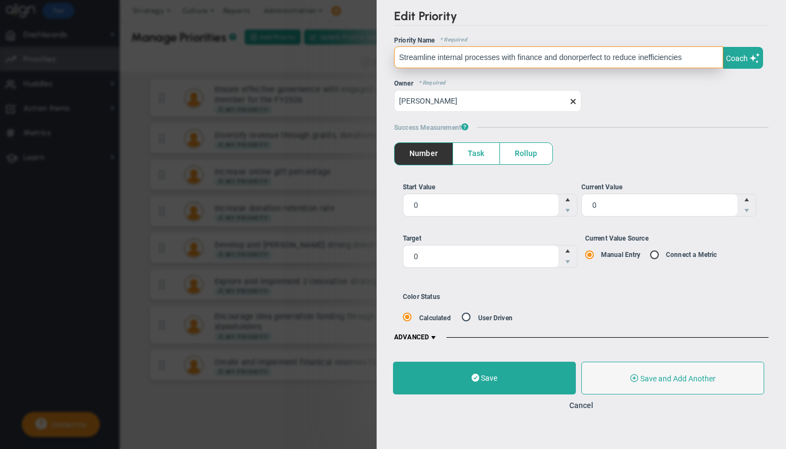
click at [400, 60] on input "Streamline internal processes with finance and donorperfect to reduce inefficie…" at bounding box center [558, 57] width 329 height 22
type input "([PERSON_NAME]) Streamline internal processes with finance and donorperfect to …"
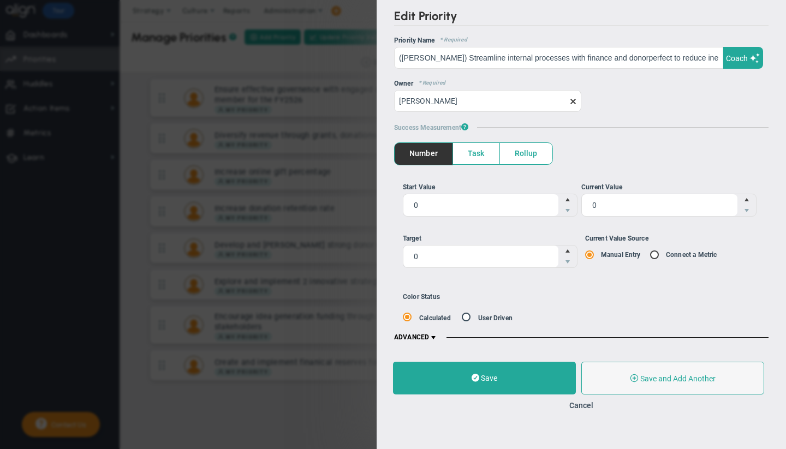
click at [682, 122] on div "OKR Name * Required Priority Name * Required ([PERSON_NAME]) Streamline interna…" at bounding box center [581, 190] width 374 height 306
click at [489, 254] on span "0 0" at bounding box center [490, 256] width 175 height 23
click at [489, 254] on input "0" at bounding box center [481, 256] width 156 height 22
type input "100"
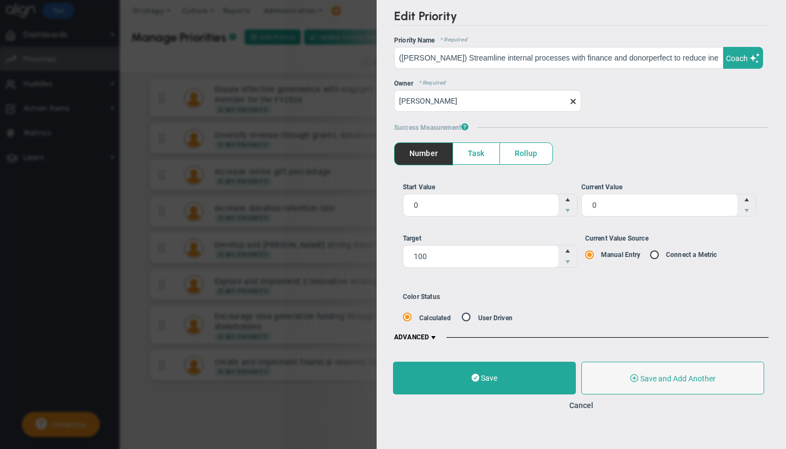
click at [435, 338] on span at bounding box center [433, 338] width 9 height 9
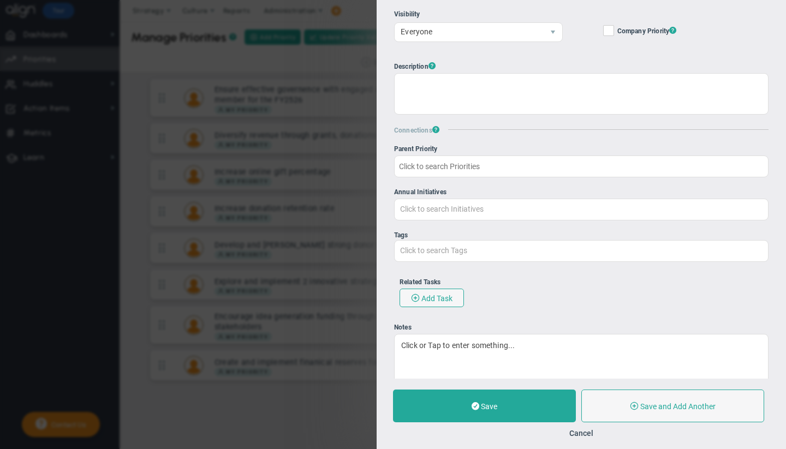
scroll to position [354, 0]
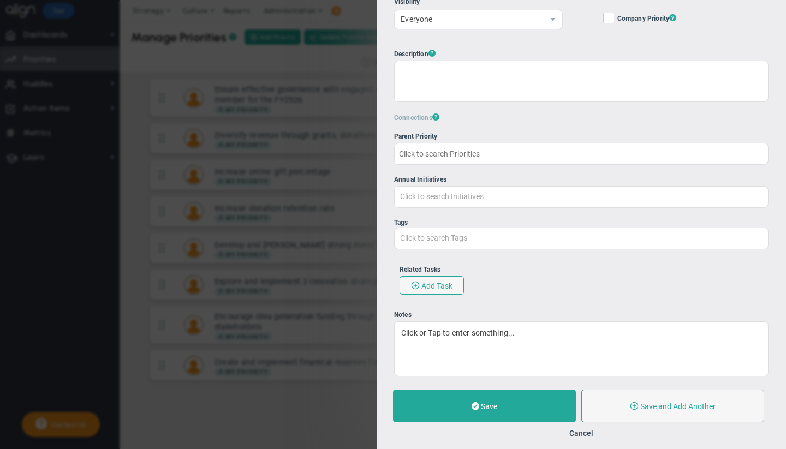
click at [503, 88] on div at bounding box center [581, 81] width 374 height 41
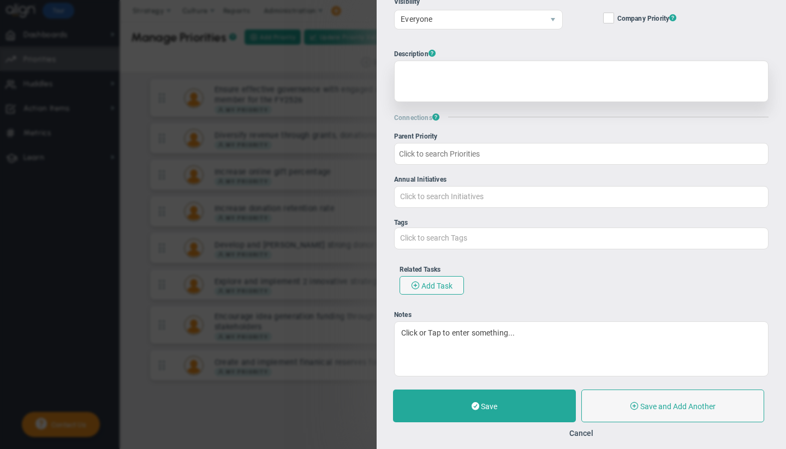
drag, startPoint x: 783, startPoint y: 295, endPoint x: 496, endPoint y: 88, distance: 354.4
click at [498, 88] on div at bounding box center [581, 81] width 374 height 41
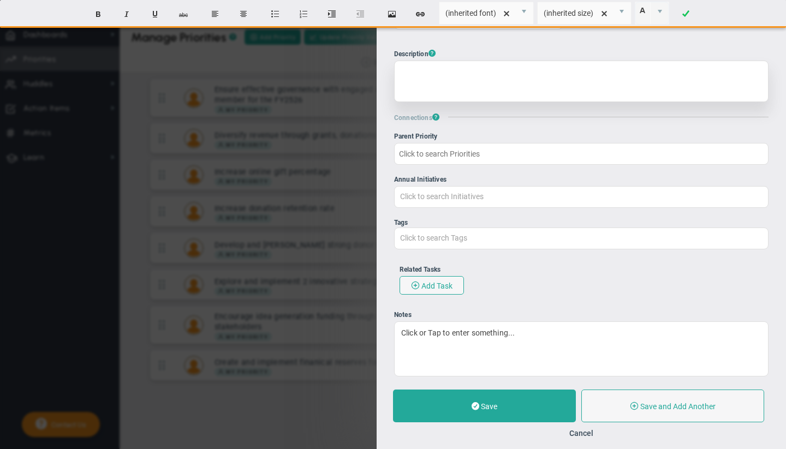
paste div
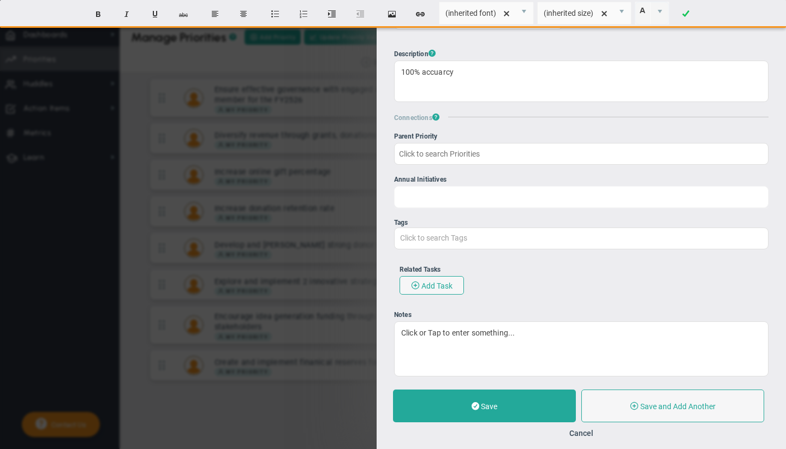
click at [454, 198] on input "Annual Initiatives Click to search Initiatives" at bounding box center [581, 197] width 373 height 20
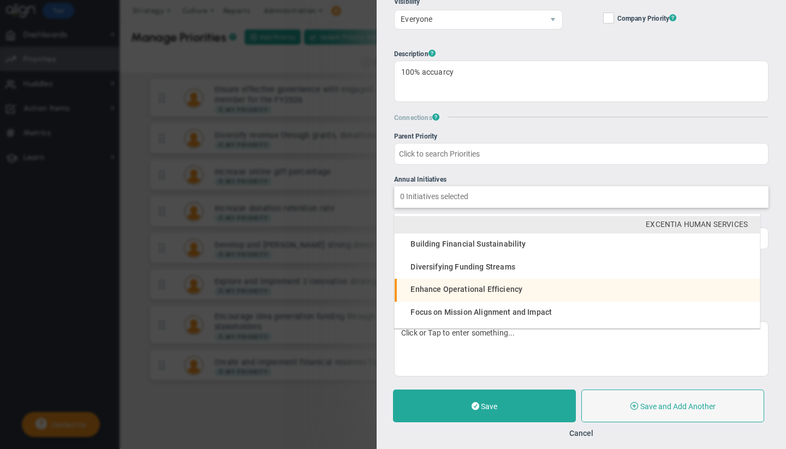
click at [459, 294] on li "Enhance Operational Efficiency" at bounding box center [577, 290] width 365 height 23
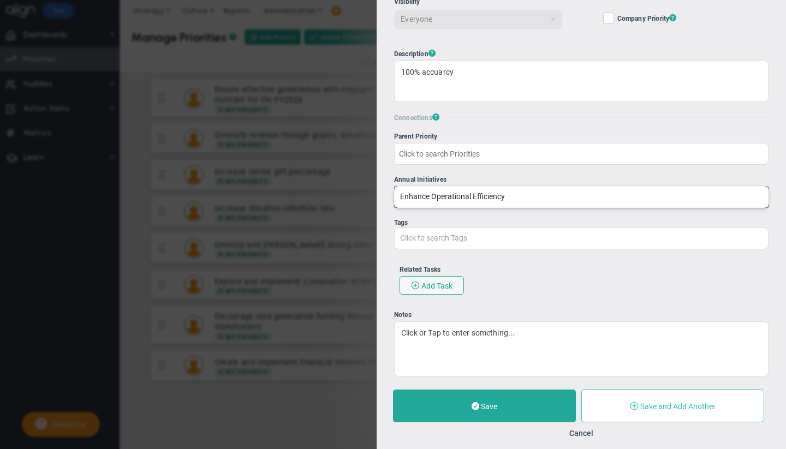
click at [676, 405] on span "Save and Add Another" at bounding box center [677, 406] width 75 height 9
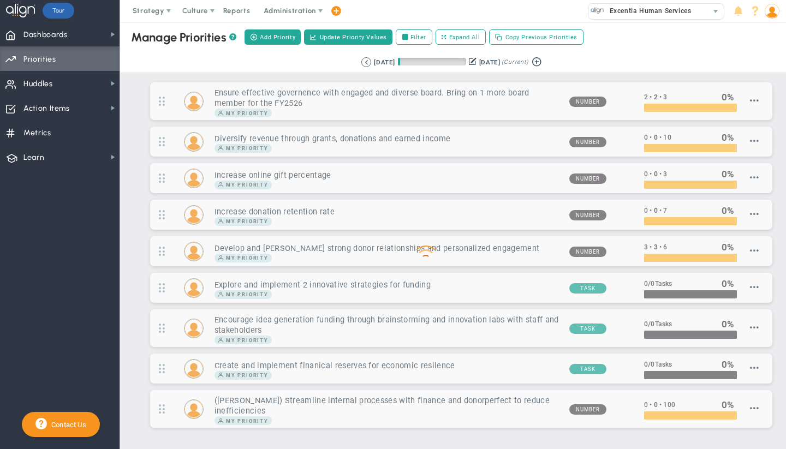
scroll to position [49, 0]
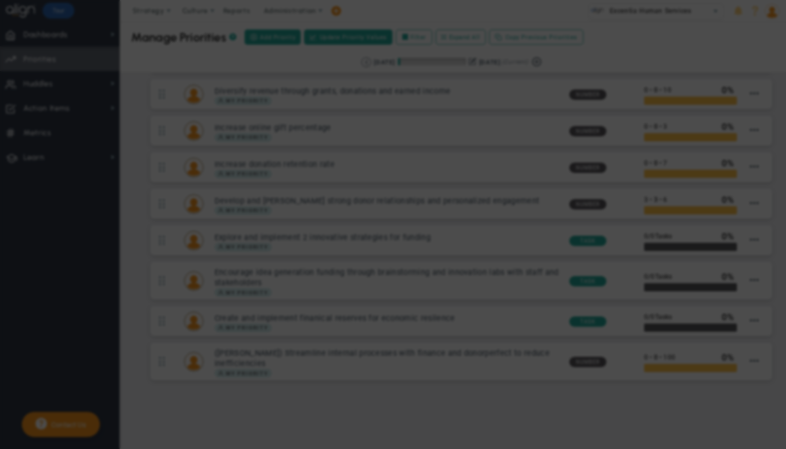
type input "0"
radio input "true"
type input "[PERSON_NAME]"
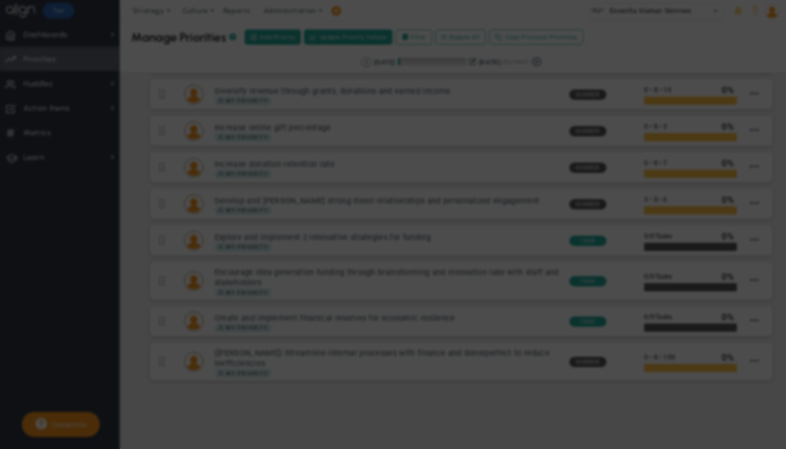
type input "0"
radio input "true"
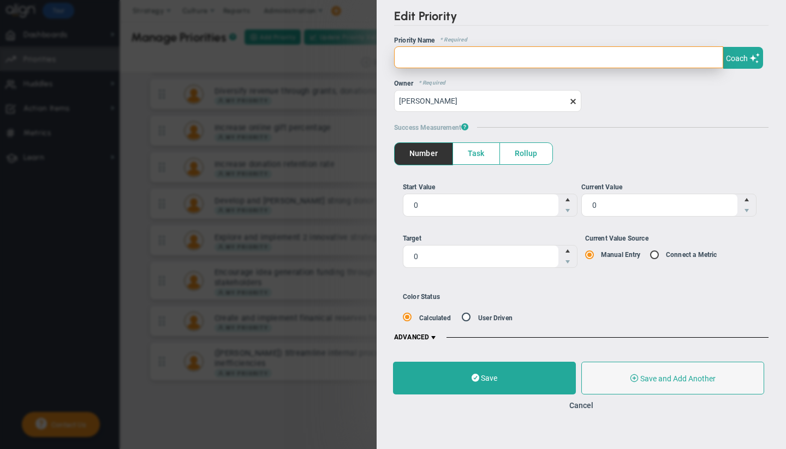
click at [449, 56] on input "text" at bounding box center [558, 57] width 329 height 22
paste input "Create and impletment metics and evaluations to allocate resources effectively"
click at [399, 56] on input "Create and impletment metics and evaluations to allocate resources effectively" at bounding box center [558, 57] width 329 height 22
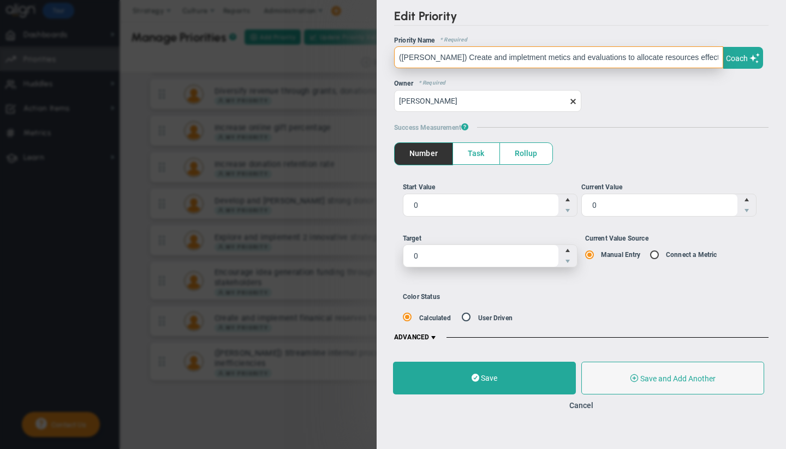
type input "([PERSON_NAME]) Create and impletment metics and evaluations to allocate resour…"
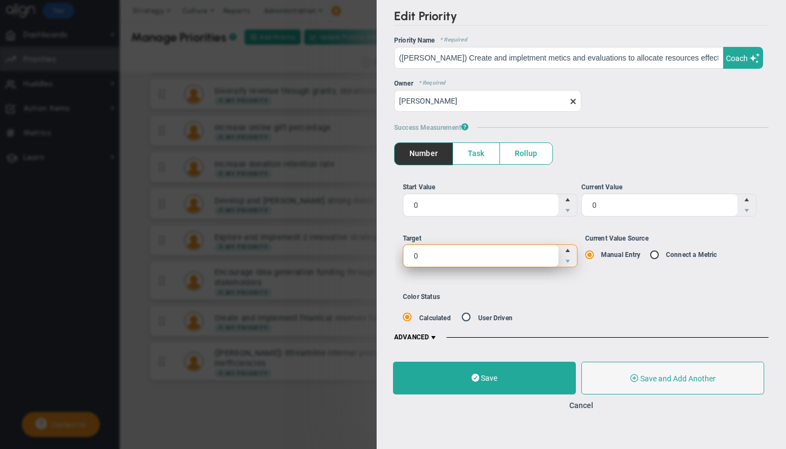
click at [462, 259] on span "0 0" at bounding box center [490, 256] width 175 height 23
click at [0, 0] on input "0" at bounding box center [0, 0] width 0 height 0
type input "100"
click at [434, 334] on span at bounding box center [433, 338] width 9 height 9
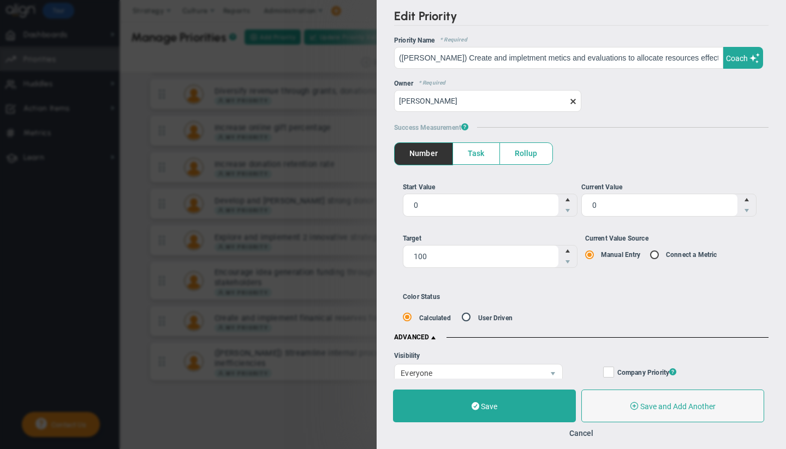
scroll to position [354, 0]
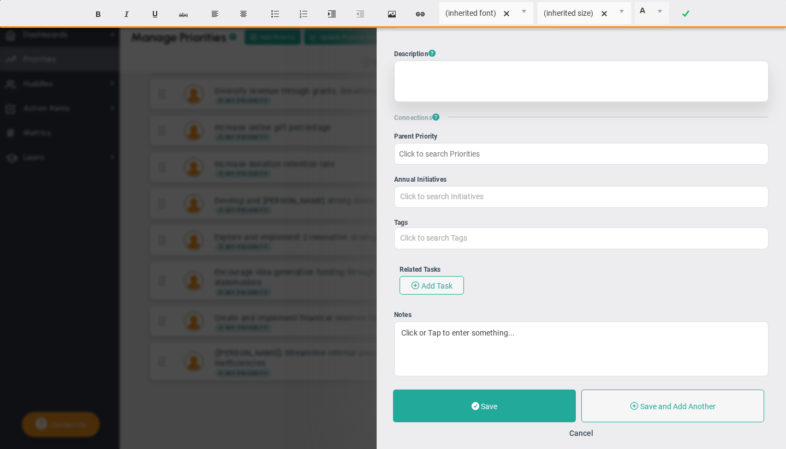
click at [435, 96] on div at bounding box center [581, 81] width 374 height 41
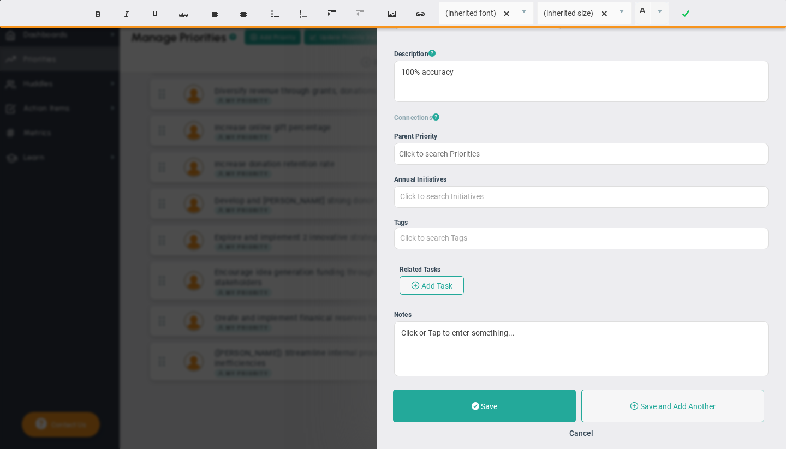
scroll to position [376, 0]
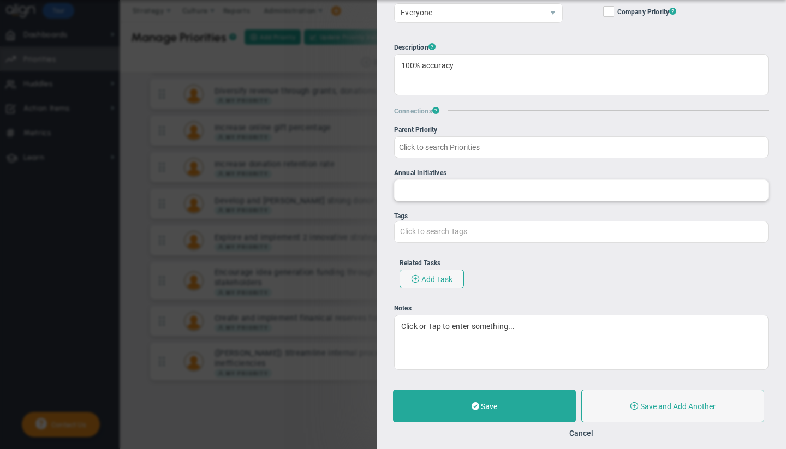
click at [442, 180] on input "Annual Initiatives" at bounding box center [581, 190] width 373 height 20
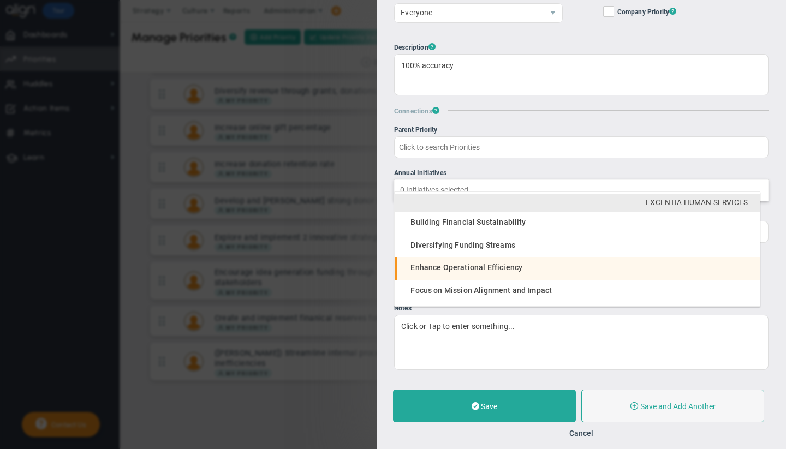
click at [456, 265] on span "Enhance Operational Efficiency" at bounding box center [467, 267] width 112 height 9
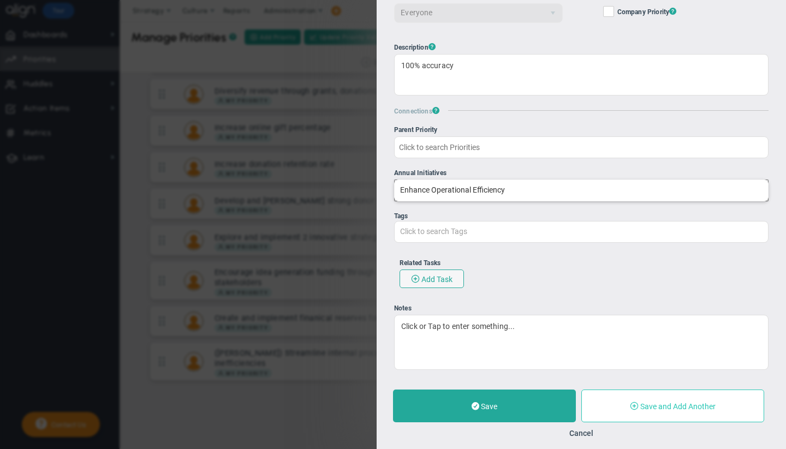
click at [669, 408] on span "Save and Add Another" at bounding box center [677, 406] width 75 height 9
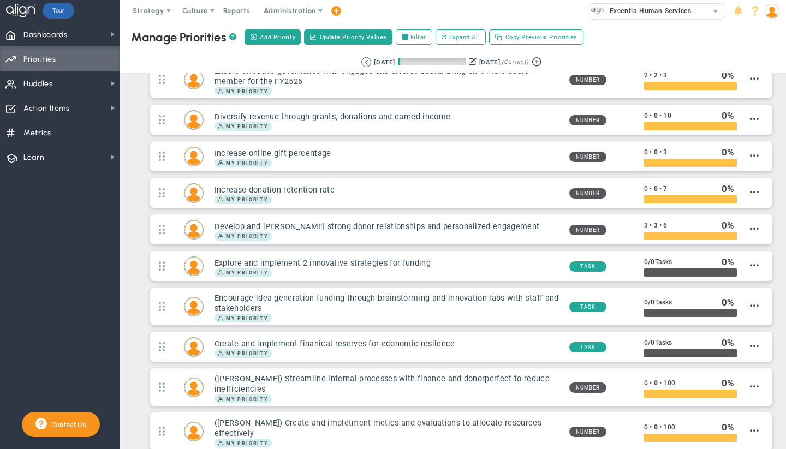
scroll to position [85, 0]
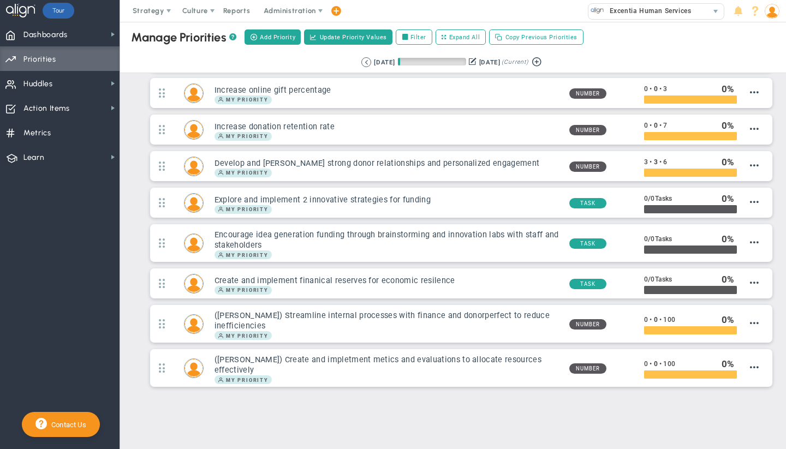
type input "0"
radio input "true"
type input "[PERSON_NAME]"
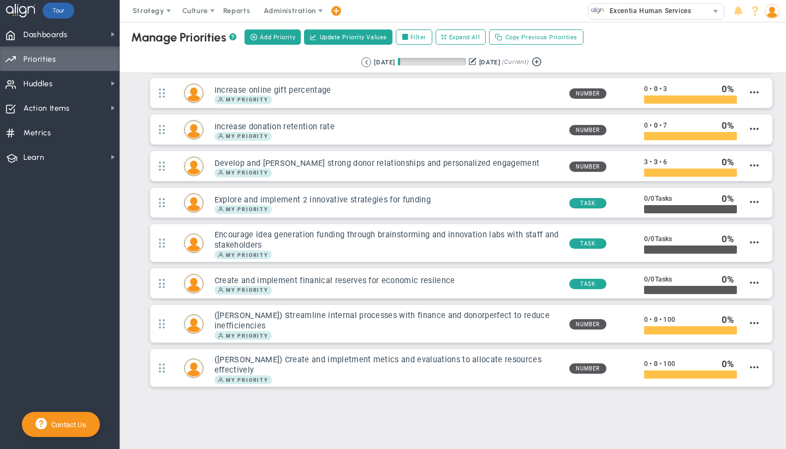
type input "0"
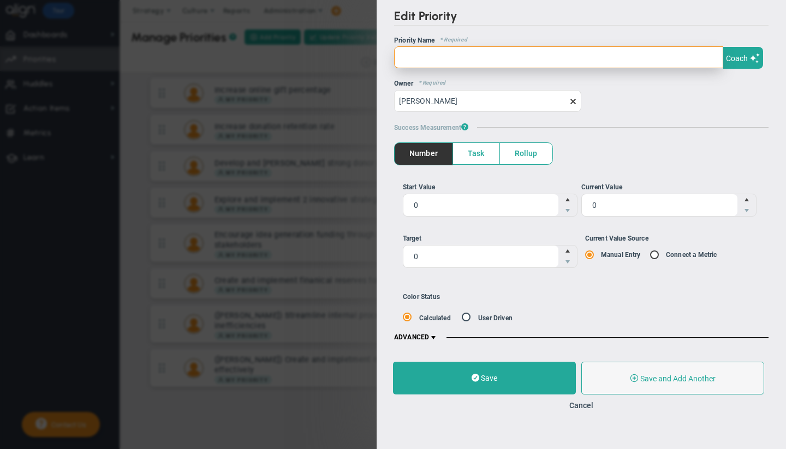
click at [452, 59] on input "text" at bounding box center [558, 57] width 329 height 22
paste input "Develop and implement a bi-annual Aspire Foundation piece for current and futur…"
click at [399, 61] on input "Develop and implement a bi-annual Aspire Foundation piece for current and futur…" at bounding box center [558, 57] width 329 height 22
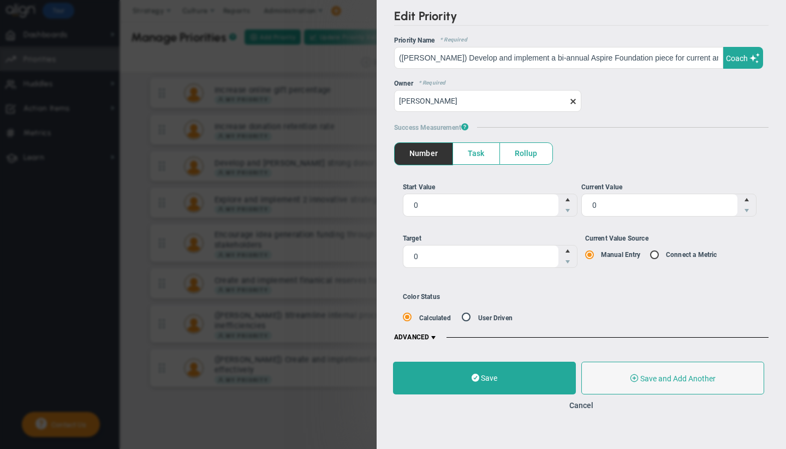
click at [472, 159] on span "Task" at bounding box center [476, 153] width 46 height 21
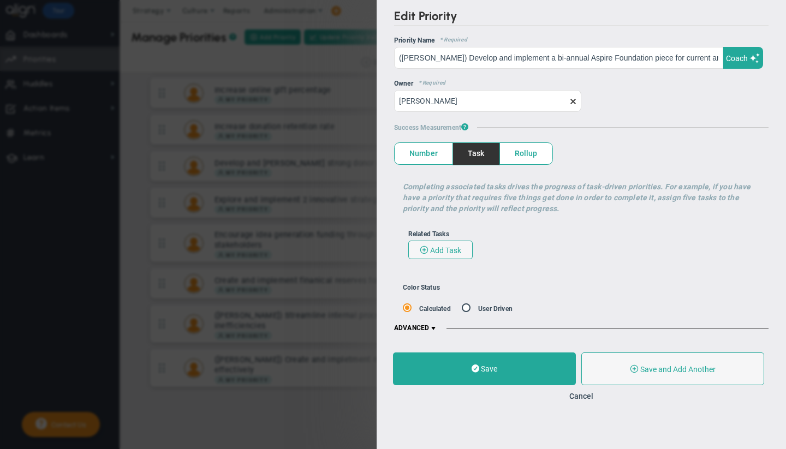
click at [468, 308] on input "radio" at bounding box center [470, 310] width 11 height 10
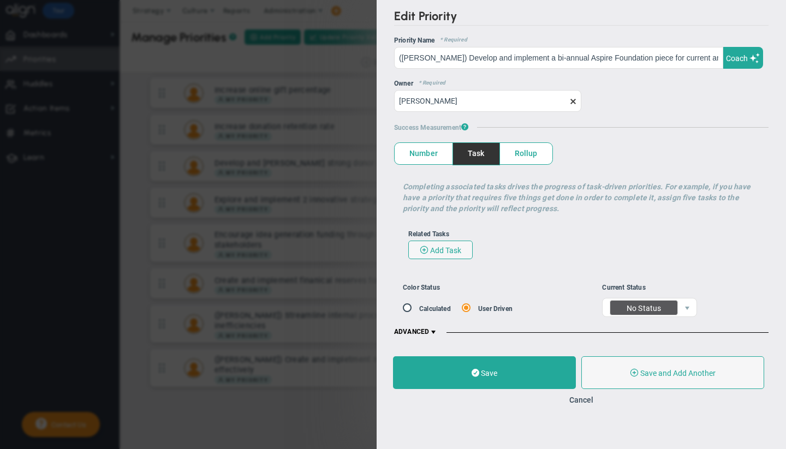
click at [436, 334] on span at bounding box center [433, 332] width 9 height 9
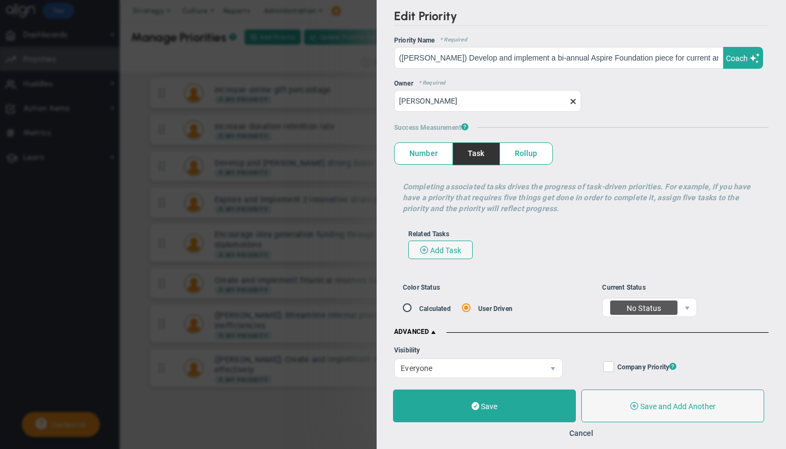
scroll to position [311, 0]
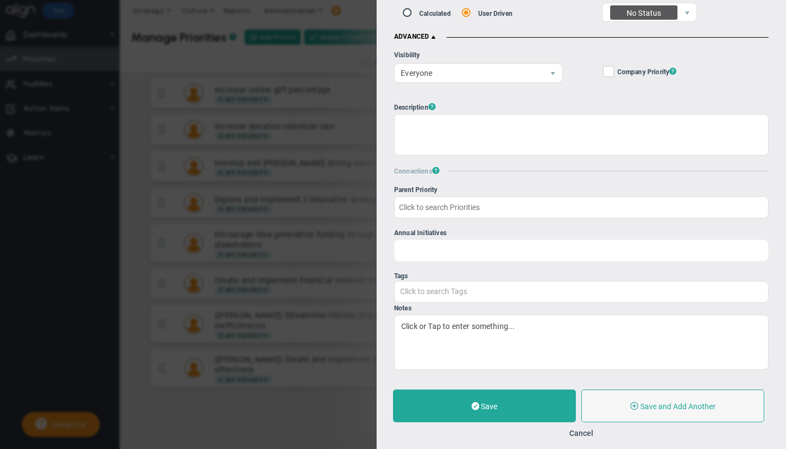
click at [460, 243] on input "Annual Initiatives Click to search Initiatives" at bounding box center [581, 250] width 373 height 20
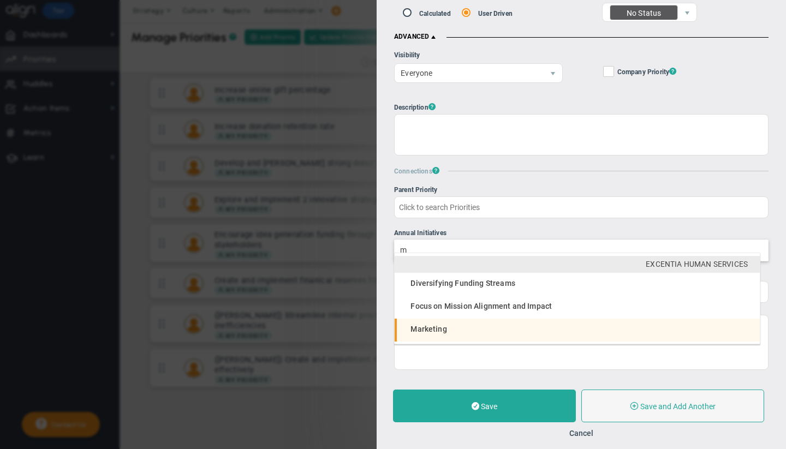
click at [462, 325] on li "Marketing" at bounding box center [577, 330] width 365 height 23
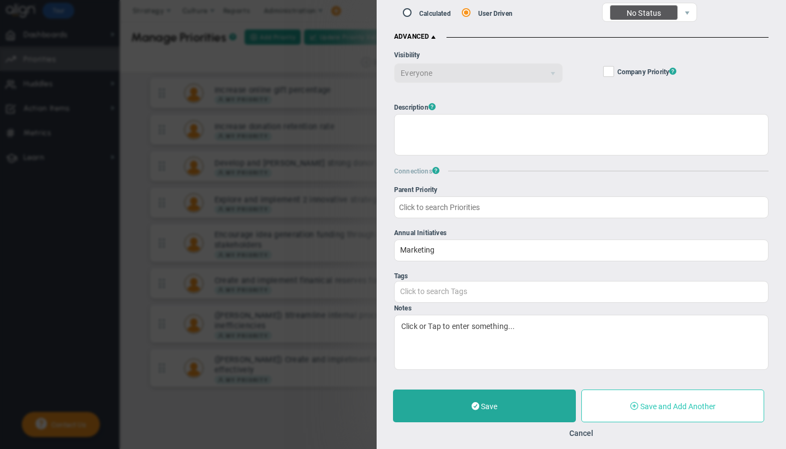
click at [667, 400] on button "Save and Add Another" at bounding box center [672, 406] width 183 height 33
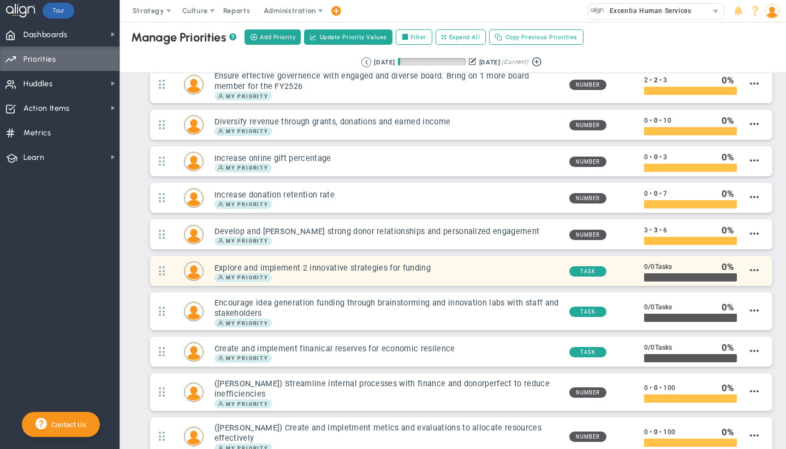
scroll to position [129, 0]
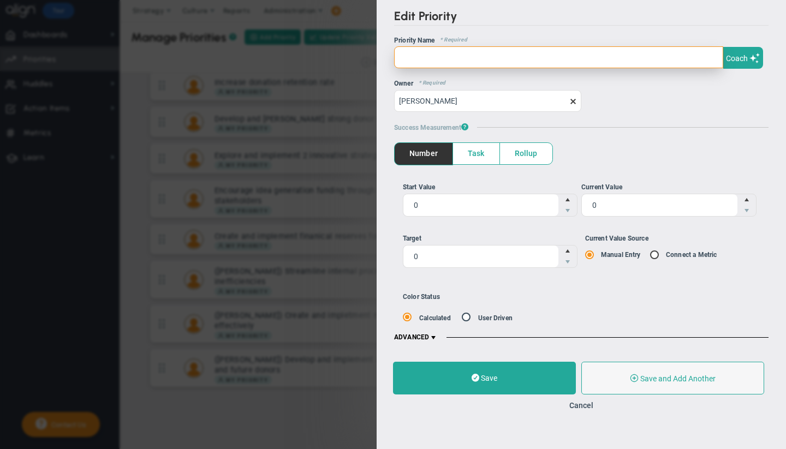
click at [433, 56] on input "text" at bounding box center [558, 57] width 329 height 22
paste input "Use LinkedIn as a tool for communcations and prospecting. Post 4 announements/s…"
click at [402, 56] on input "Use LinkedIn as a tool for communcations and prospecting. Post 4 announements/s…" at bounding box center [558, 57] width 329 height 22
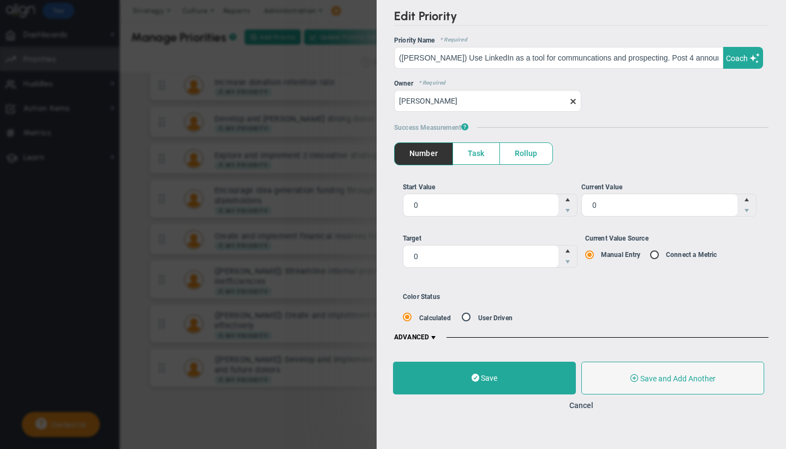
click at [493, 164] on span "Task" at bounding box center [476, 153] width 46 height 21
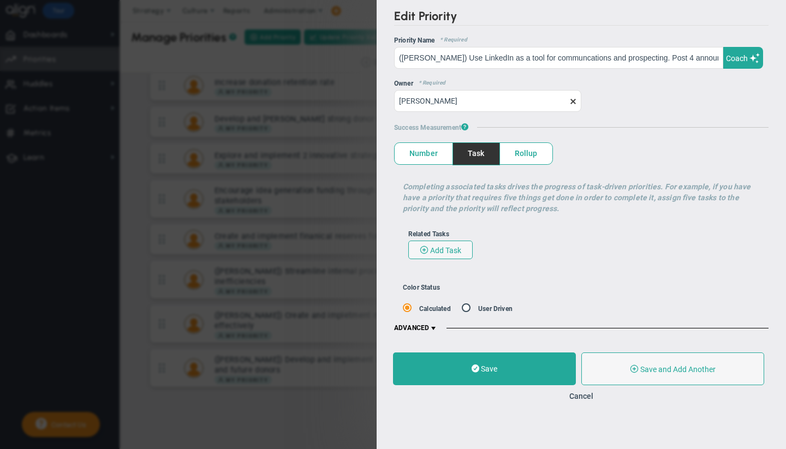
click at [465, 308] on input "radio" at bounding box center [470, 310] width 11 height 10
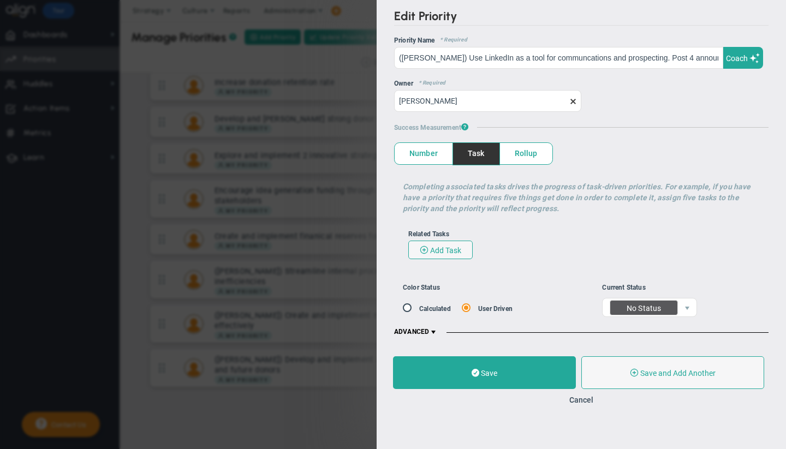
click at [433, 337] on span at bounding box center [433, 332] width 9 height 9
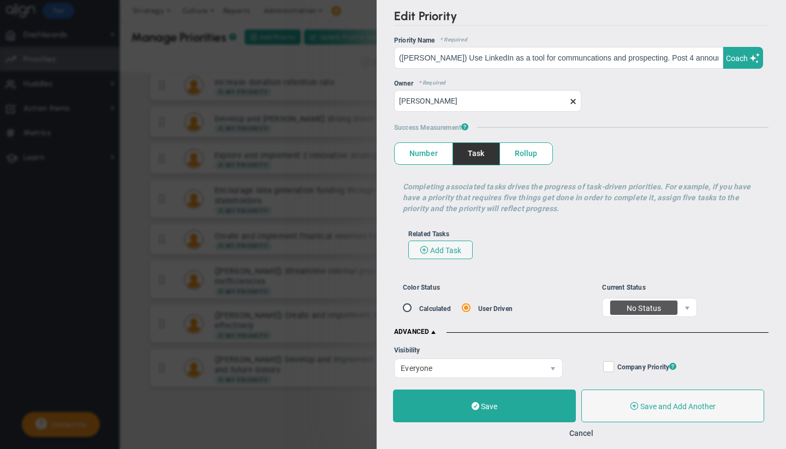
scroll to position [311, 0]
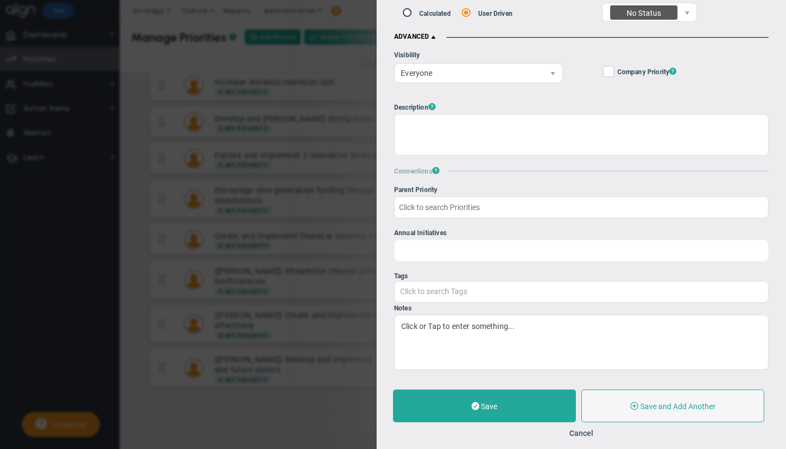
click at [458, 248] on input "Annual Initiatives Click to search Initiatives" at bounding box center [581, 250] width 373 height 20
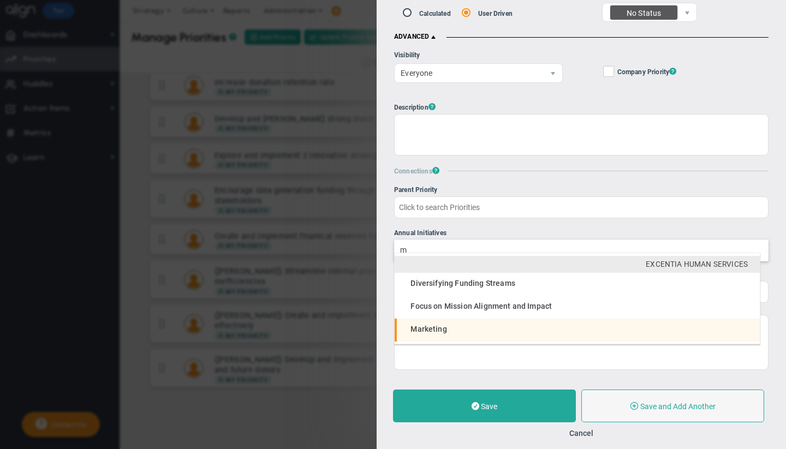
click at [429, 329] on span "Marketing" at bounding box center [429, 329] width 36 height 9
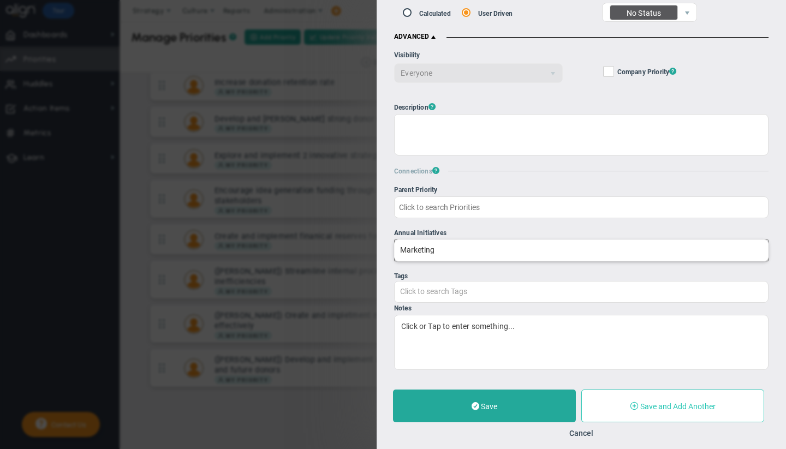
click at [667, 405] on span "Save and Add Another" at bounding box center [677, 406] width 75 height 9
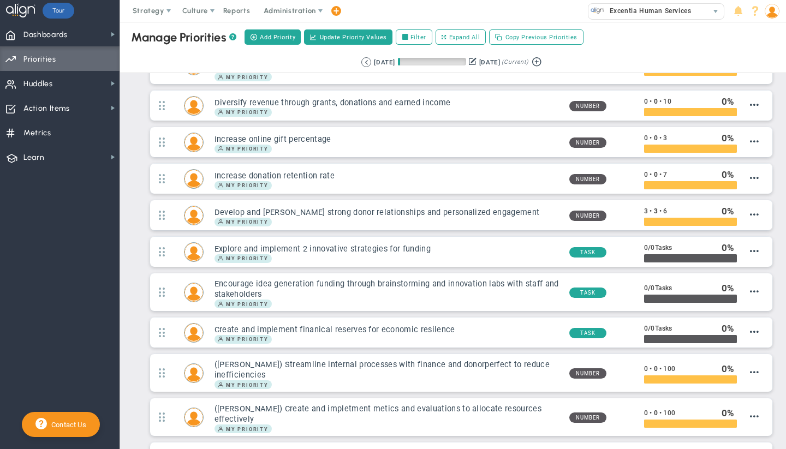
scroll to position [174, 0]
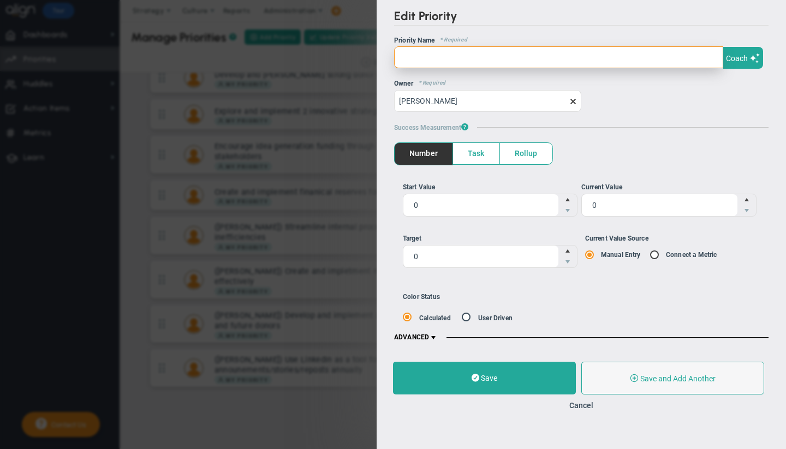
click at [435, 54] on input "text" at bounding box center [558, 57] width 329 height 22
paste input "Conduct regular strategic planning meetings for misson alignment externally"
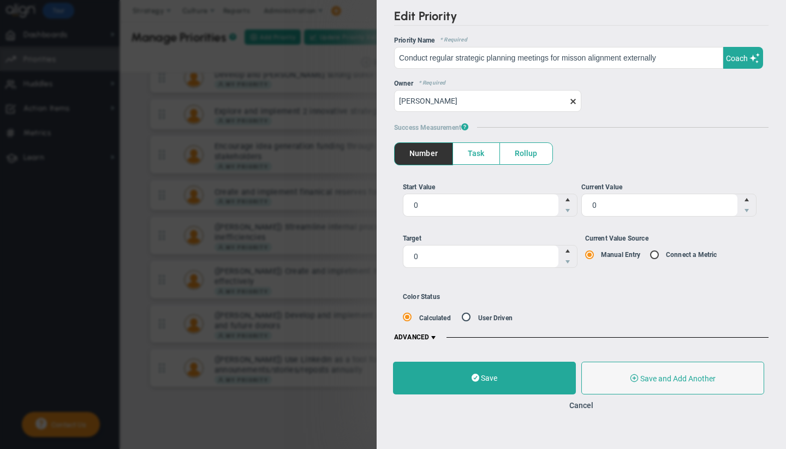
click at [433, 336] on span at bounding box center [433, 338] width 9 height 9
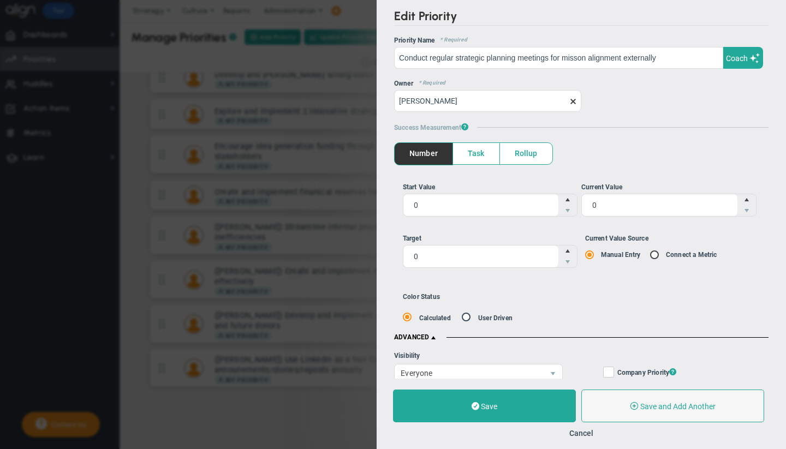
click at [777, 319] on div "Edit Priority OKR Name Priority Name Conduct regular strategic planning meeting…" at bounding box center [581, 189] width 409 height 379
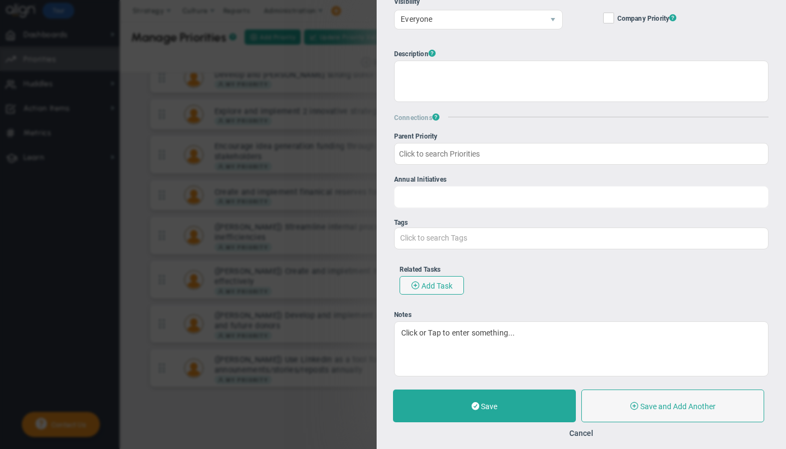
click at [427, 188] on input "Annual Initiatives Click to search Initiatives" at bounding box center [581, 197] width 373 height 20
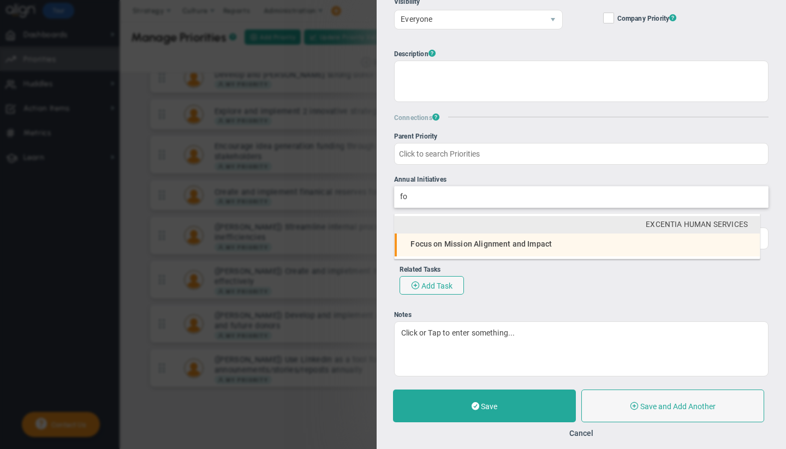
click at [436, 242] on span "Focus on Mission Alignment and Impact" at bounding box center [481, 244] width 141 height 9
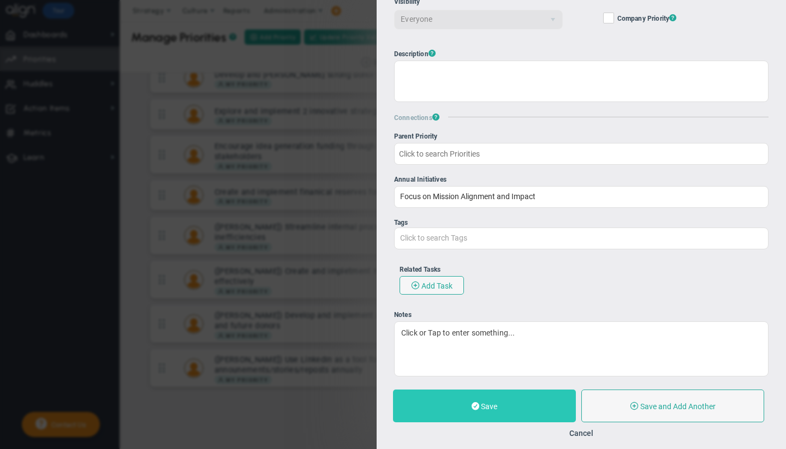
click at [482, 410] on button "Save" at bounding box center [484, 406] width 183 height 33
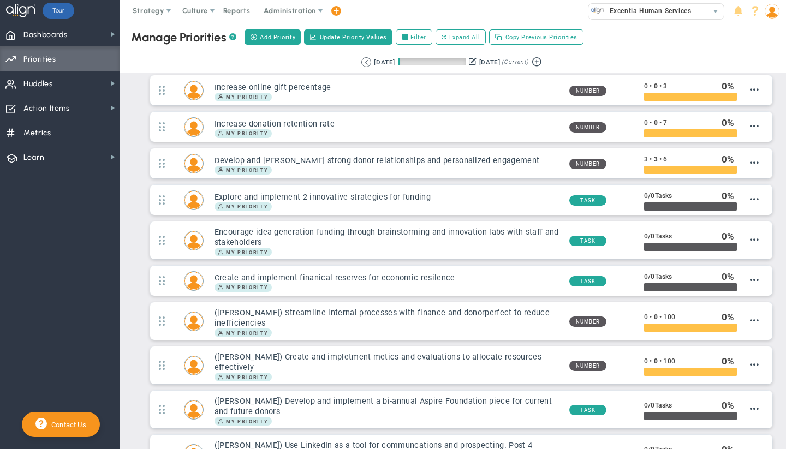
scroll to position [78, 0]
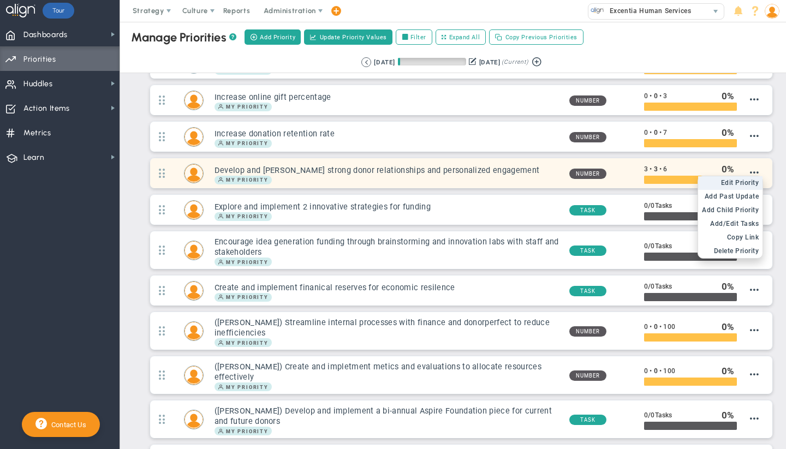
click at [736, 184] on span "Edit Priority" at bounding box center [740, 183] width 38 height 8
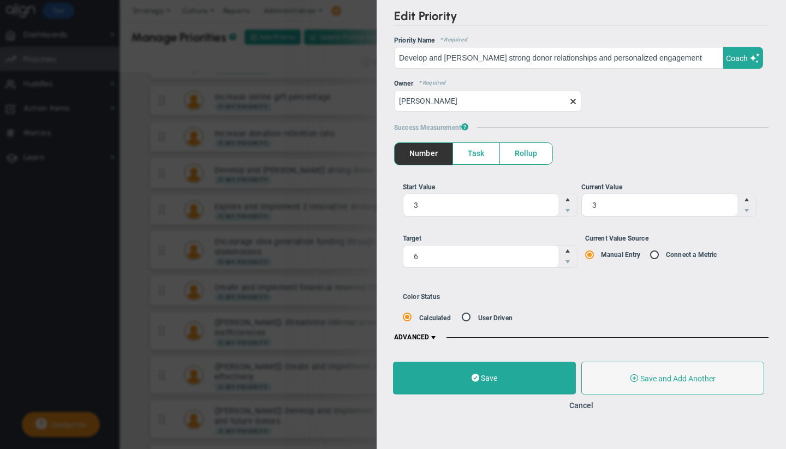
click at [436, 338] on span at bounding box center [433, 338] width 9 height 9
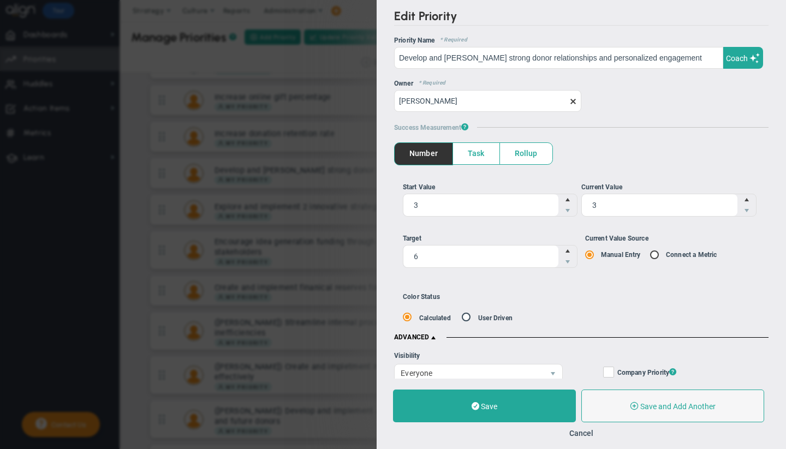
click at [776, 269] on div "Edit Priority OKR Name Priority Name Develop and [PERSON_NAME] strong donor rel…" at bounding box center [581, 189] width 409 height 379
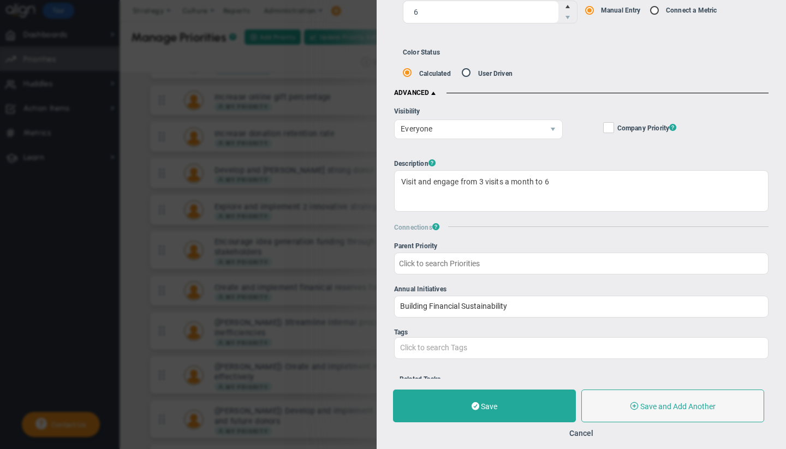
scroll to position [354, 0]
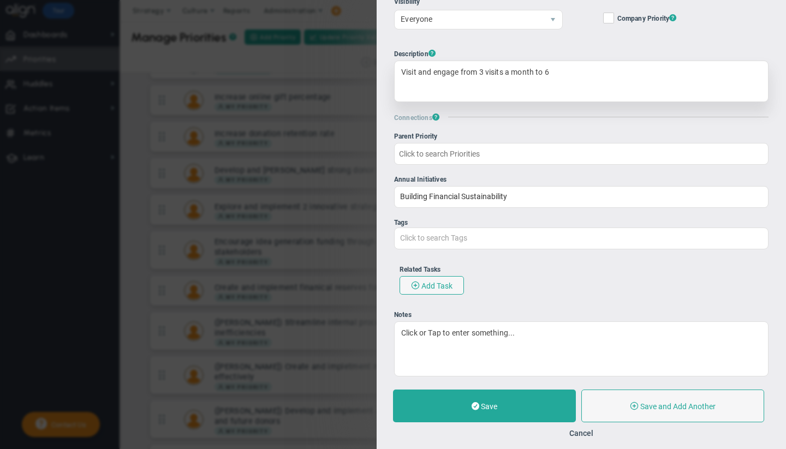
click at [585, 77] on div "Visit and engage from 3 visits a month to 6" at bounding box center [581, 81] width 374 height 41
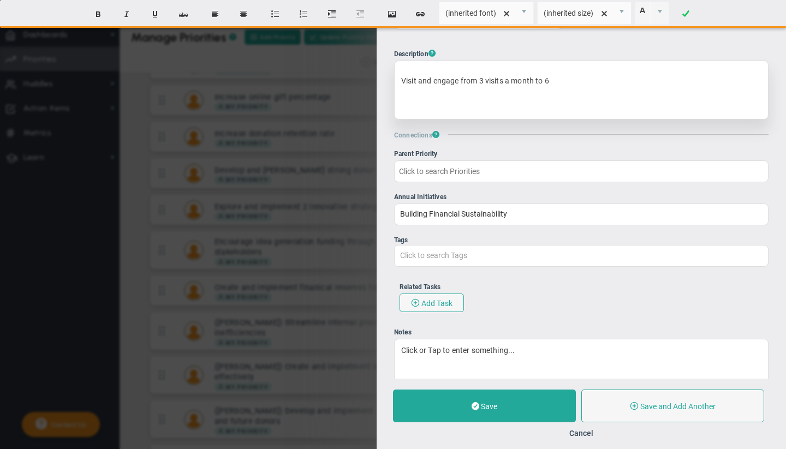
paste div
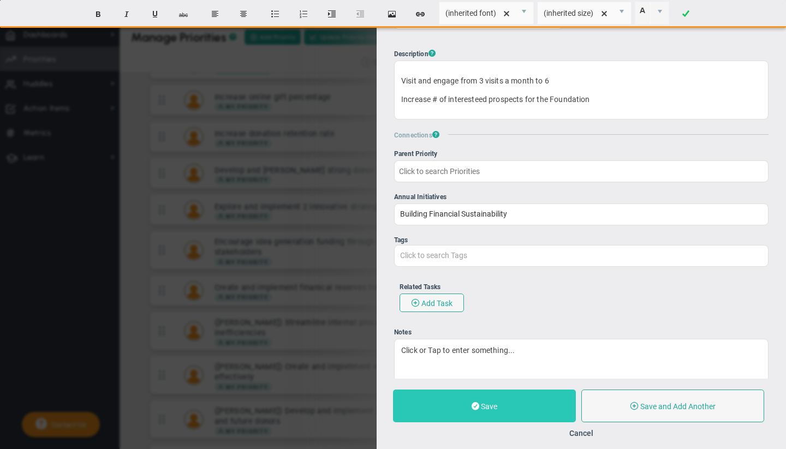
click at [495, 403] on span "Save" at bounding box center [489, 406] width 16 height 9
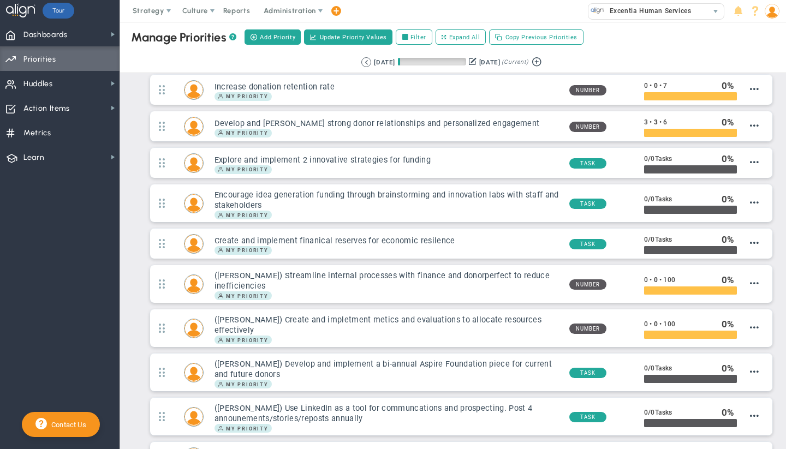
scroll to position [153, 0]
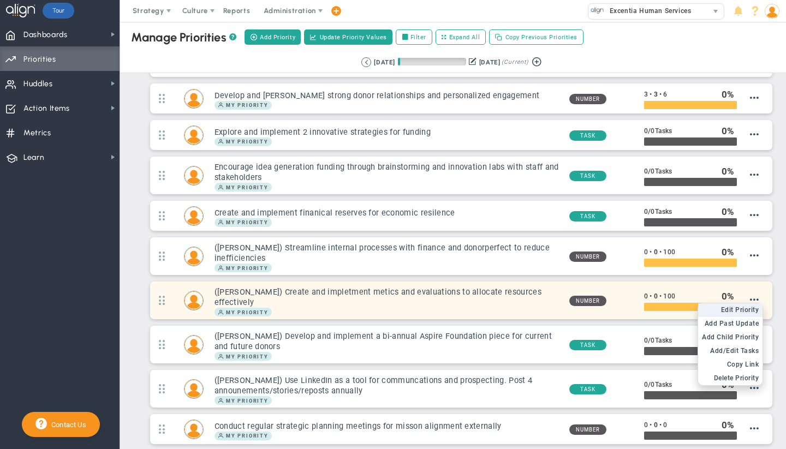
click at [742, 306] on span "Edit Priority" at bounding box center [740, 310] width 38 height 8
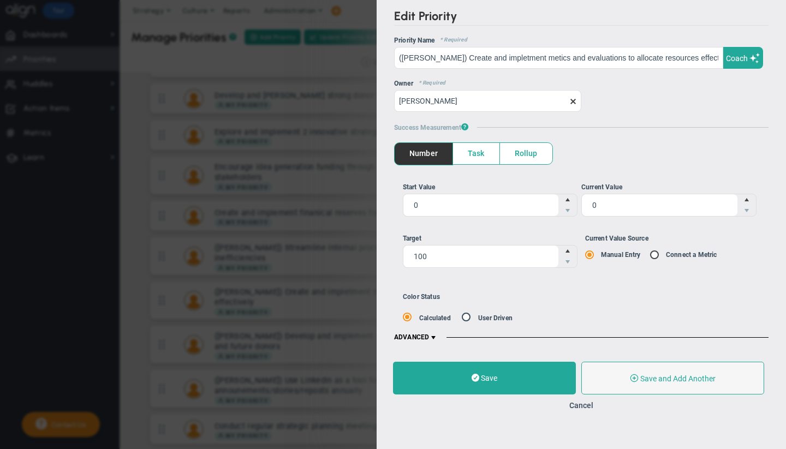
click at [437, 338] on span at bounding box center [433, 338] width 9 height 9
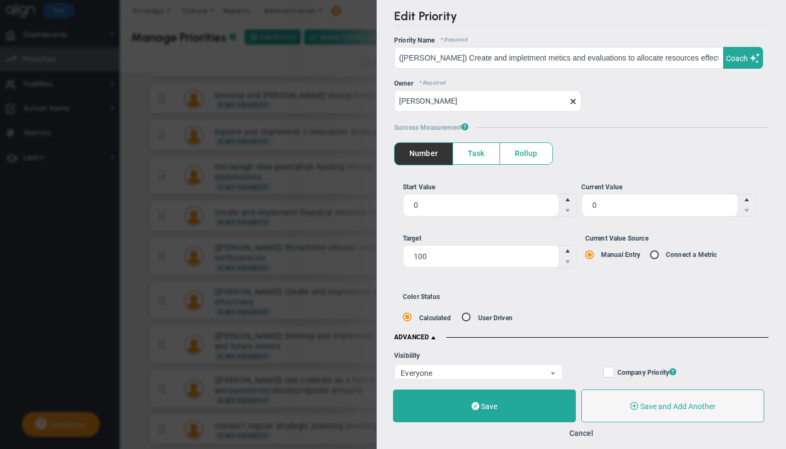
scroll to position [354, 0]
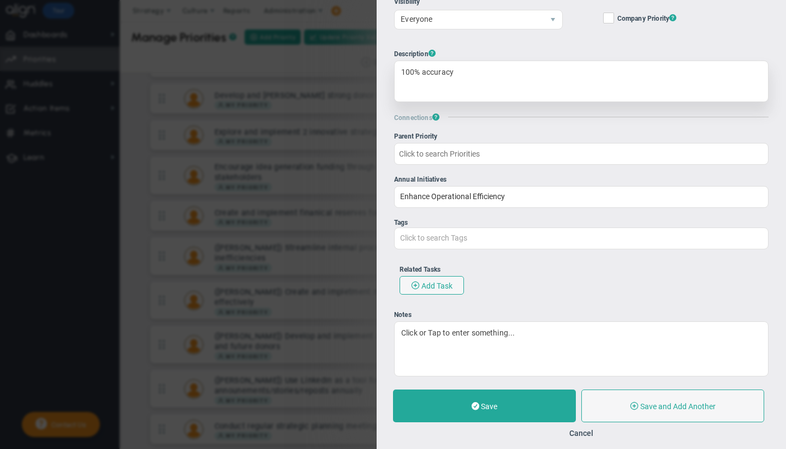
click at [465, 93] on div "100% accuracy" at bounding box center [581, 81] width 374 height 41
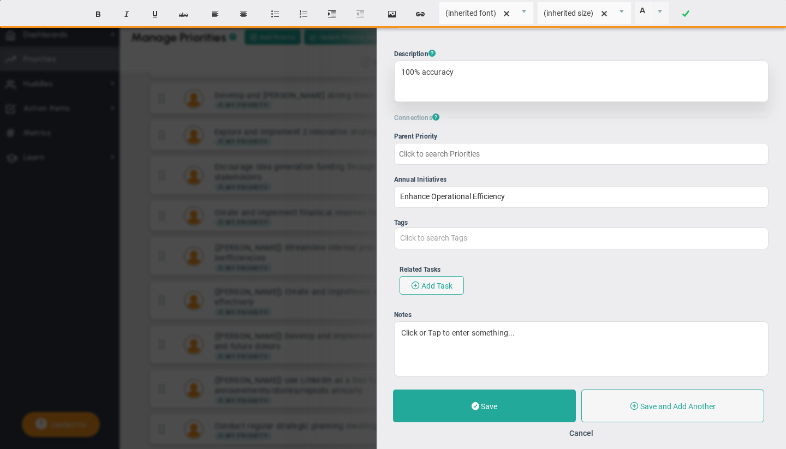
paste div
click at [441, 91] on div "100% accuracy research ideas from other funding arenas" at bounding box center [581, 81] width 374 height 41
drag, startPoint x: 618, startPoint y: 73, endPoint x: 455, endPoint y: 68, distance: 163.8
click at [455, 68] on div "100% accuracy research ideas from other funding arenas" at bounding box center [581, 81] width 374 height 41
click at [441, 90] on div "100% accuracy" at bounding box center [581, 81] width 374 height 41
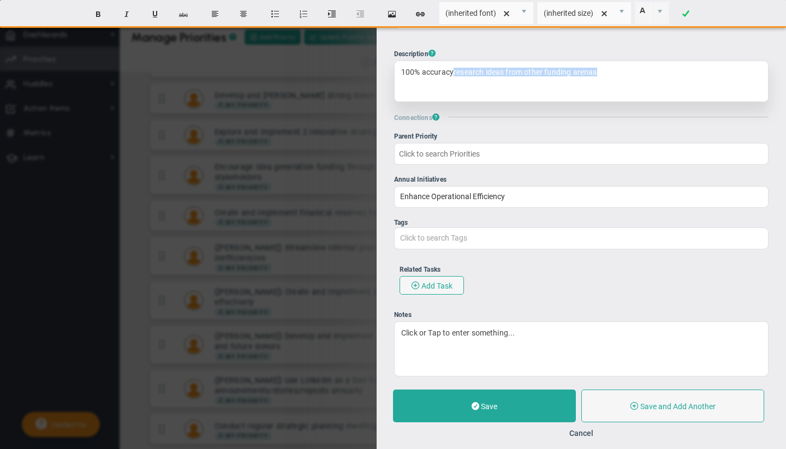
drag, startPoint x: 600, startPoint y: 68, endPoint x: 453, endPoint y: 70, distance: 147.4
click at [453, 70] on div "100% accuracy research ideas from other funding arenas" at bounding box center [581, 81] width 374 height 41
click at [436, 91] on div "100% accuracy" at bounding box center [581, 81] width 374 height 41
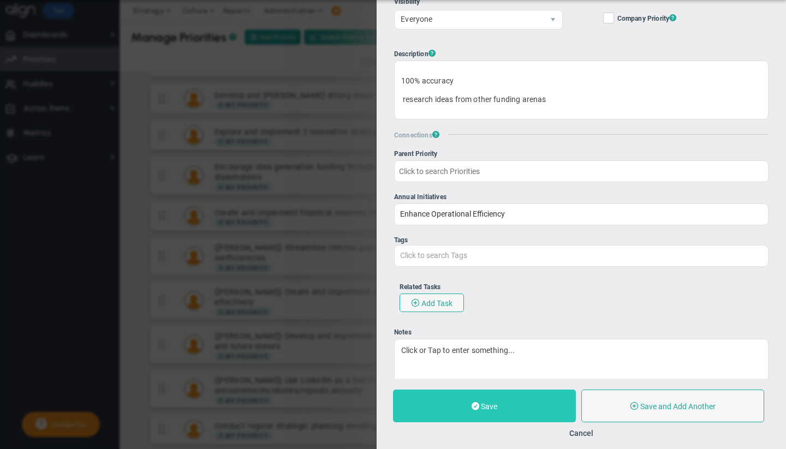
click at [478, 405] on span at bounding box center [476, 406] width 8 height 10
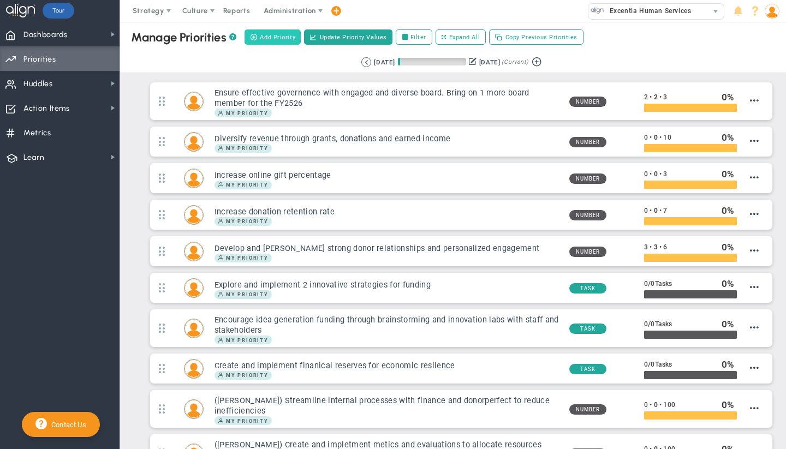
click at [271, 35] on span "Add Priority" at bounding box center [277, 37] width 35 height 9
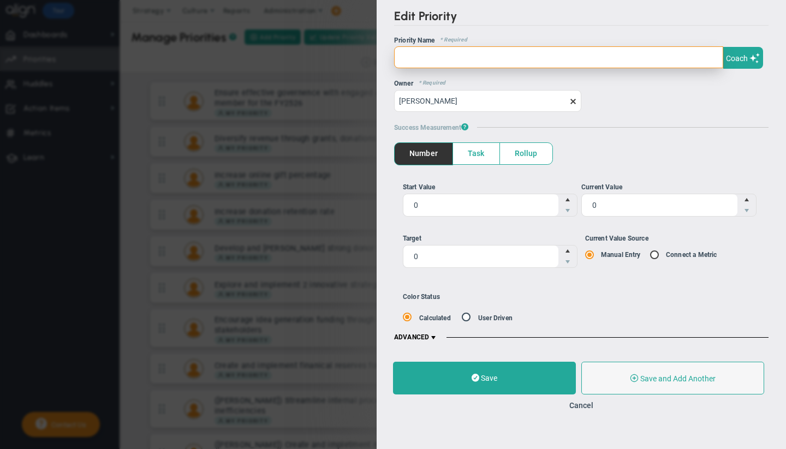
click at [444, 59] on input "text" at bounding box center [558, 57] width 329 height 22
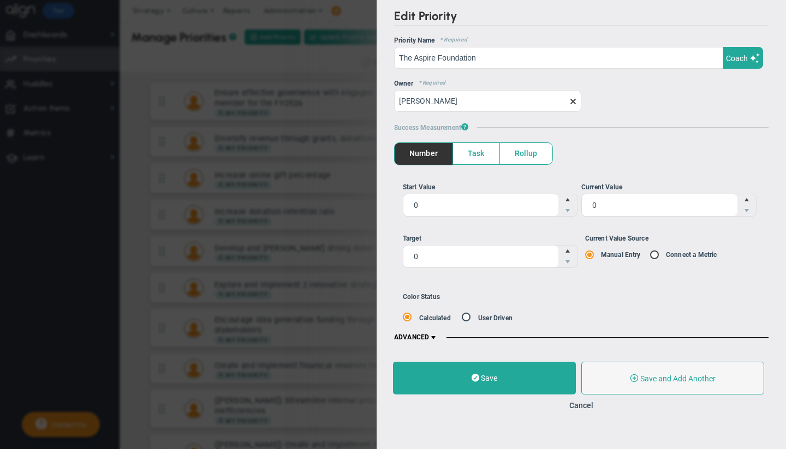
click at [531, 159] on span "Rollup" at bounding box center [526, 153] width 52 height 21
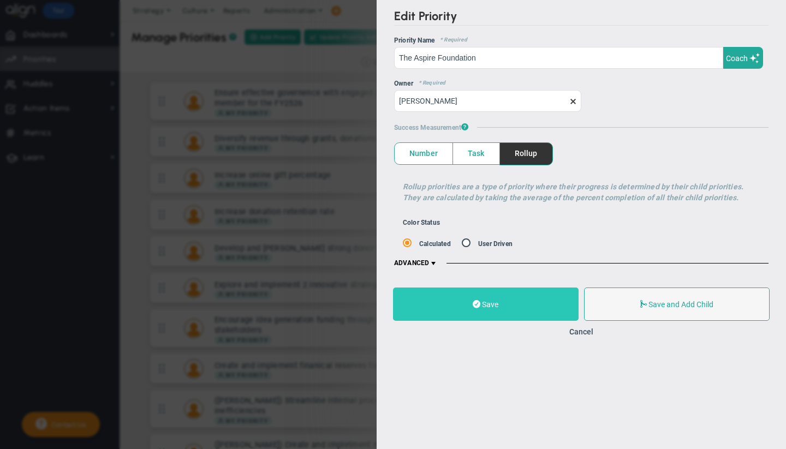
click at [474, 299] on button "Save" at bounding box center [486, 304] width 186 height 33
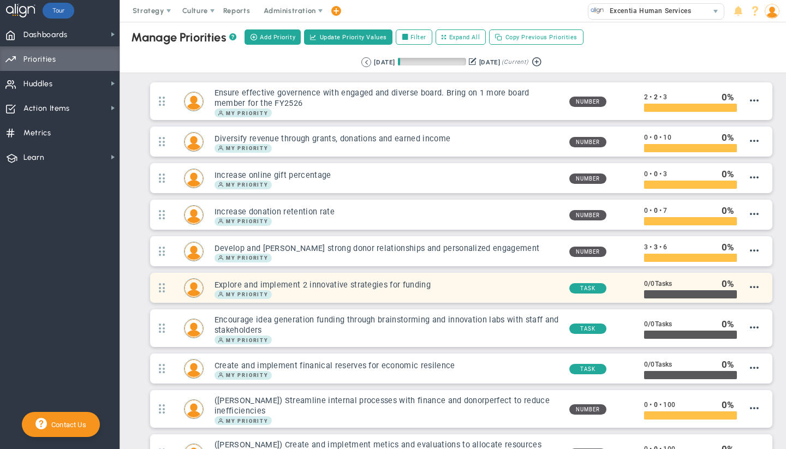
scroll to position [247, 0]
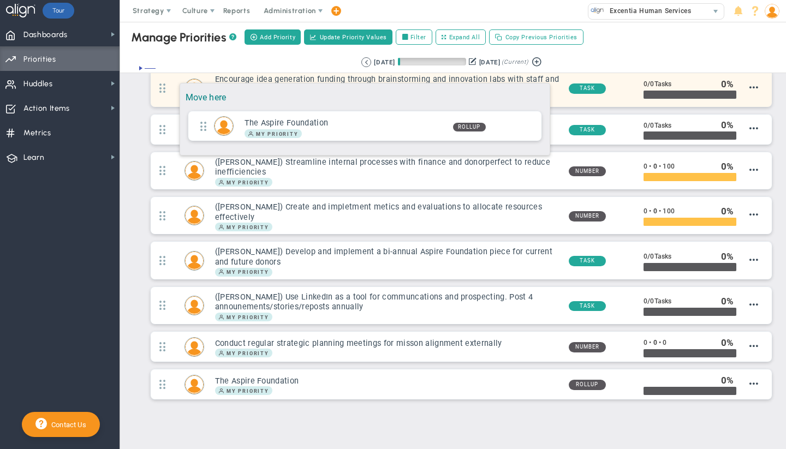
drag, startPoint x: 161, startPoint y: 368, endPoint x: 174, endPoint y: 78, distance: 291.3
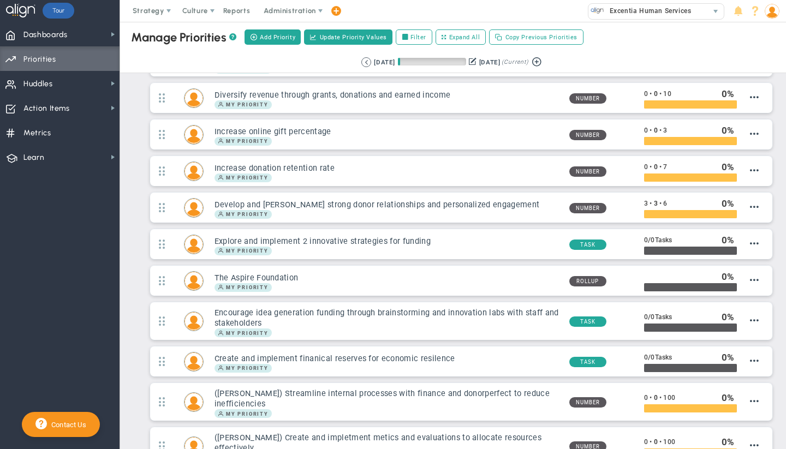
scroll to position [0, 0]
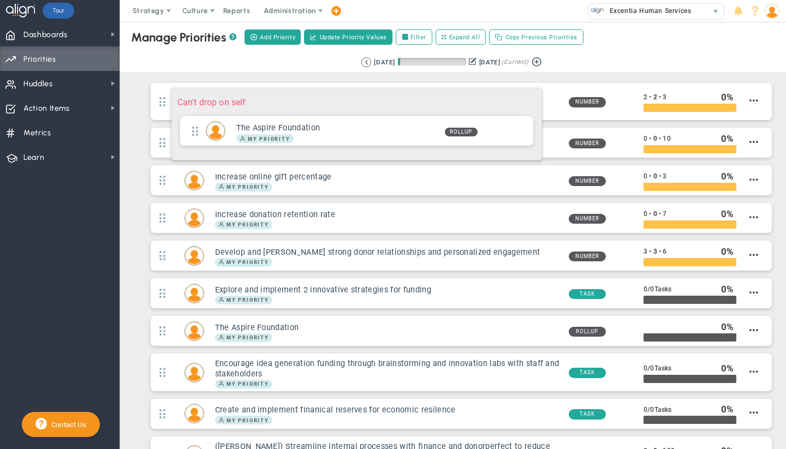
drag, startPoint x: 165, startPoint y: 328, endPoint x: 166, endPoint y: 82, distance: 245.1
click at [166, 82] on div "Manage OKRs ? Manage Priorities ? Add Priority Create Project Update Priority V…" at bounding box center [453, 336] width 644 height 634
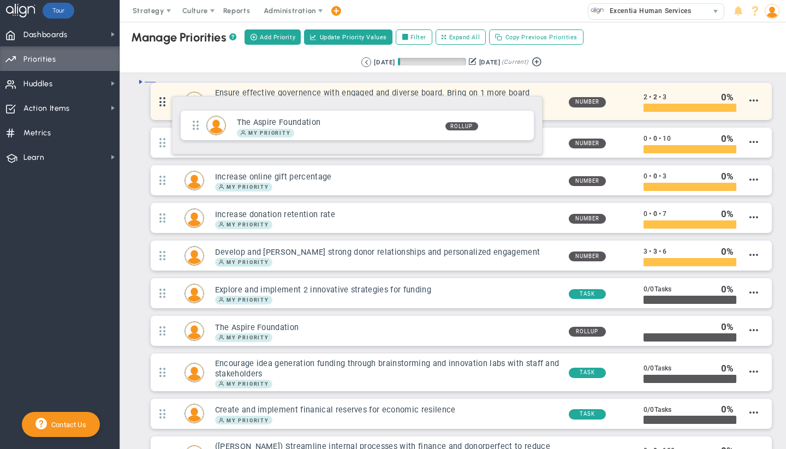
drag, startPoint x: 163, startPoint y: 327, endPoint x: 166, endPoint y: 91, distance: 236.4
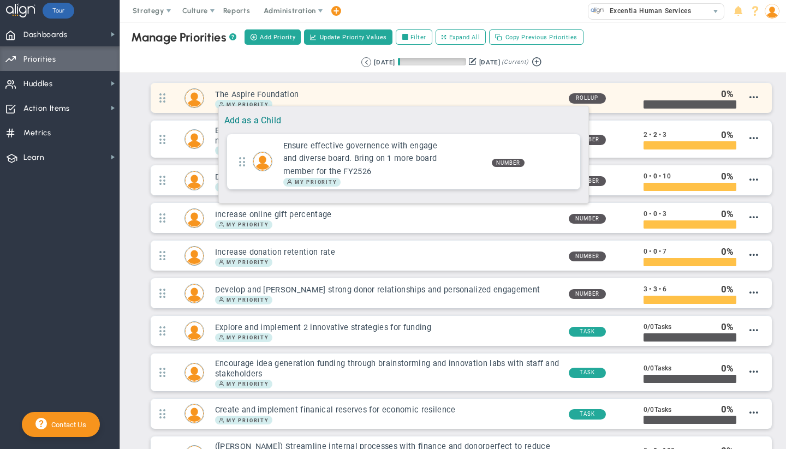
drag, startPoint x: 163, startPoint y: 141, endPoint x: 213, endPoint y: 100, distance: 64.0
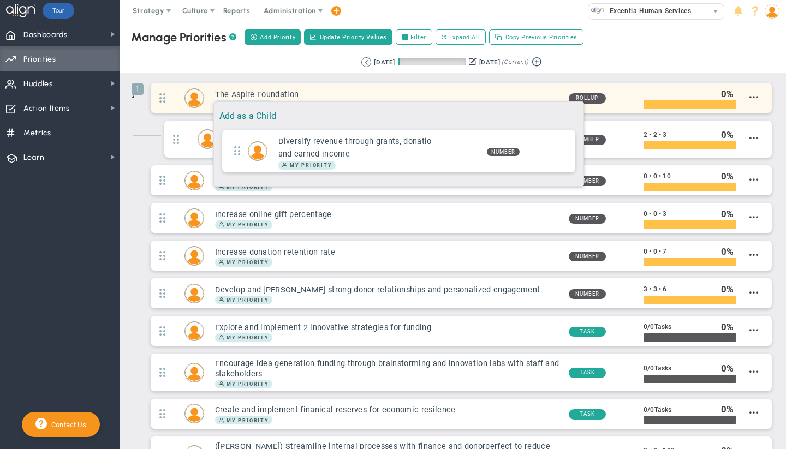
drag, startPoint x: 165, startPoint y: 185, endPoint x: 208, endPoint y: 96, distance: 98.6
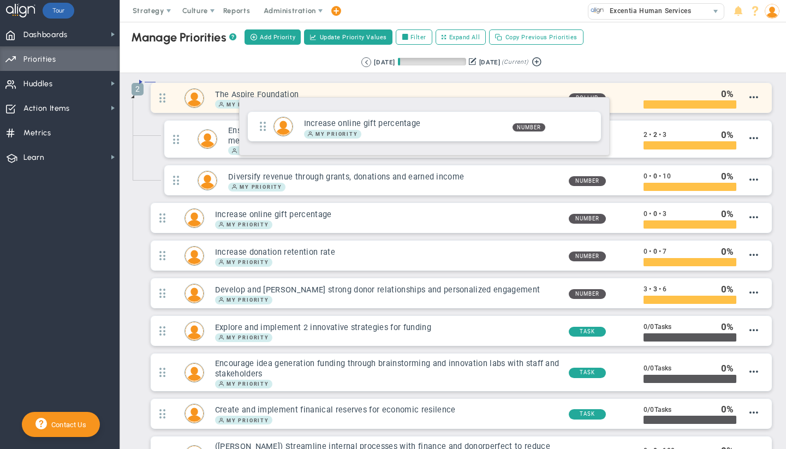
drag, startPoint x: 164, startPoint y: 219, endPoint x: 233, endPoint y: 91, distance: 145.3
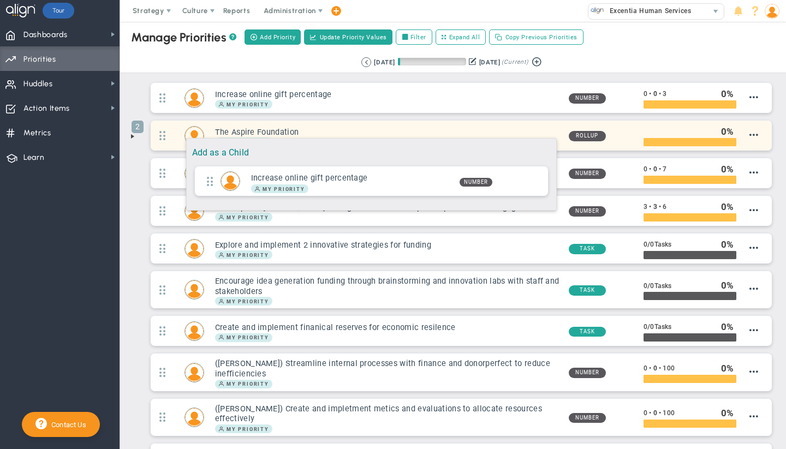
drag, startPoint x: 163, startPoint y: 99, endPoint x: 181, endPoint y: 133, distance: 37.9
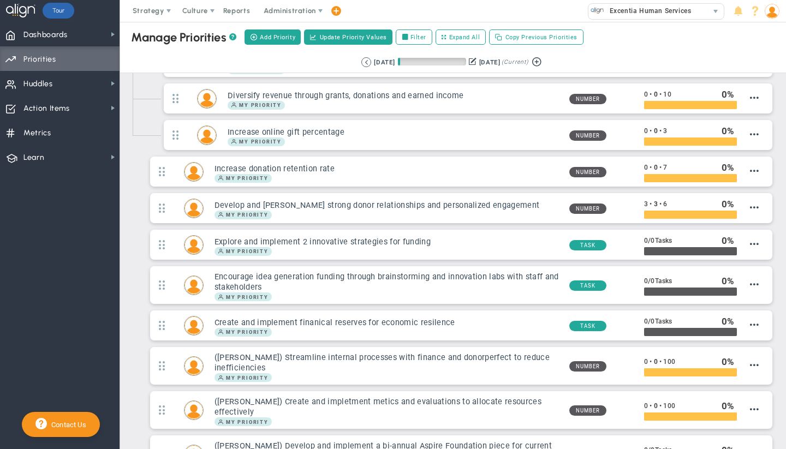
scroll to position [14, 0]
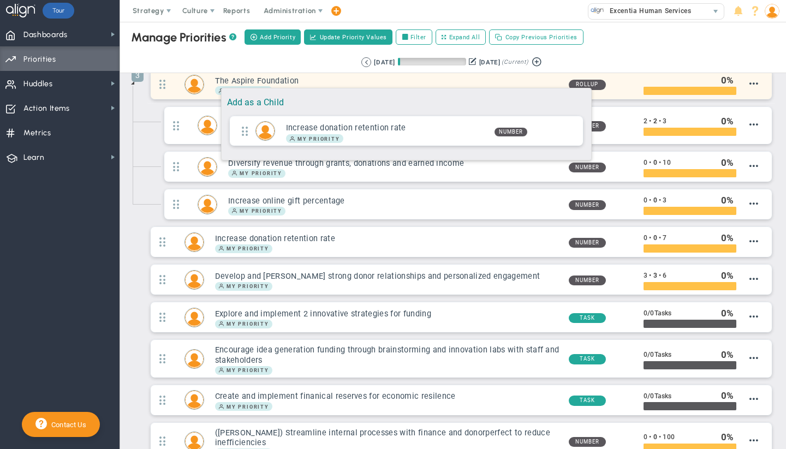
drag, startPoint x: 163, startPoint y: 242, endPoint x: 216, endPoint y: 82, distance: 168.0
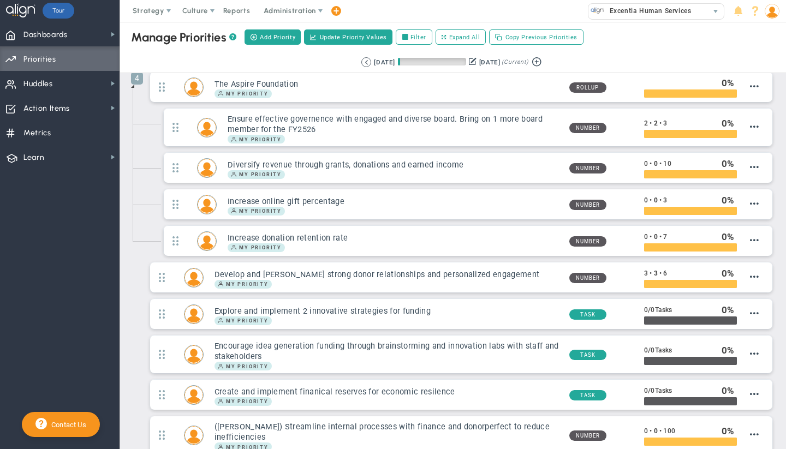
scroll to position [0, 0]
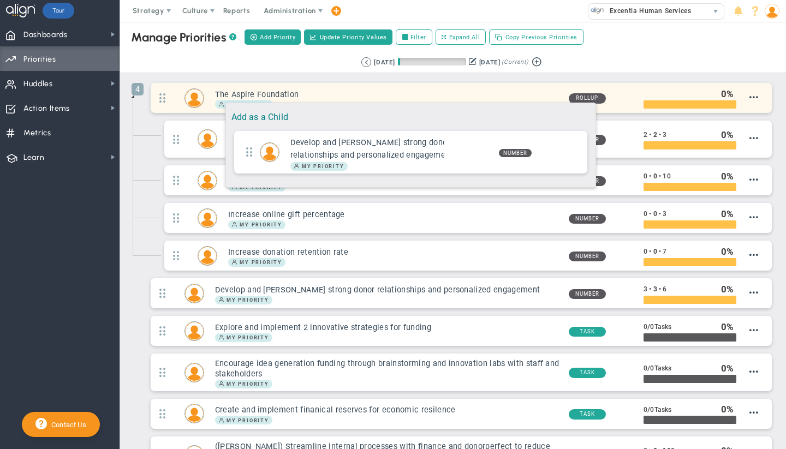
drag, startPoint x: 165, startPoint y: 288, endPoint x: 220, endPoint y: 97, distance: 198.9
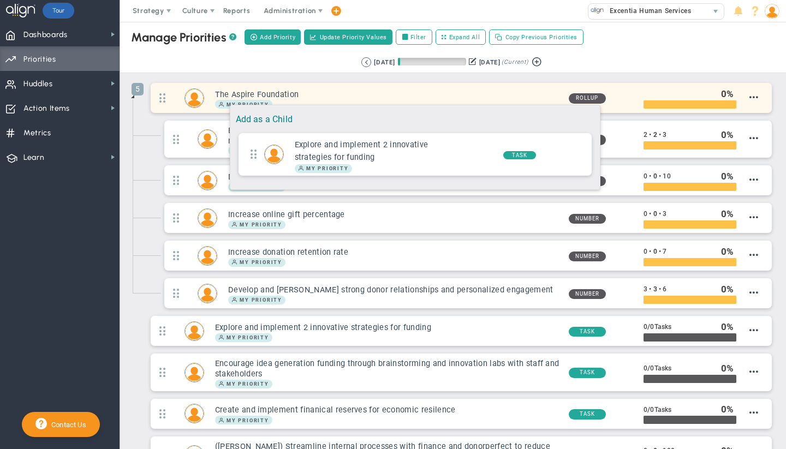
drag, startPoint x: 164, startPoint y: 330, endPoint x: 224, endPoint y: 99, distance: 238.6
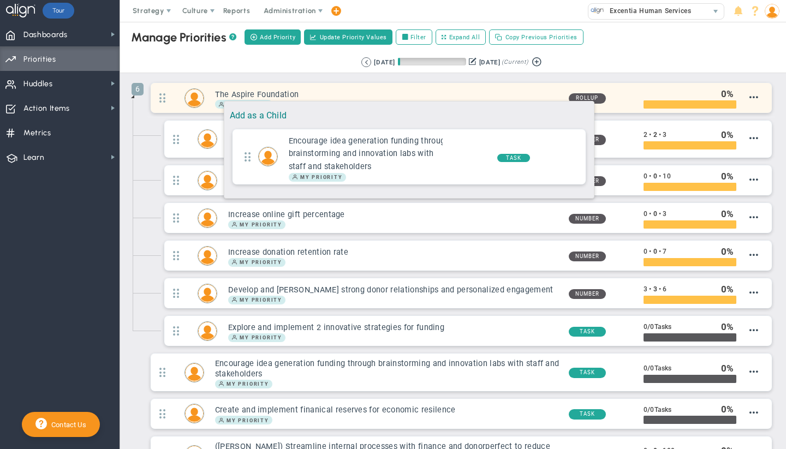
drag, startPoint x: 164, startPoint y: 369, endPoint x: 218, endPoint y: 96, distance: 278.8
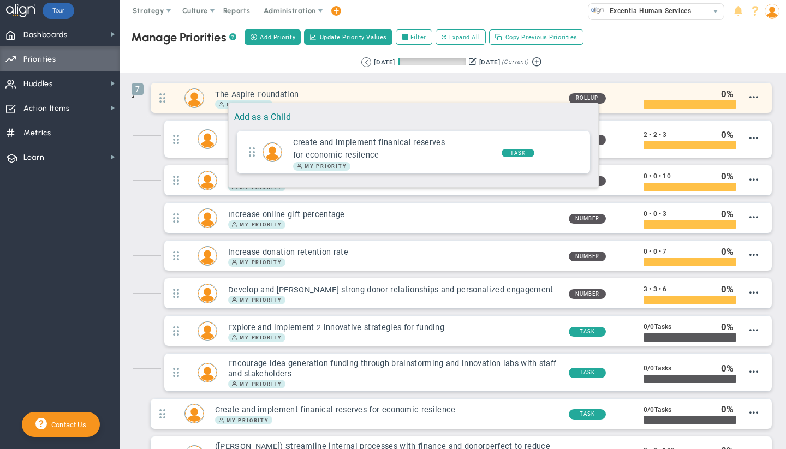
drag, startPoint x: 164, startPoint y: 410, endPoint x: 223, endPoint y: 97, distance: 318.2
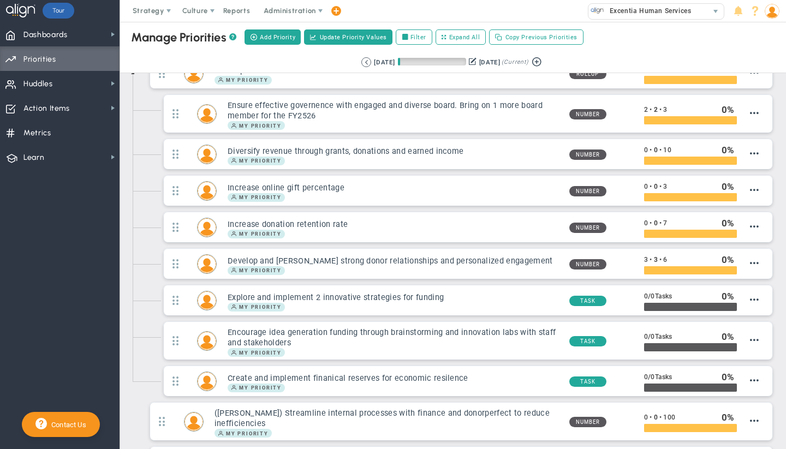
scroll to position [22, 0]
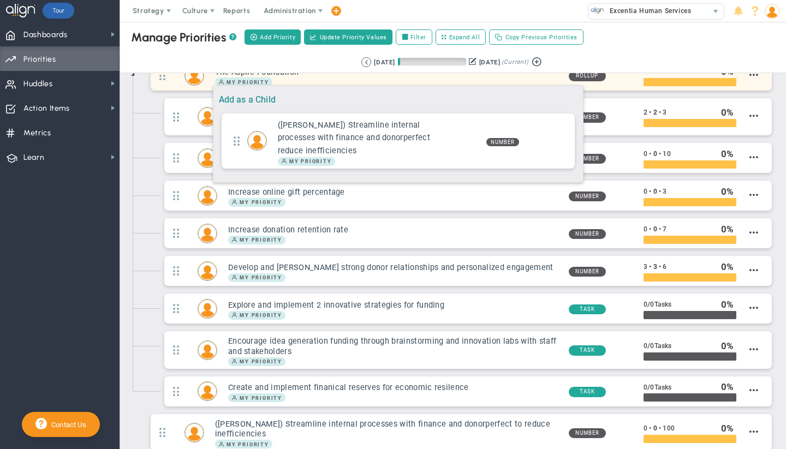
drag, startPoint x: 198, startPoint y: 212, endPoint x: 207, endPoint y: 80, distance: 133.0
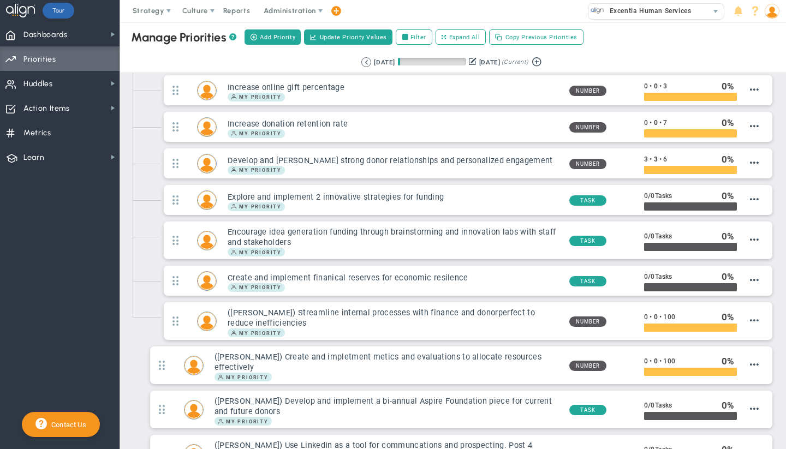
scroll to position [104, 0]
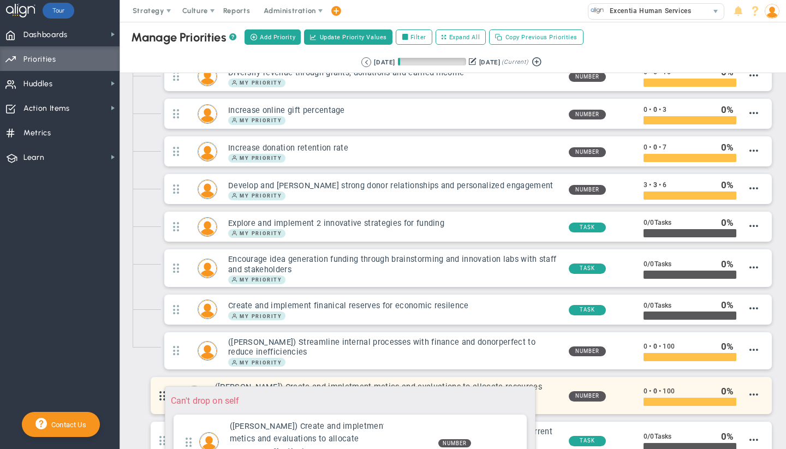
drag, startPoint x: 162, startPoint y: 388, endPoint x: 159, endPoint y: 381, distance: 7.6
click at [159, 382] on span at bounding box center [162, 396] width 23 height 28
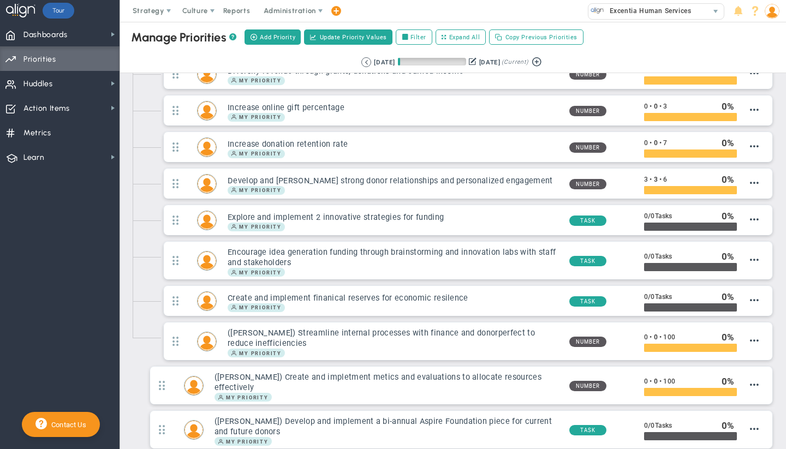
click at [777, 292] on div "Manage OKRs ? Manage Priorities ? Add Priority Create Project Update Priority V…" at bounding box center [453, 258] width 666 height 681
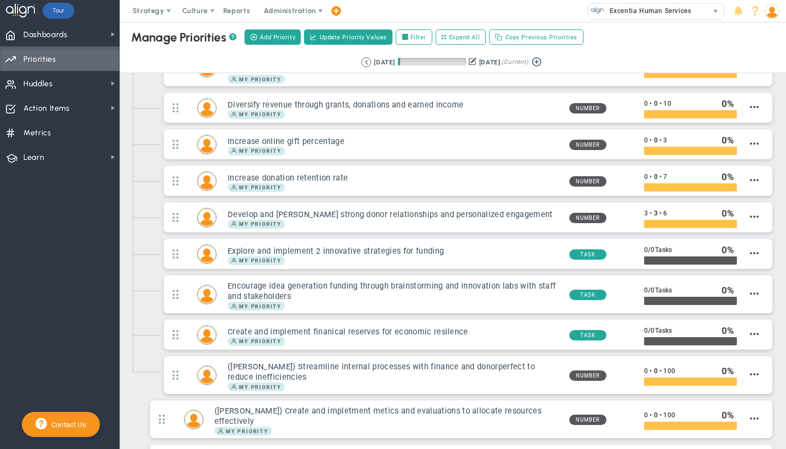
scroll to position [0, 0]
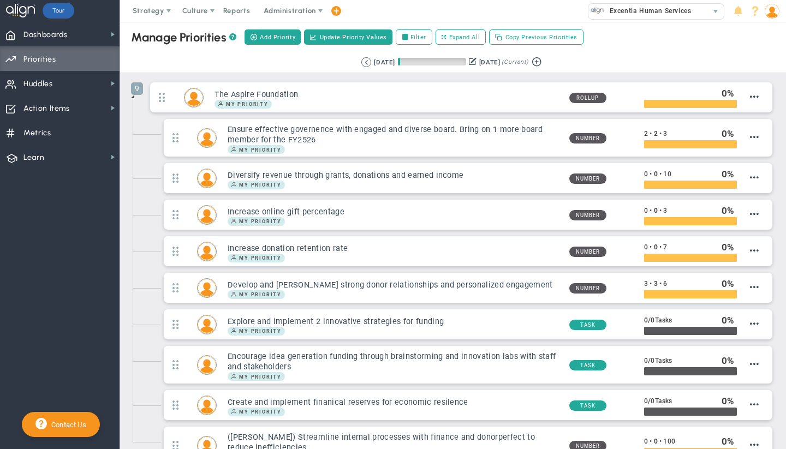
click at [135, 98] on span at bounding box center [132, 96] width 9 height 9
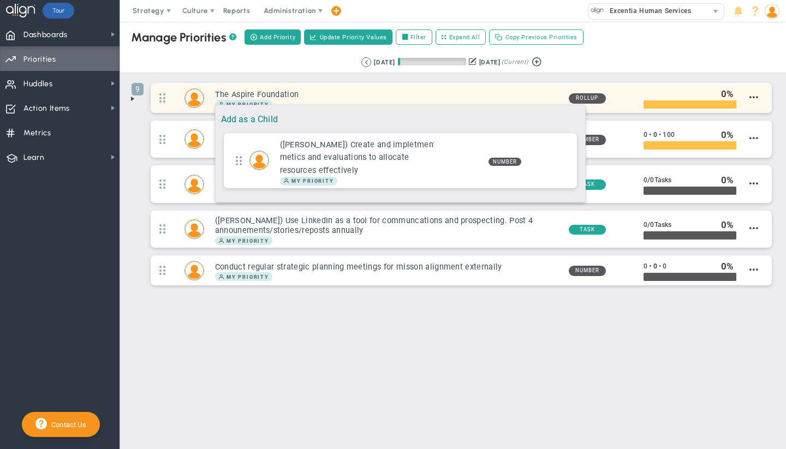
drag, startPoint x: 165, startPoint y: 140, endPoint x: 210, endPoint y: 99, distance: 60.3
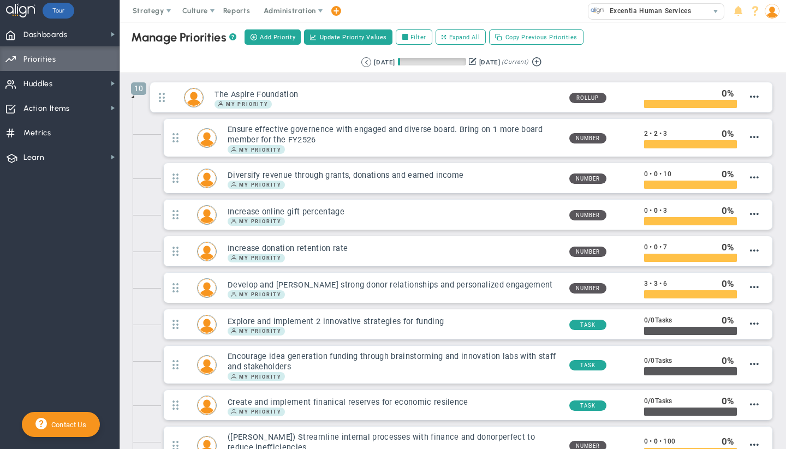
click at [133, 98] on span at bounding box center [132, 96] width 9 height 9
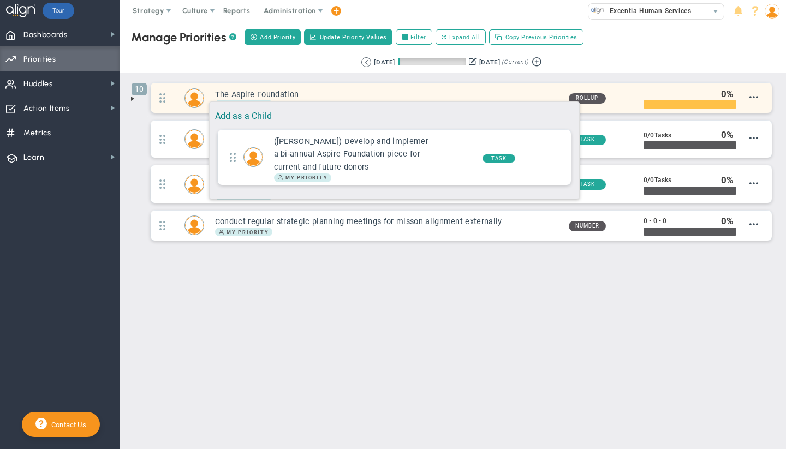
drag, startPoint x: 165, startPoint y: 138, endPoint x: 204, endPoint y: 96, distance: 56.4
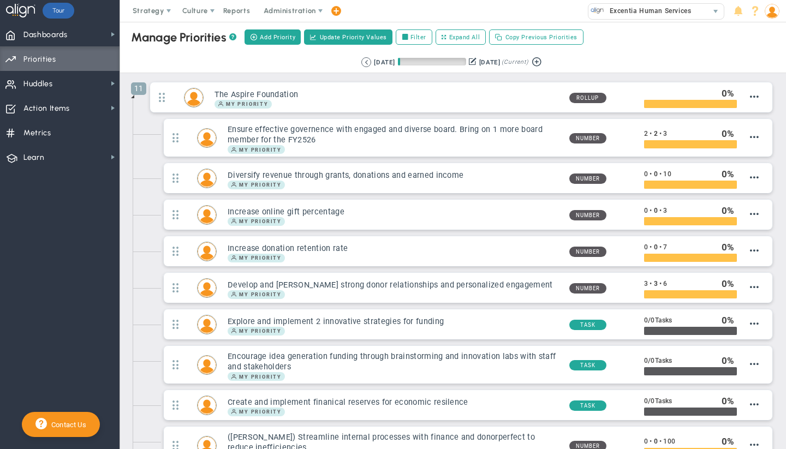
click at [134, 99] on span at bounding box center [132, 96] width 9 height 9
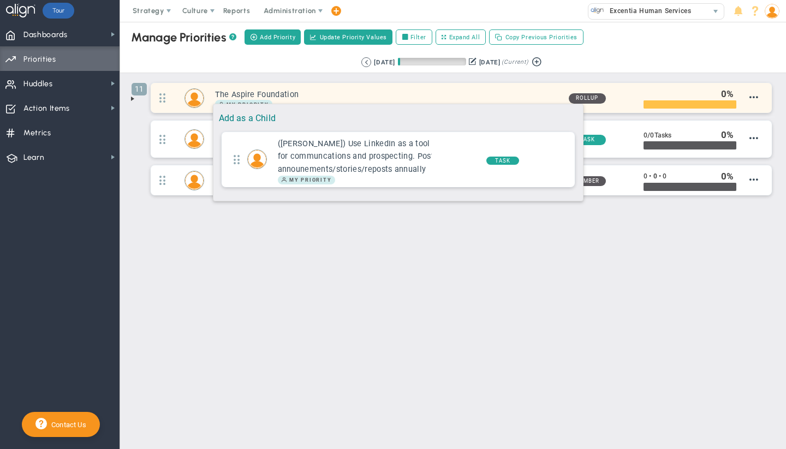
drag, startPoint x: 165, startPoint y: 141, endPoint x: 207, endPoint y: 98, distance: 60.6
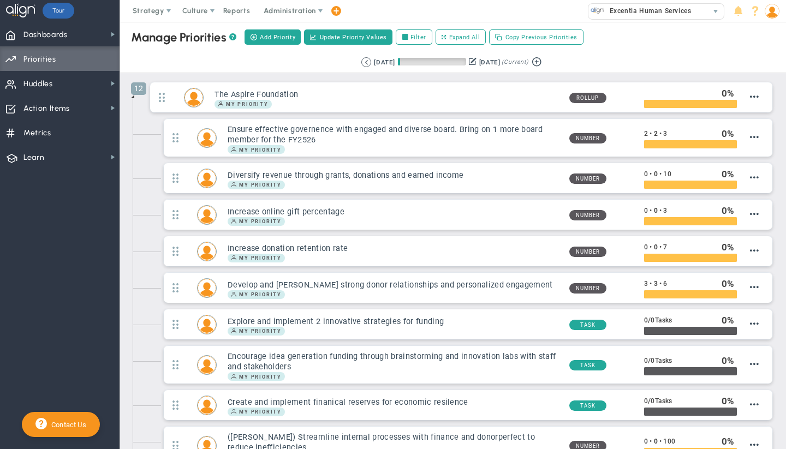
click at [134, 97] on span at bounding box center [132, 96] width 9 height 9
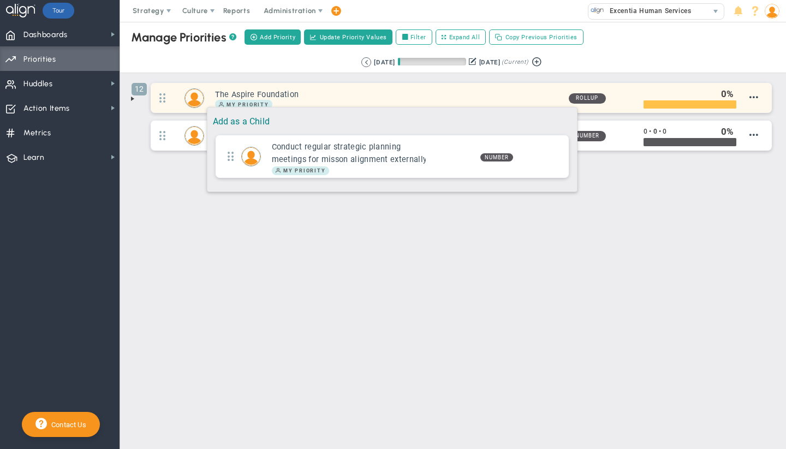
drag, startPoint x: 162, startPoint y: 140, endPoint x: 201, endPoint y: 102, distance: 55.6
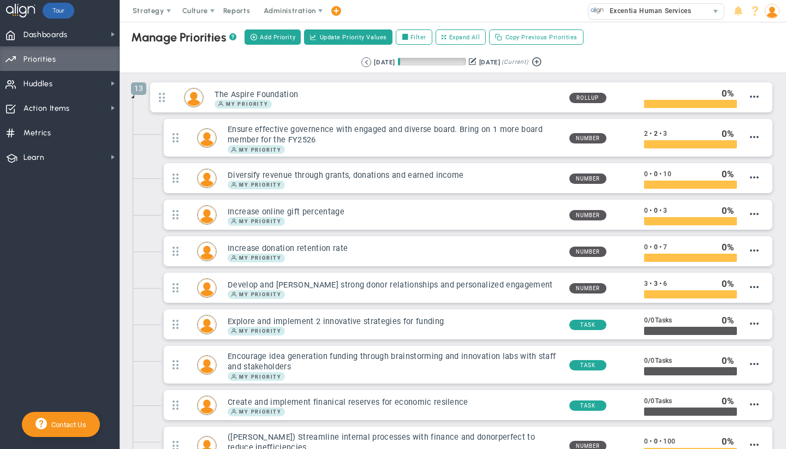
click at [135, 103] on li "13 The Aspire Foundation My Priority Rollup 0" at bounding box center [453, 361] width 644 height 558
click at [133, 97] on span at bounding box center [132, 96] width 9 height 9
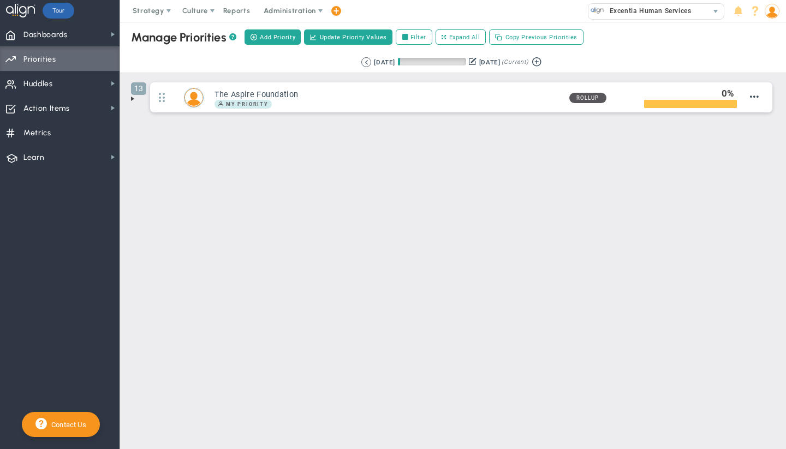
click at [307, 183] on main "Manage OKRs ? Manage Priorities ? Add Priority Create Project Update Priority V…" at bounding box center [453, 235] width 666 height 427
click at [75, 32] on span "Dashboards Dashboards" at bounding box center [60, 34] width 120 height 25
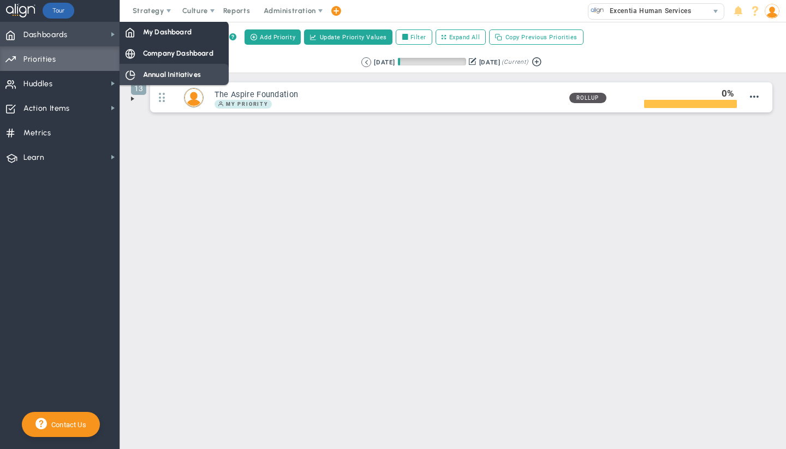
click at [157, 74] on span "Annual Initiatives" at bounding box center [172, 74] width 58 height 10
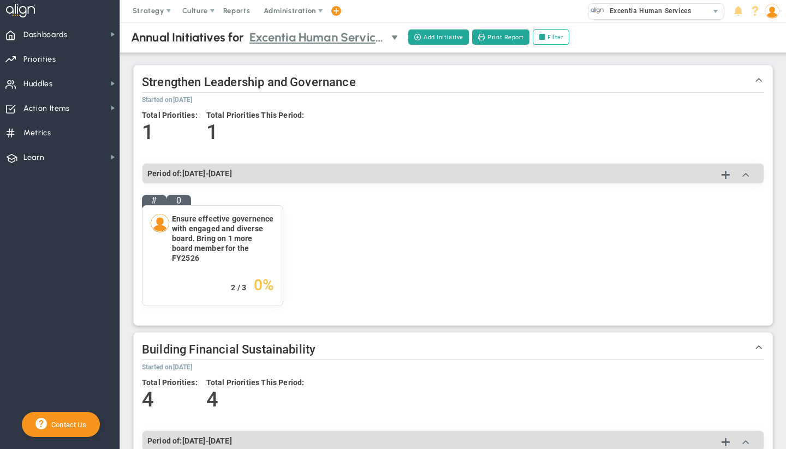
click at [338, 43] on span "Excentia Human Services" at bounding box center [317, 37] width 136 height 19
click at [419, 118] on div "Total Priorities: 1 Total Priorities This Period: 1" at bounding box center [453, 131] width 622 height 52
click at [148, 12] on span "Strategy" at bounding box center [149, 11] width 32 height 8
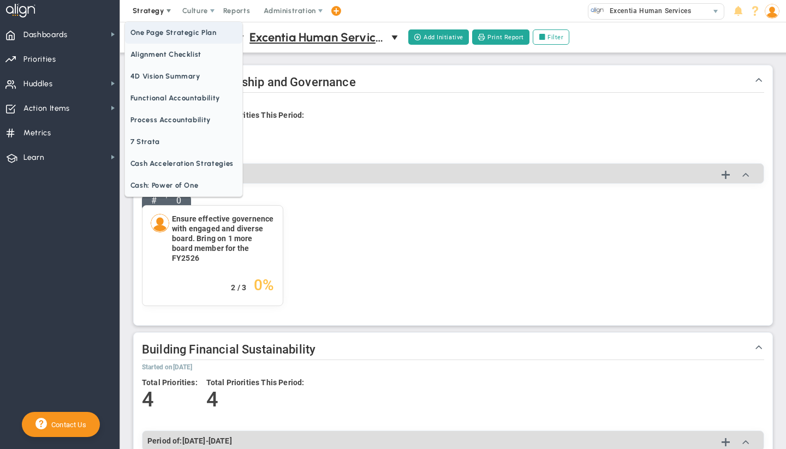
click at [151, 38] on span "One Page Strategic Plan" at bounding box center [183, 33] width 117 height 22
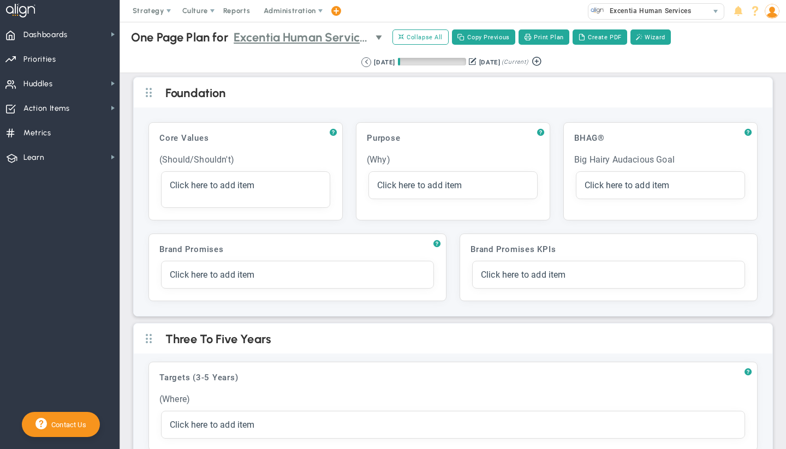
click at [362, 38] on span "Excentia Human Services" at bounding box center [302, 37] width 136 height 19
click at [617, 57] on div "Retrieving period... [DATE] [DATE] (Current)" at bounding box center [453, 62] width 688 height 21
click at [37, 34] on span "Dashboards" at bounding box center [45, 34] width 44 height 23
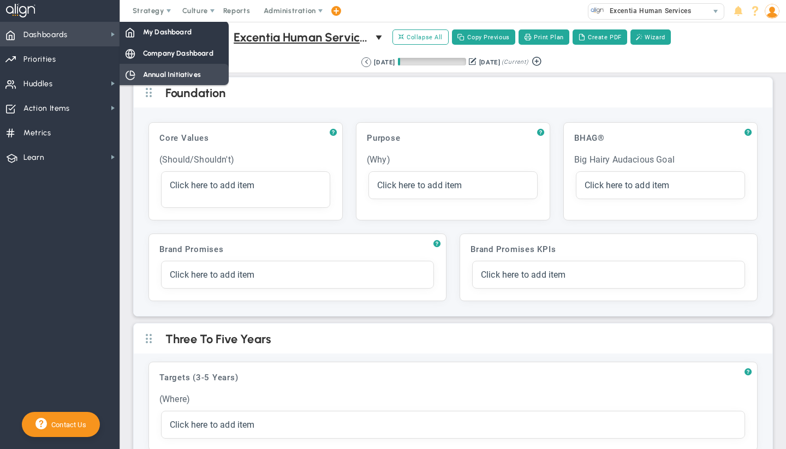
click at [158, 75] on span "Annual Initiatives" at bounding box center [172, 74] width 58 height 10
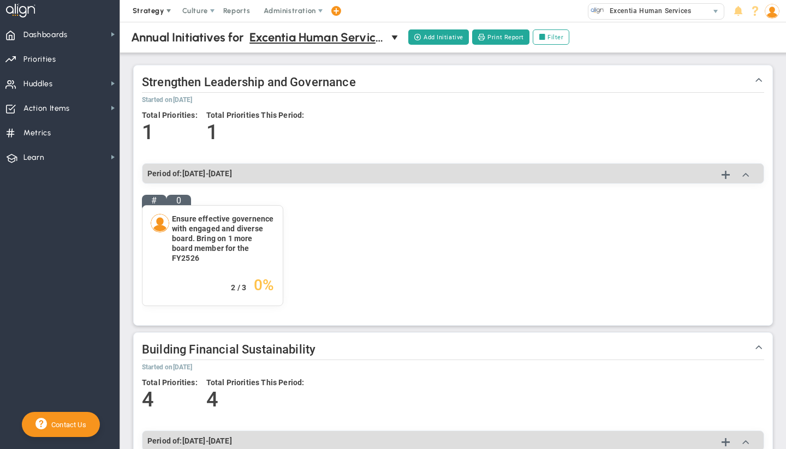
click at [147, 14] on span "Strategy" at bounding box center [149, 11] width 32 height 8
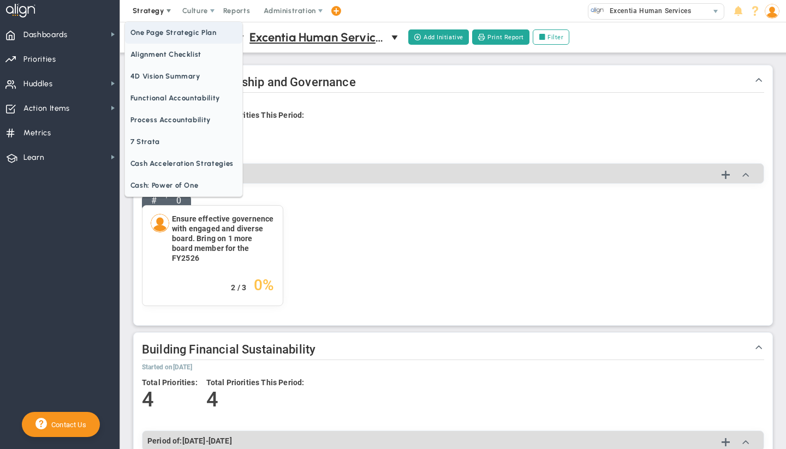
click at [154, 31] on span "One Page Strategic Plan" at bounding box center [183, 33] width 117 height 22
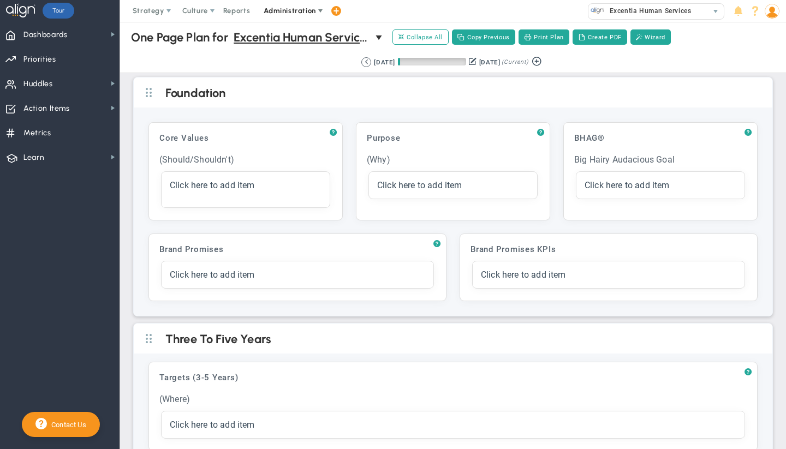
click at [290, 11] on span "Administration" at bounding box center [290, 11] width 52 height 8
click at [303, 41] on span "Excentia Human Services" at bounding box center [302, 37] width 136 height 19
click at [272, 59] on span "+ Manage Teams" at bounding box center [308, 57] width 142 height 14
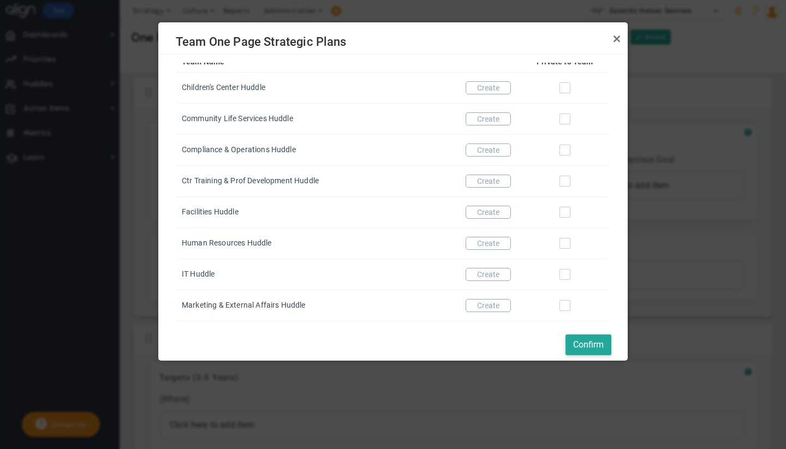
scroll to position [124, 0]
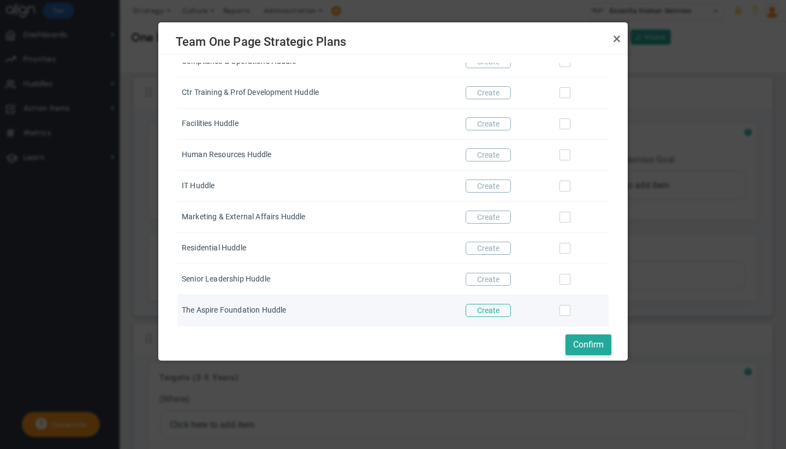
click at [487, 310] on button "Create" at bounding box center [488, 310] width 45 height 13
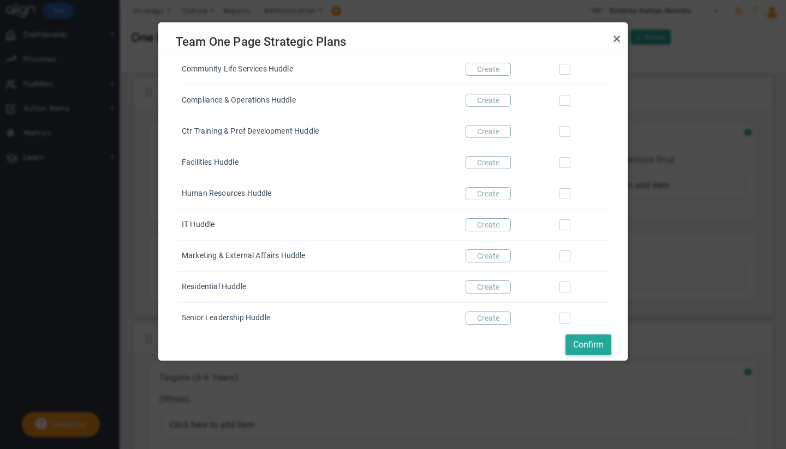
scroll to position [0, 0]
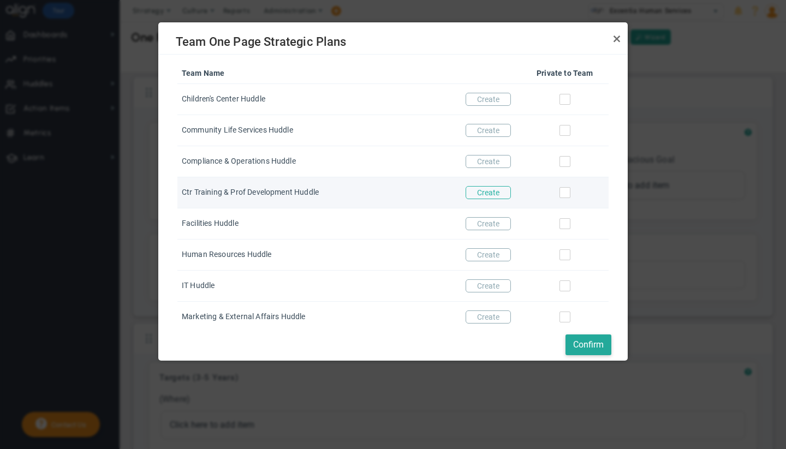
click at [483, 198] on button "Create" at bounding box center [488, 192] width 45 height 13
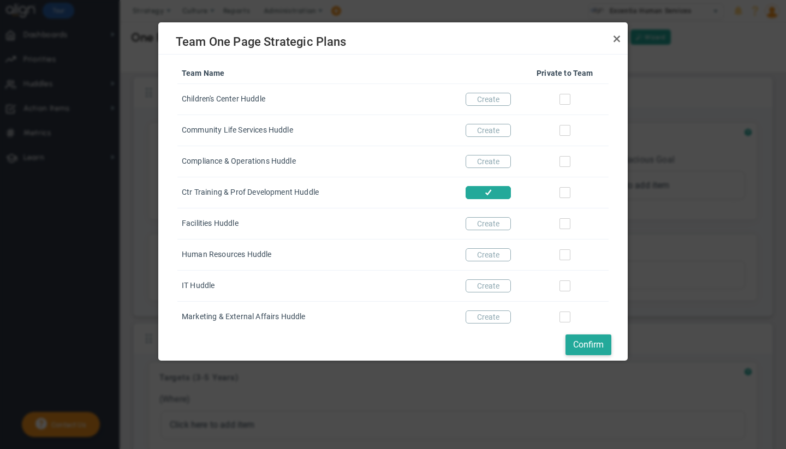
scroll to position [124, 0]
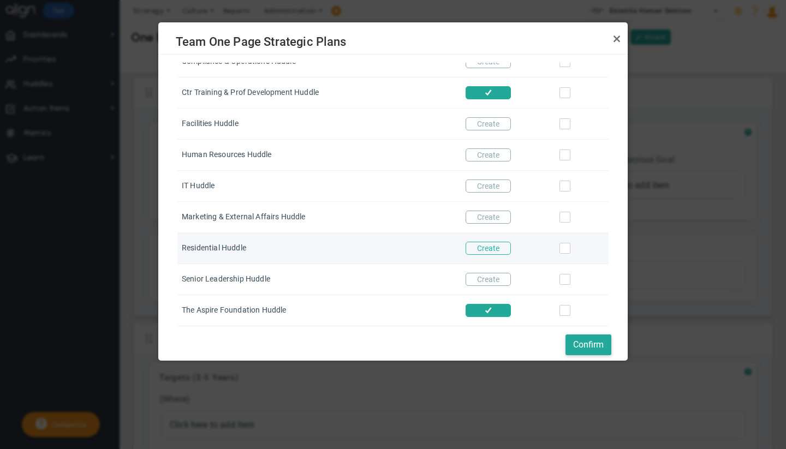
click at [480, 247] on button "Create" at bounding box center [488, 248] width 45 height 13
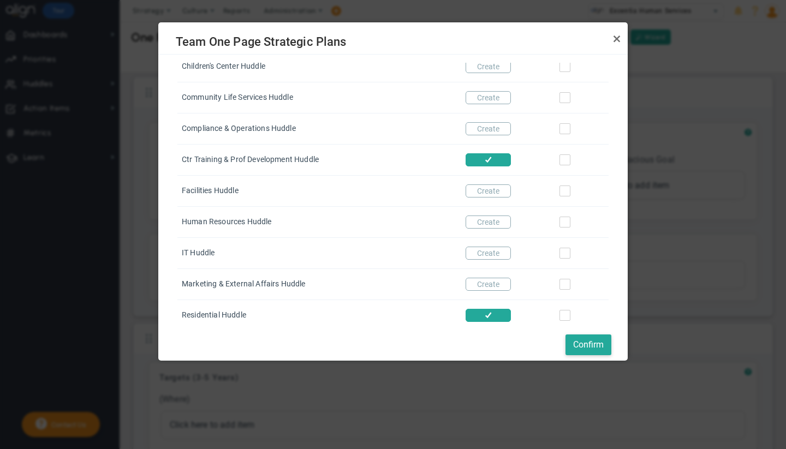
scroll to position [0, 0]
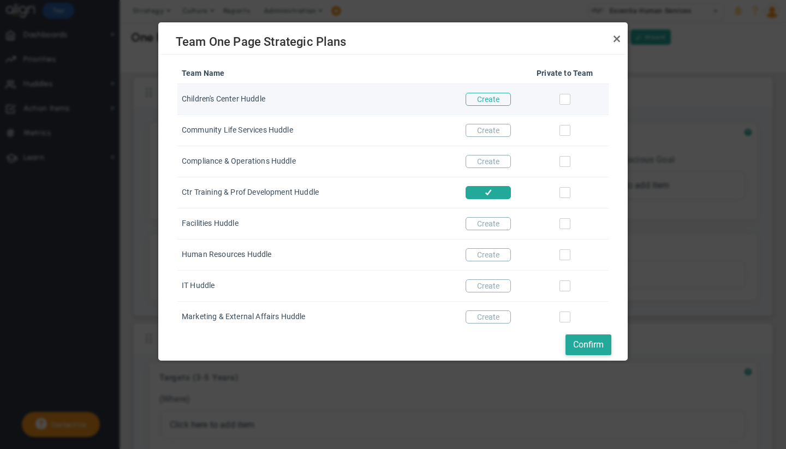
click at [471, 99] on button "Create" at bounding box center [488, 99] width 45 height 13
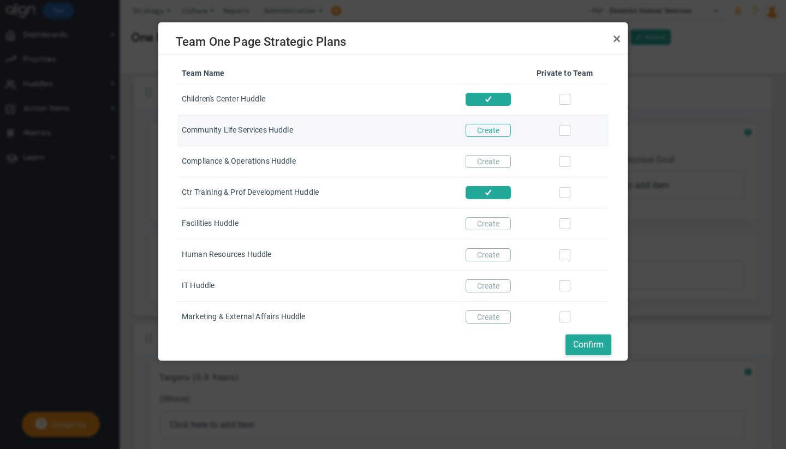
click at [477, 130] on button "Create" at bounding box center [488, 130] width 45 height 13
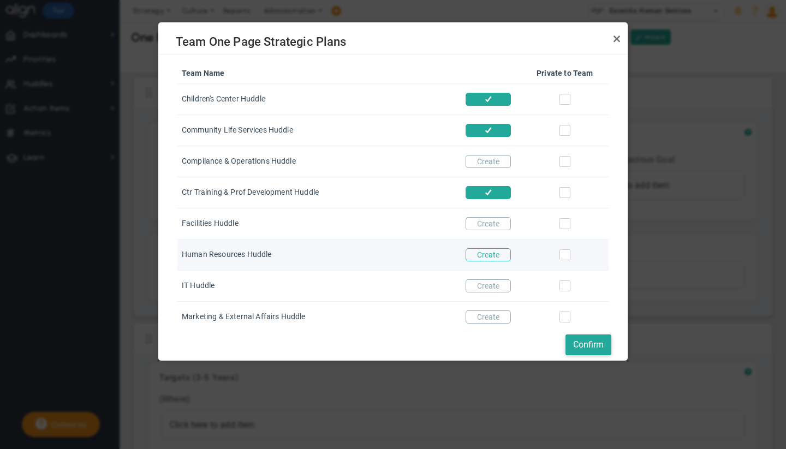
click at [479, 261] on button "Create" at bounding box center [488, 254] width 45 height 13
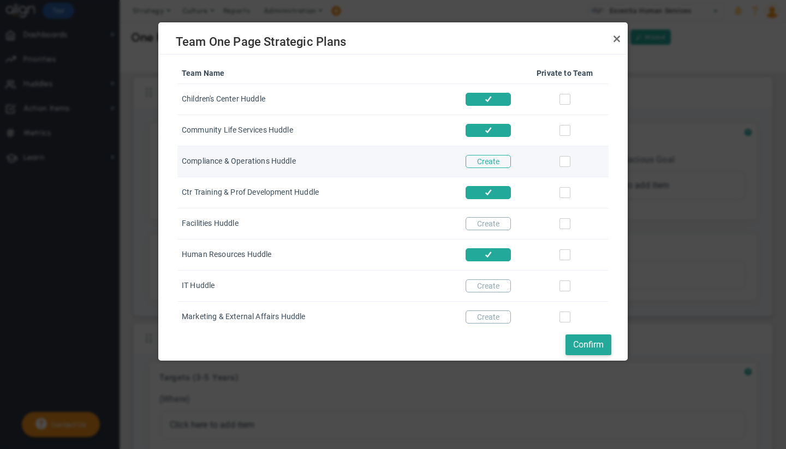
click at [475, 163] on button "Create" at bounding box center [488, 161] width 45 height 13
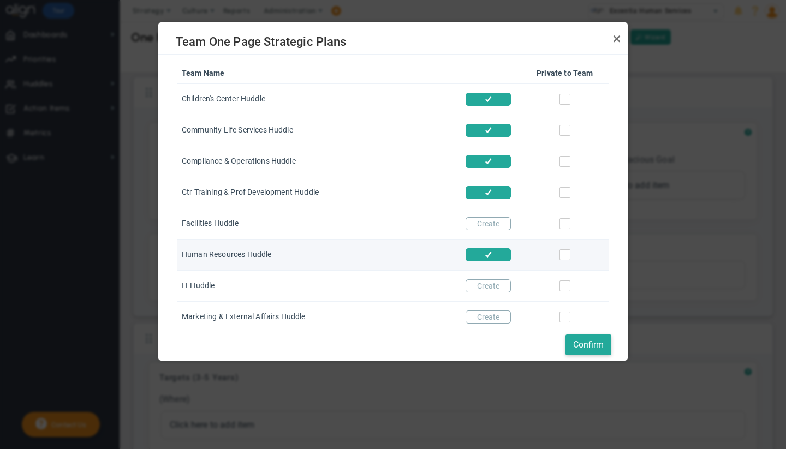
click at [599, 271] on td at bounding box center [564, 255] width 87 height 31
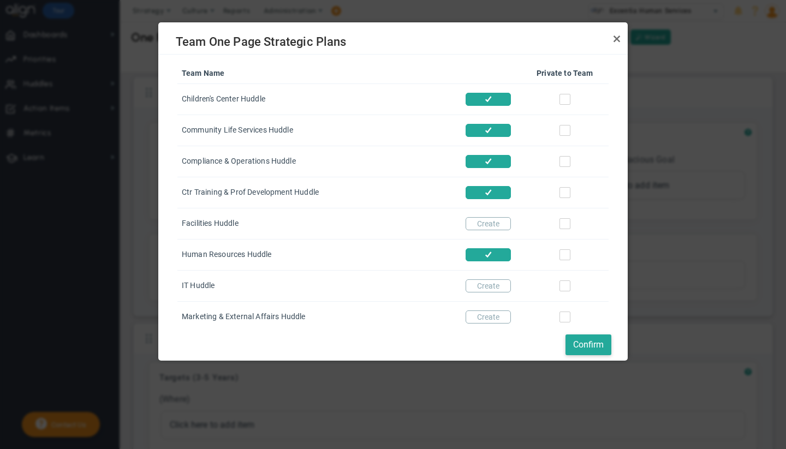
scroll to position [124, 0]
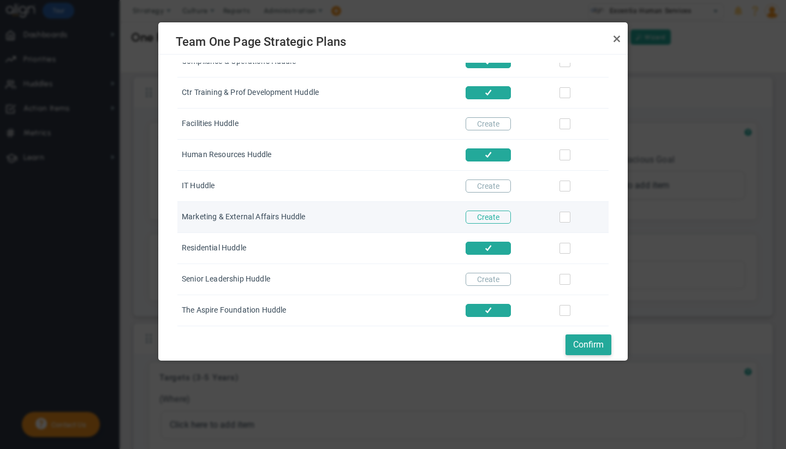
click at [473, 211] on button "Create" at bounding box center [488, 217] width 45 height 13
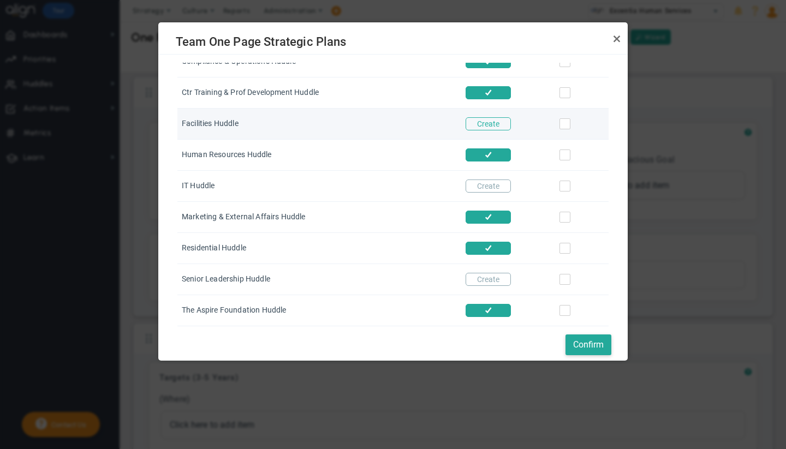
click at [478, 117] on button "Create" at bounding box center [488, 123] width 45 height 13
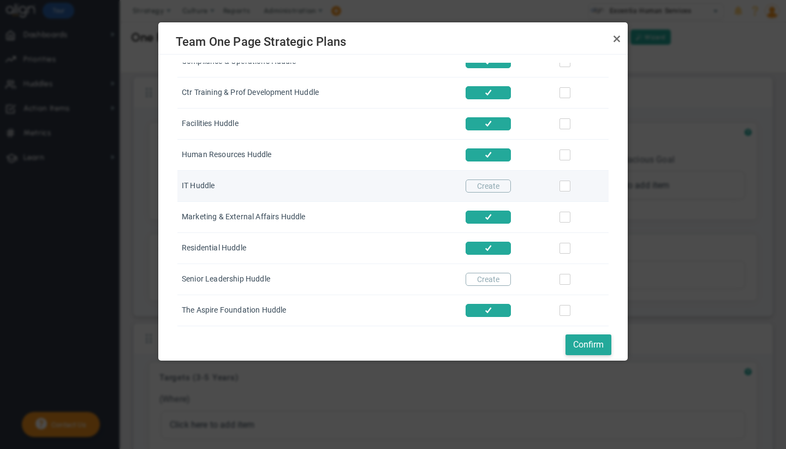
click at [477, 183] on div "Create" at bounding box center [491, 186] width 51 height 13
click at [477, 180] on button "Create" at bounding box center [488, 186] width 45 height 13
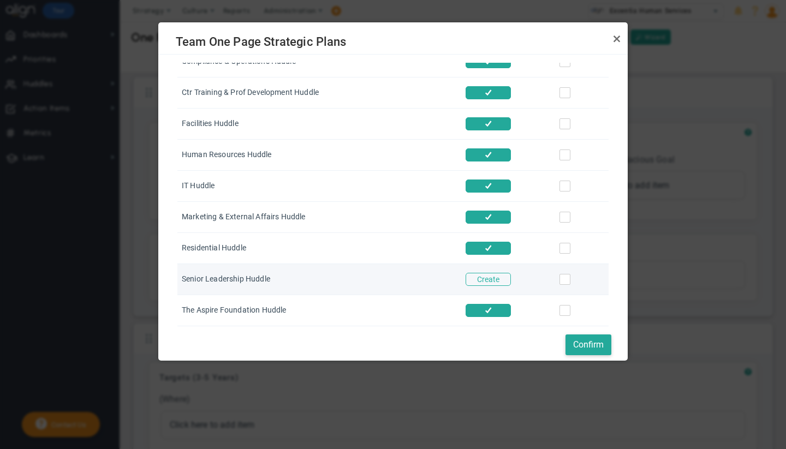
click at [482, 278] on button "Create" at bounding box center [488, 279] width 45 height 13
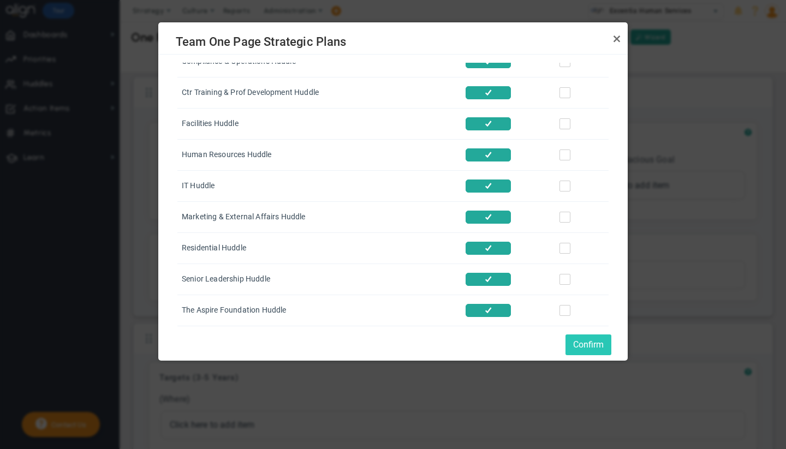
click at [584, 344] on button "Confirm" at bounding box center [589, 345] width 46 height 21
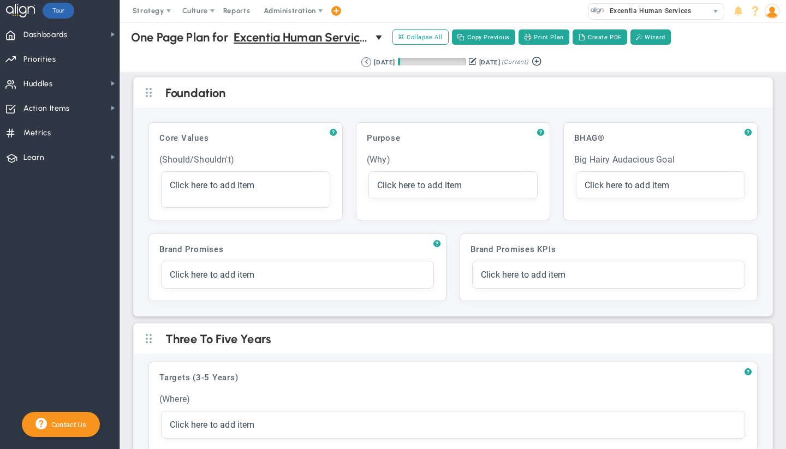
click at [227, 56] on div "Retrieving period... [DATE] [DATE] (Current)" at bounding box center [453, 62] width 688 height 21
click at [85, 39] on span "Dashboards Dashboards" at bounding box center [60, 34] width 120 height 25
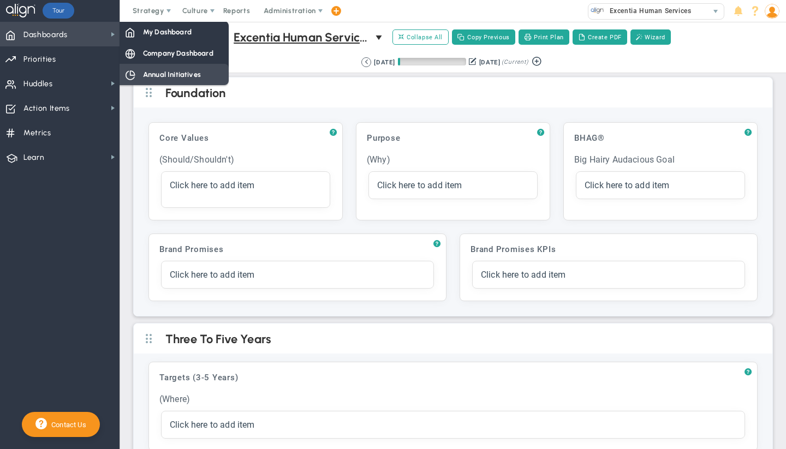
click at [180, 72] on span "Annual Initiatives" at bounding box center [172, 74] width 58 height 10
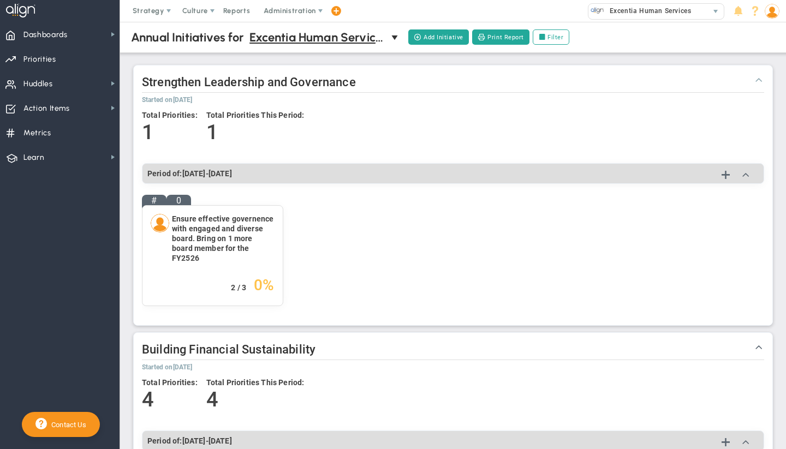
click at [754, 81] on span at bounding box center [758, 79] width 11 height 11
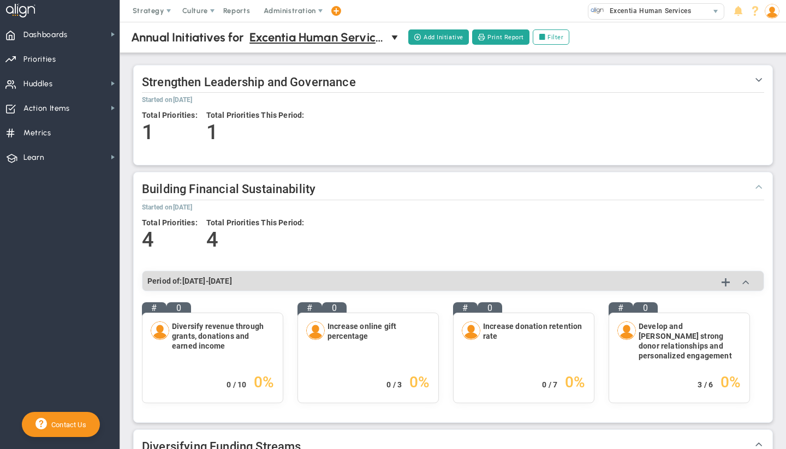
click at [753, 186] on span at bounding box center [758, 186] width 11 height 11
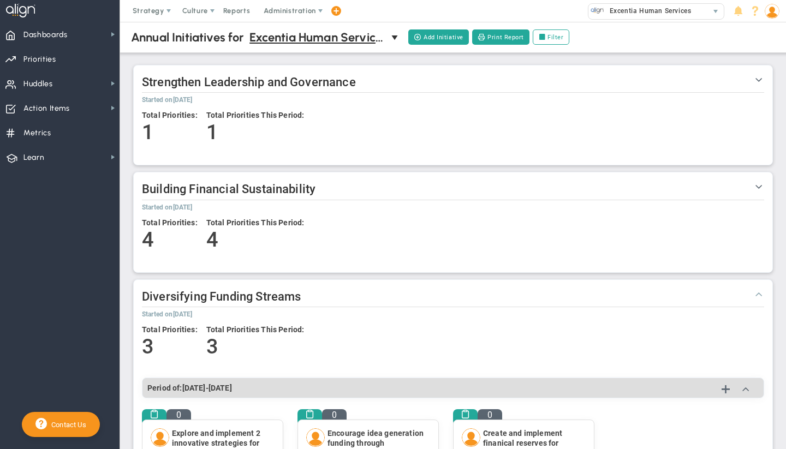
click at [753, 291] on span at bounding box center [758, 293] width 11 height 11
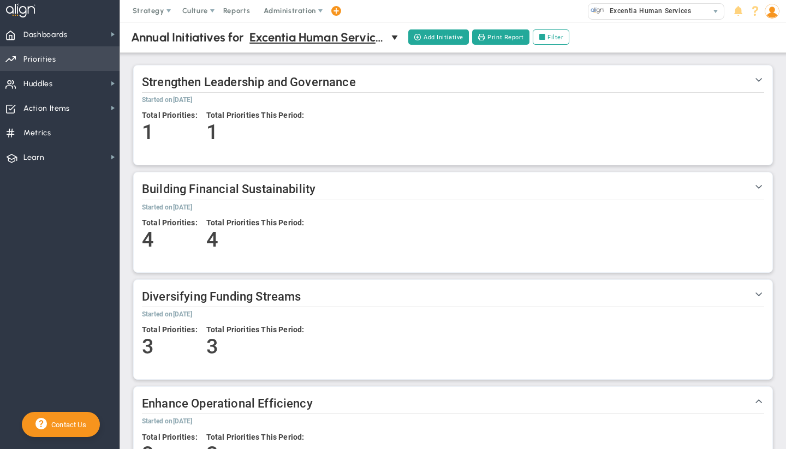
click at [48, 62] on span "Priorities" at bounding box center [39, 59] width 33 height 23
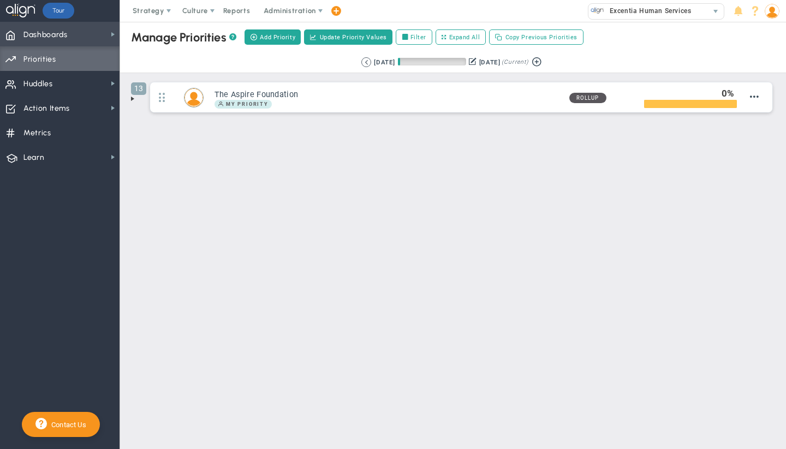
click at [67, 36] on span "Dashboards" at bounding box center [45, 34] width 44 height 23
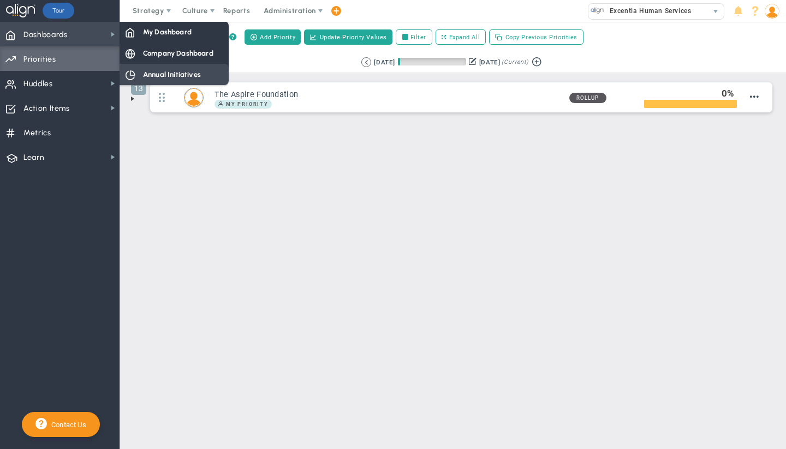
click at [177, 78] on span "Annual Initiatives" at bounding box center [172, 74] width 58 height 10
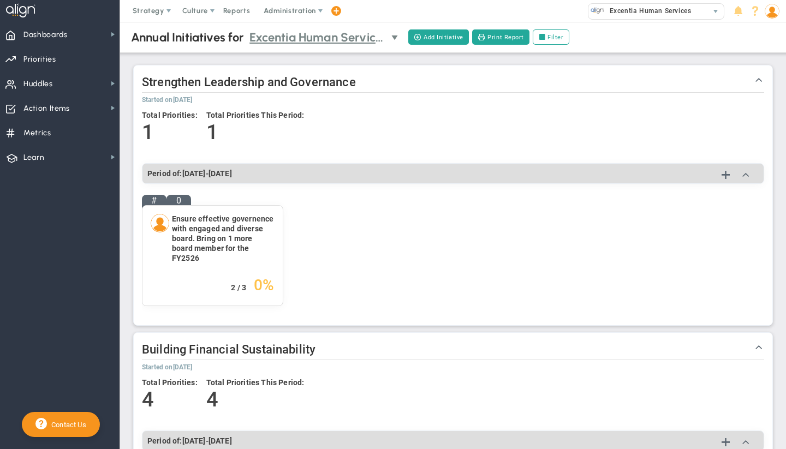
click at [299, 37] on span "Excentia Human Services" at bounding box center [317, 37] width 136 height 19
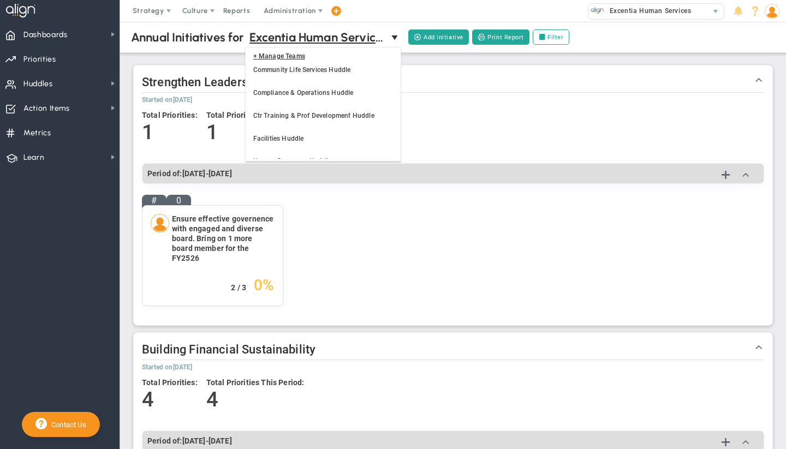
scroll to position [27, 0]
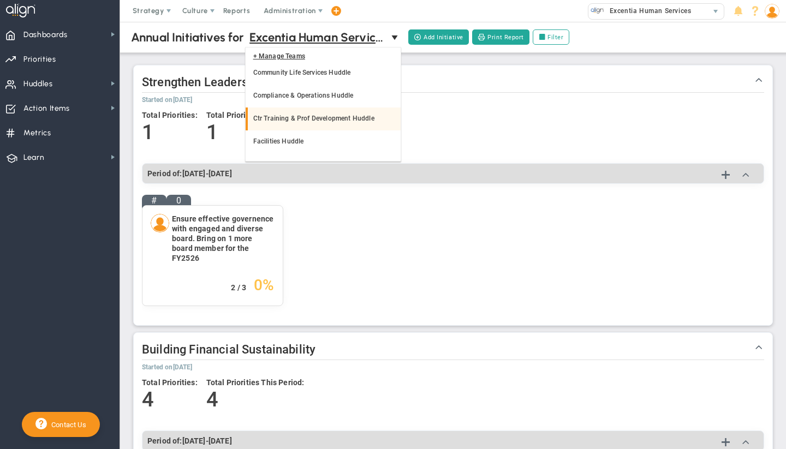
click at [322, 114] on li "Ctr Training & Prof Development Huddle" at bounding box center [323, 119] width 155 height 23
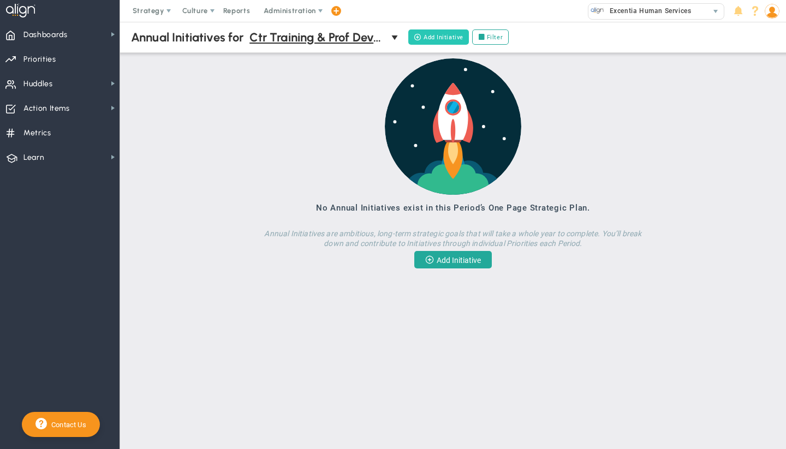
click at [427, 33] on button "Add Initiative" at bounding box center [438, 36] width 61 height 15
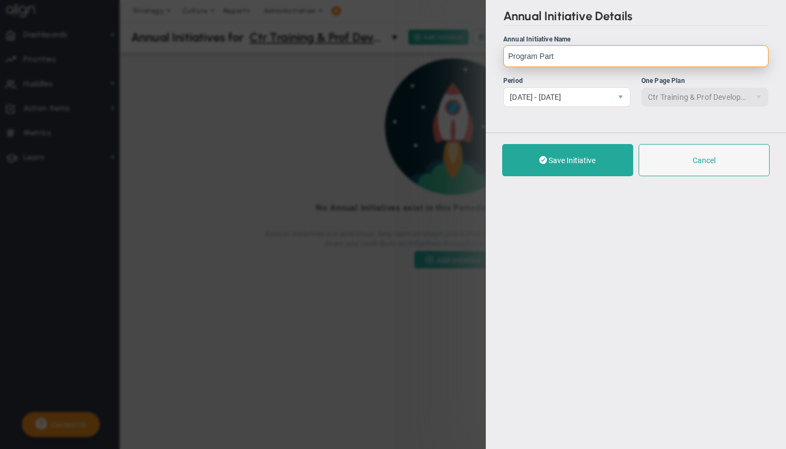
click at [548, 57] on input "Program Part" at bounding box center [635, 56] width 265 height 22
paste input "icipation and Completion Rates"
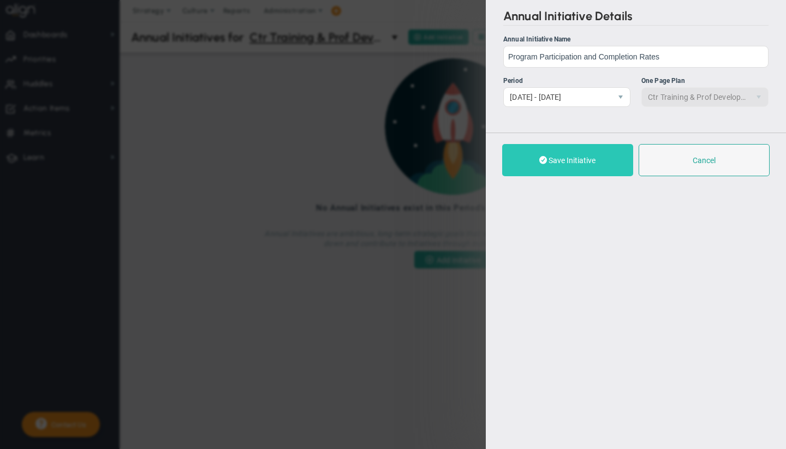
click at [552, 164] on span "Save Initiative" at bounding box center [572, 160] width 47 height 9
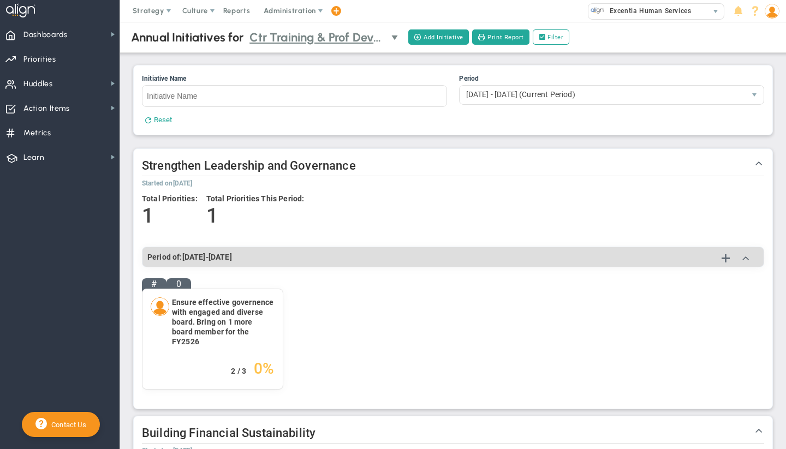
click at [350, 37] on span "Ctr Training & Prof Development Huddle" at bounding box center [317, 37] width 136 height 19
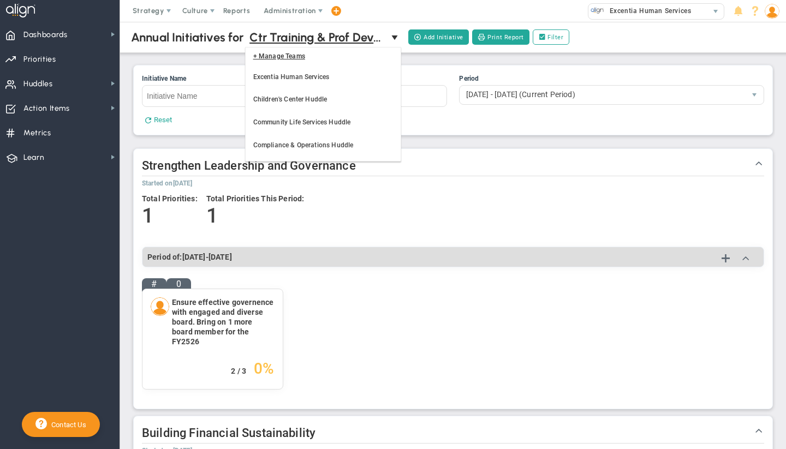
click at [448, 68] on div "Showing a single Initiative. Initiative Name Period 1112648 Reset" at bounding box center [453, 100] width 639 height 69
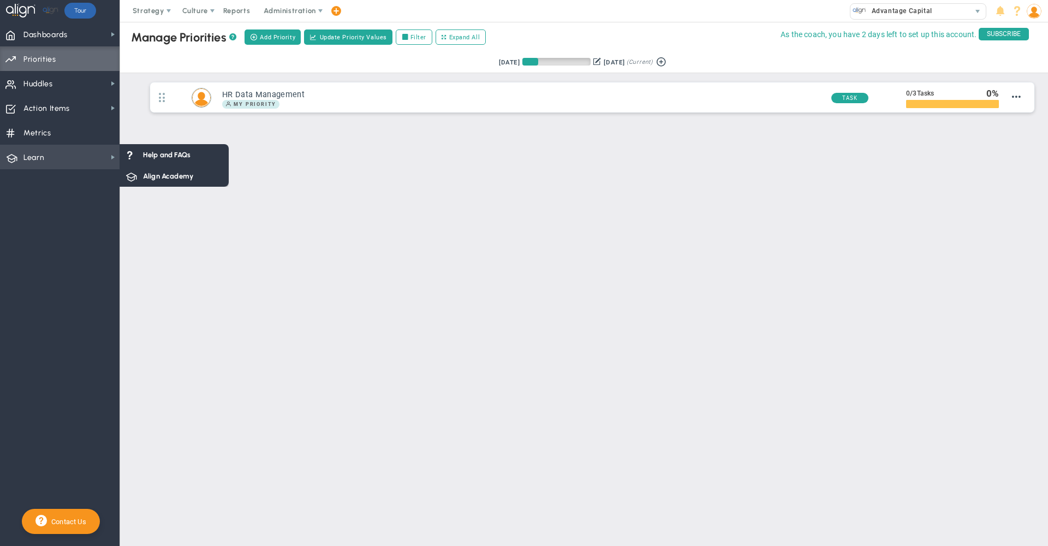
click at [55, 156] on span "Learn Learn" at bounding box center [60, 157] width 120 height 25
click at [178, 176] on span "Align Academy" at bounding box center [168, 176] width 50 height 10
